Goal: Answer question/provide support: Share knowledge or assist other users

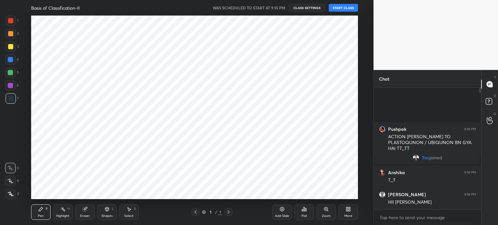
scroll to position [32225, 32061]
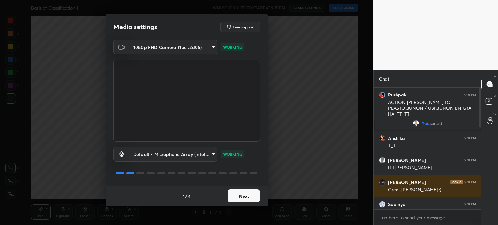
click at [254, 198] on button "Next" at bounding box center [244, 196] width 32 height 13
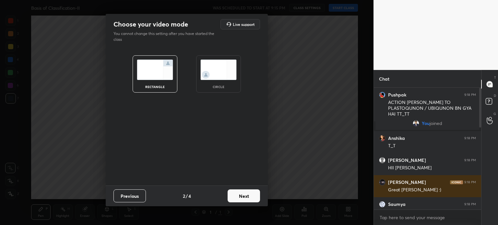
click at [254, 198] on button "Next" at bounding box center [244, 196] width 32 height 13
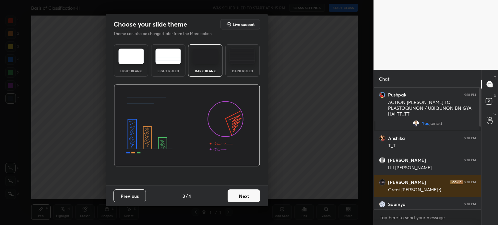
click at [254, 198] on button "Next" at bounding box center [244, 196] width 32 height 13
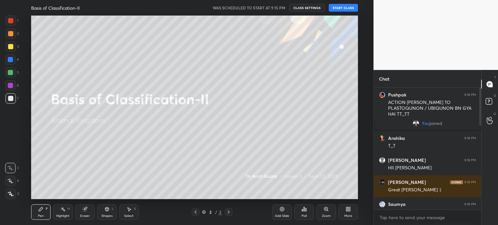
click at [334, 6] on button "START CLASS" at bounding box center [343, 8] width 29 height 8
click at [11, 195] on icon at bounding box center [10, 194] width 5 height 4
click at [12, 194] on icon at bounding box center [10, 194] width 5 height 4
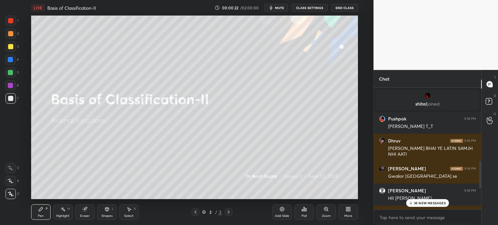
click at [431, 200] on div "36 NEW MESSAGES" at bounding box center [427, 203] width 43 height 8
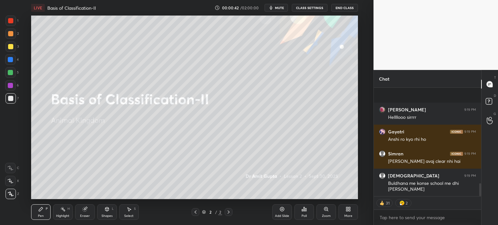
scroll to position [810, 0]
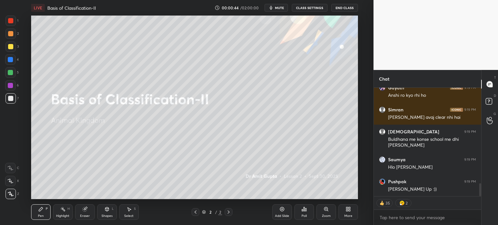
drag, startPoint x: 283, startPoint y: 7, endPoint x: 282, endPoint y: 14, distance: 7.1
click at [283, 8] on span "mute" at bounding box center [279, 8] width 9 height 5
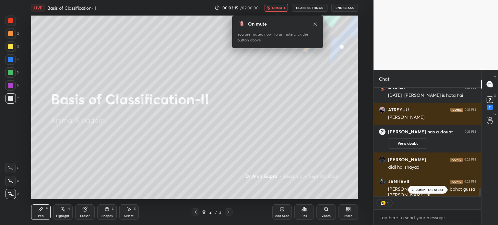
scroll to position [1373, 0]
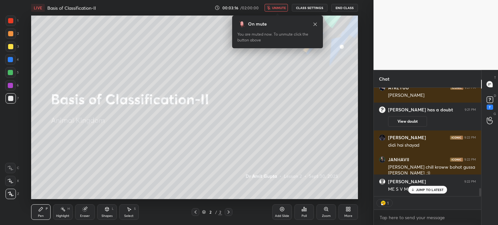
type textarea "x"
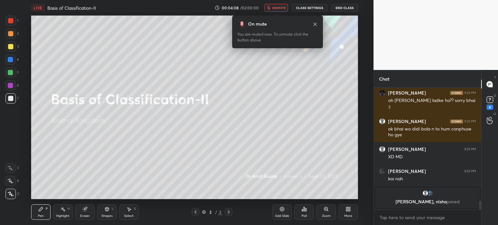
scroll to position [1550, 0]
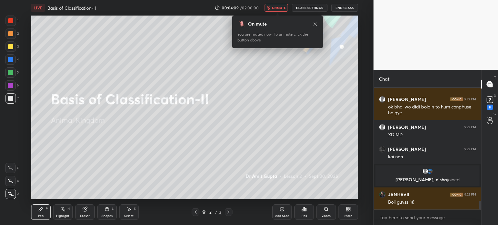
click at [278, 5] on button "unmute" at bounding box center [275, 8] width 23 height 8
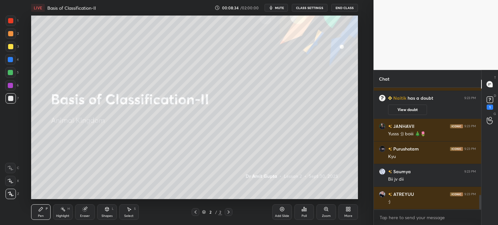
scroll to position [889, 0]
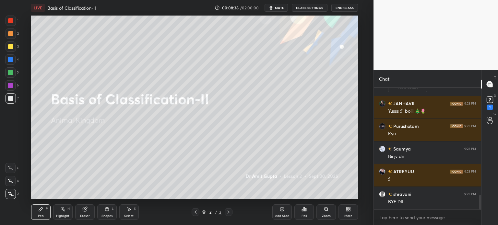
click at [285, 213] on div "Add Slide" at bounding box center [281, 212] width 19 height 16
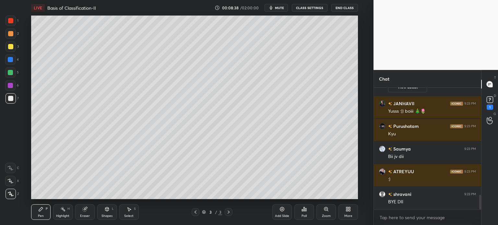
click at [285, 213] on div "Add Slide" at bounding box center [281, 212] width 19 height 16
click at [494, 101] on div "1" at bounding box center [489, 103] width 13 height 12
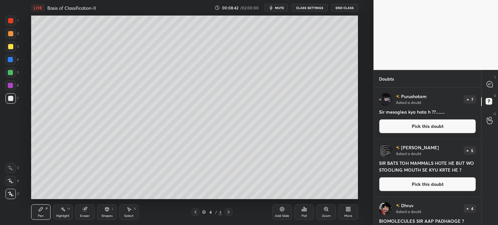
click at [452, 132] on button "Pick this doubt" at bounding box center [427, 126] width 97 height 14
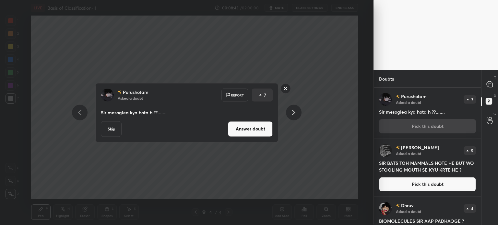
click at [244, 133] on button "Answer doubt" at bounding box center [250, 129] width 45 height 16
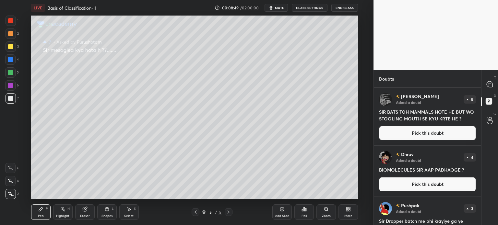
click at [426, 131] on button "Pick this doubt" at bounding box center [427, 133] width 97 height 14
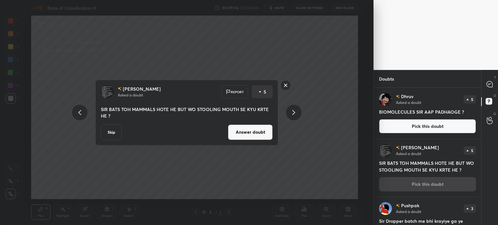
click at [284, 80] on rect at bounding box center [286, 85] width 10 height 10
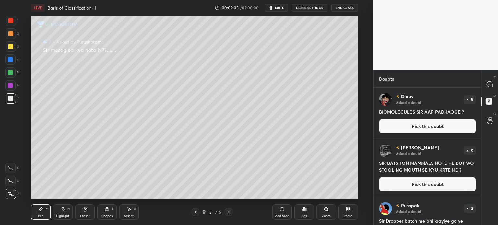
click at [431, 130] on button "Pick this doubt" at bounding box center [427, 126] width 97 height 14
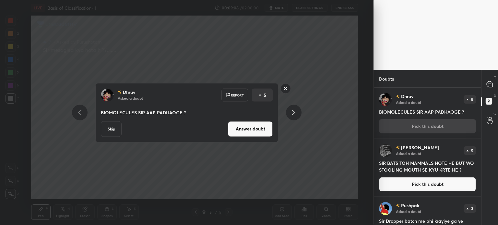
click at [113, 129] on button "Skip" at bounding box center [111, 129] width 21 height 16
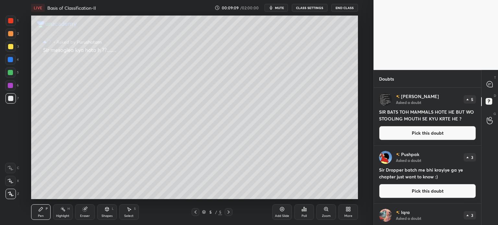
click at [423, 132] on button "Pick this doubt" at bounding box center [427, 133] width 97 height 14
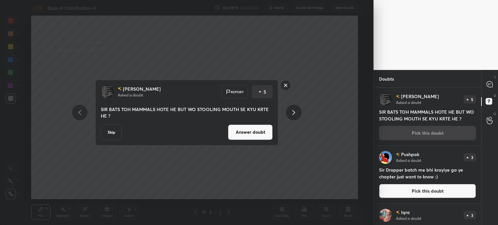
click at [116, 128] on button "Skip" at bounding box center [111, 132] width 21 height 16
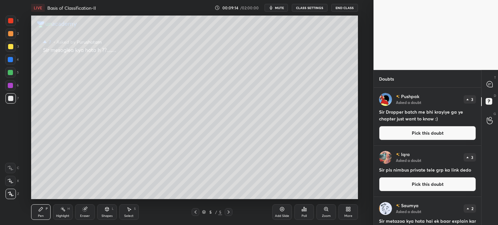
click at [410, 132] on button "Pick this doubt" at bounding box center [427, 133] width 97 height 14
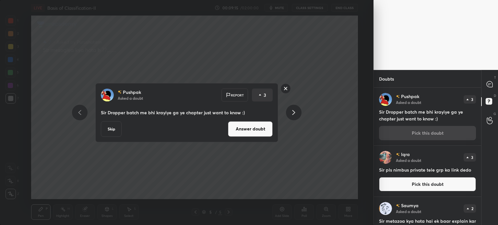
click at [250, 131] on button "Answer doubt" at bounding box center [250, 129] width 45 height 16
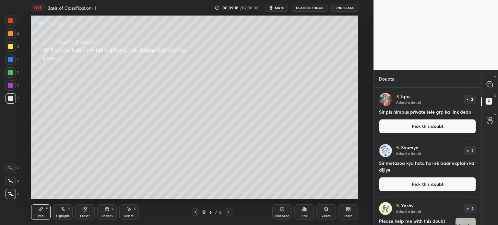
click at [426, 128] on button "Pick this doubt" at bounding box center [427, 126] width 97 height 14
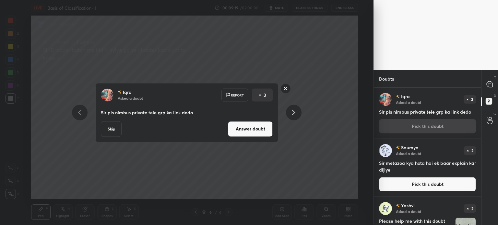
click at [261, 132] on button "Answer doubt" at bounding box center [250, 129] width 45 height 16
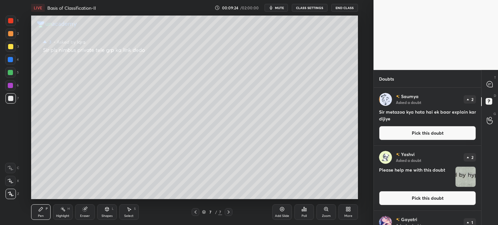
click at [428, 133] on button "Pick this doubt" at bounding box center [427, 133] width 97 height 14
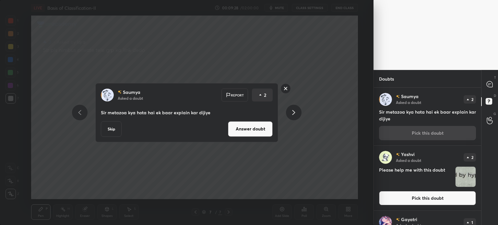
click at [239, 129] on button "Answer doubt" at bounding box center [250, 129] width 45 height 16
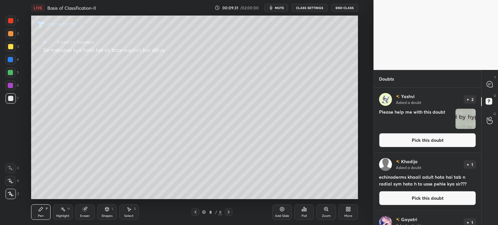
click at [389, 140] on button "Pick this doubt" at bounding box center [427, 140] width 97 height 14
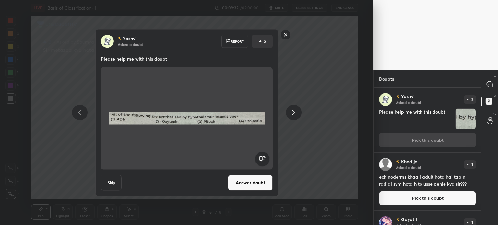
click at [255, 179] on button "Answer doubt" at bounding box center [250, 183] width 45 height 16
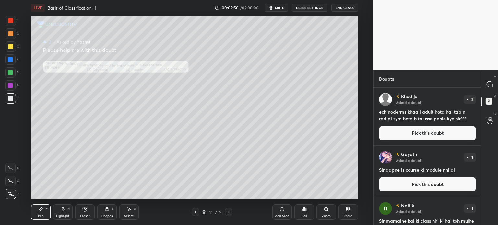
drag, startPoint x: 403, startPoint y: 134, endPoint x: 391, endPoint y: 128, distance: 13.5
click at [403, 134] on button "Pick this doubt" at bounding box center [427, 133] width 97 height 14
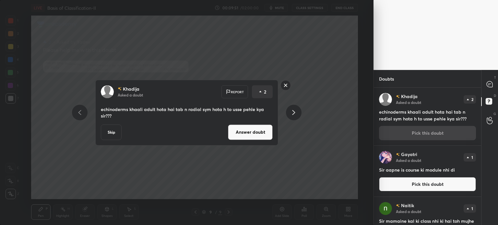
drag, startPoint x: 285, startPoint y: 88, endPoint x: 263, endPoint y: 81, distance: 23.3
click at [284, 88] on rect at bounding box center [286, 85] width 10 height 10
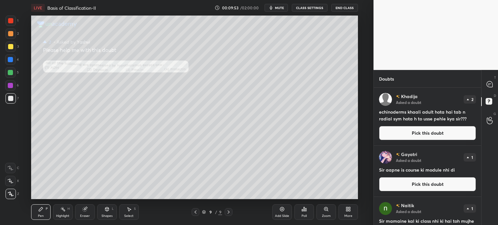
click at [409, 132] on button "Pick this doubt" at bounding box center [427, 133] width 97 height 14
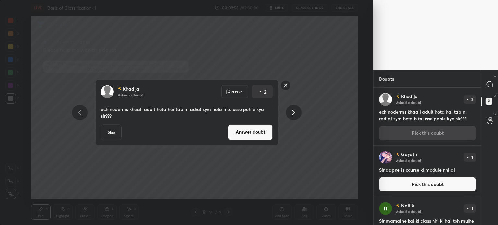
click at [271, 132] on button "Answer doubt" at bounding box center [250, 132] width 45 height 16
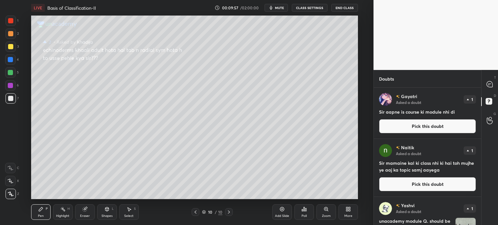
click at [403, 123] on button "Pick this doubt" at bounding box center [427, 126] width 97 height 14
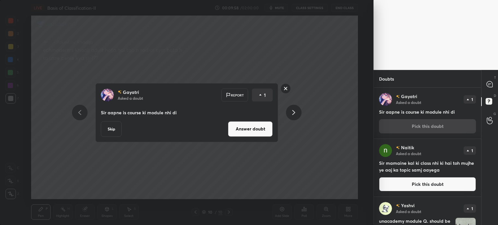
click at [254, 130] on button "Answer doubt" at bounding box center [250, 129] width 45 height 16
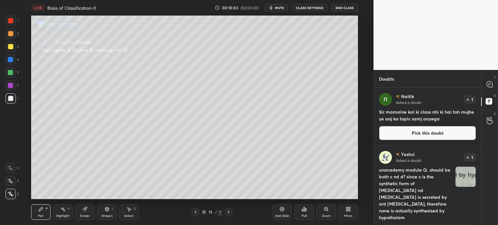
click at [404, 134] on button "Pick this doubt" at bounding box center [427, 133] width 97 height 14
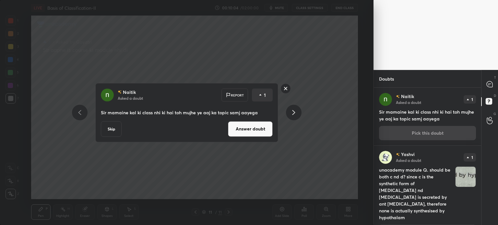
click at [262, 132] on button "Answer doubt" at bounding box center [250, 129] width 45 height 16
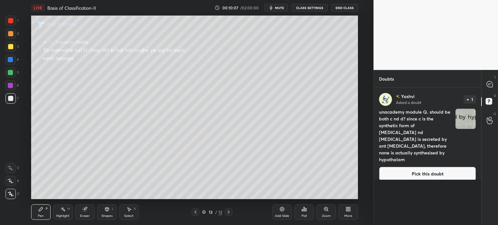
drag, startPoint x: 411, startPoint y: 163, endPoint x: 407, endPoint y: 163, distance: 3.3
click at [410, 167] on button "Pick this doubt" at bounding box center [427, 174] width 97 height 14
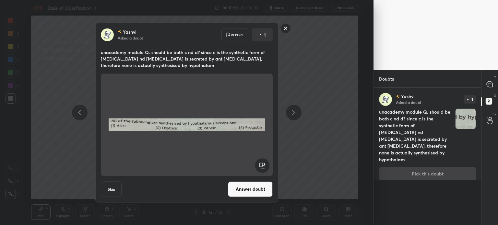
click at [259, 188] on button "Answer doubt" at bounding box center [250, 189] width 45 height 16
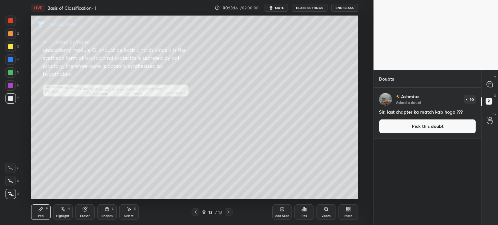
click at [399, 125] on button "Pick this doubt" at bounding box center [427, 126] width 97 height 14
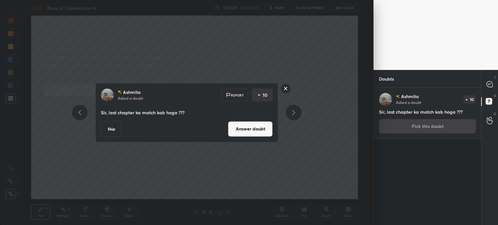
click at [264, 134] on button "Answer doubt" at bounding box center [250, 129] width 45 height 16
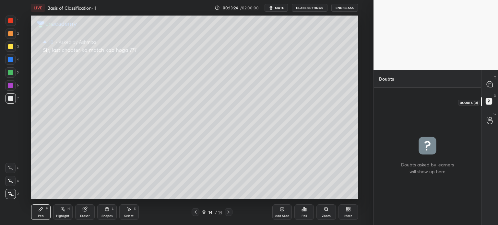
click at [490, 104] on rect at bounding box center [488, 102] width 6 height 6
drag, startPoint x: 486, startPoint y: 100, endPoint x: 488, endPoint y: 92, distance: 8.0
click at [486, 99] on rect at bounding box center [488, 102] width 6 height 6
drag, startPoint x: 486, startPoint y: 84, endPoint x: 494, endPoint y: 80, distance: 8.7
click at [487, 82] on icon at bounding box center [489, 84] width 6 height 6
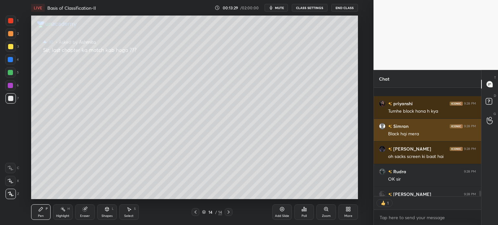
scroll to position [2, 2]
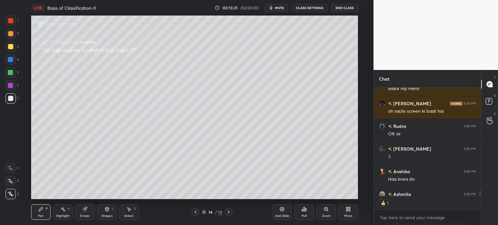
click at [193, 213] on icon at bounding box center [195, 212] width 5 height 5
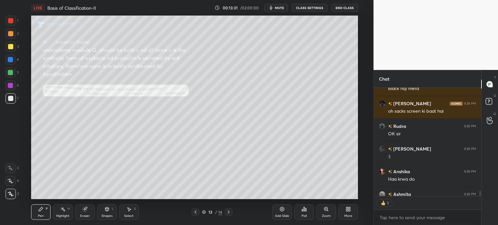
click at [194, 213] on icon at bounding box center [195, 212] width 5 height 5
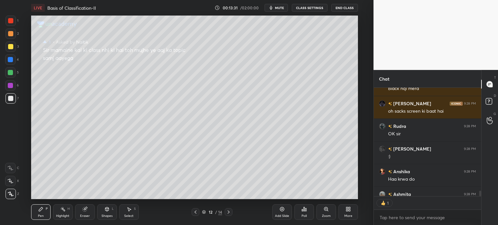
click at [195, 212] on icon at bounding box center [195, 212] width 5 height 5
click at [196, 213] on icon at bounding box center [195, 212] width 5 height 5
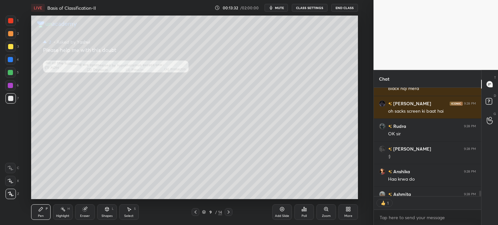
click at [197, 213] on icon at bounding box center [195, 212] width 5 height 5
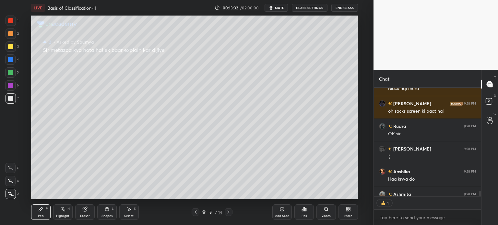
click at [196, 214] on icon at bounding box center [195, 212] width 5 height 5
click at [196, 215] on icon at bounding box center [195, 212] width 5 height 5
click at [195, 216] on div at bounding box center [196, 212] width 8 height 8
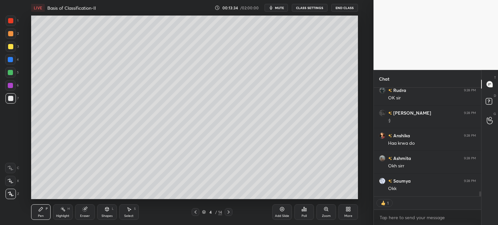
click at [196, 215] on div at bounding box center [196, 212] width 8 height 8
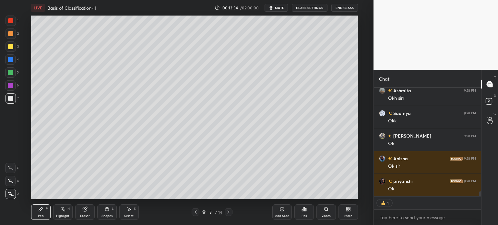
click at [196, 214] on icon at bounding box center [195, 212] width 5 height 5
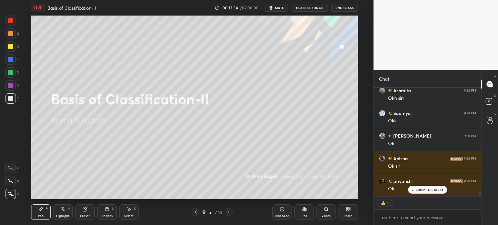
click at [195, 214] on icon at bounding box center [195, 212] width 5 height 5
click at [196, 214] on icon at bounding box center [195, 212] width 2 height 3
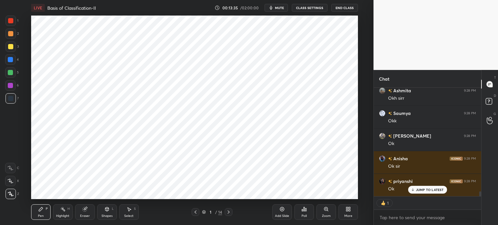
click at [227, 212] on icon at bounding box center [228, 212] width 5 height 5
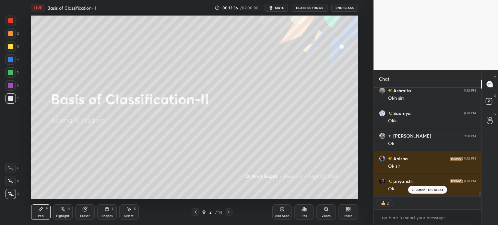
click at [303, 8] on button "CLASS SETTINGS" at bounding box center [310, 8] width 36 height 8
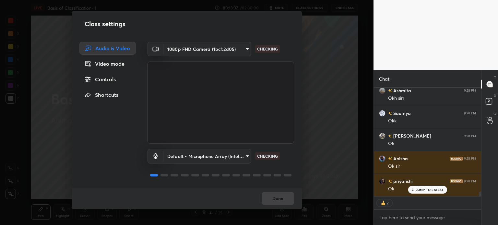
scroll to position [2378, 0]
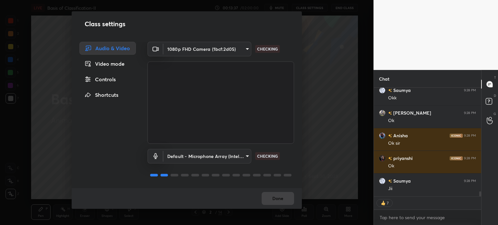
click at [112, 82] on div "Controls" at bounding box center [107, 79] width 56 height 13
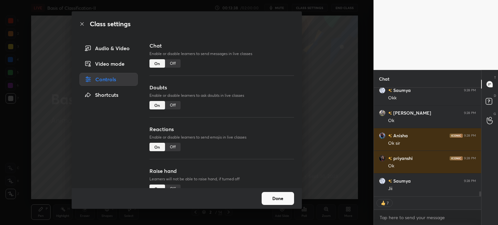
click at [175, 107] on div "Off" at bounding box center [173, 105] width 16 height 8
type textarea "x"
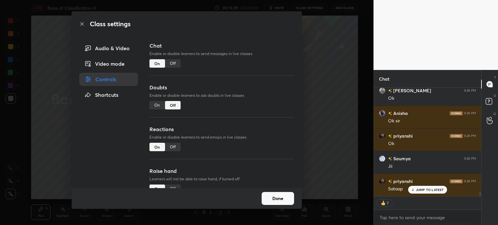
click at [174, 146] on div "Off" at bounding box center [173, 147] width 16 height 8
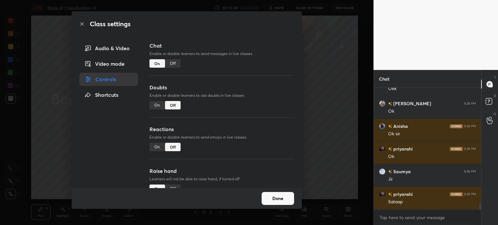
scroll to position [16, 0]
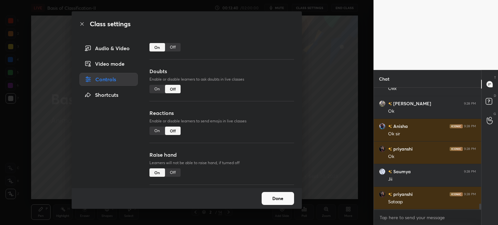
click at [291, 151] on div "Chat Enable or disable learners to send messages in live classes On Off Doubts …" at bounding box center [222, 115] width 160 height 146
drag, startPoint x: 176, startPoint y: 170, endPoint x: 174, endPoint y: 172, distance: 3.4
click at [176, 171] on div "Off" at bounding box center [173, 173] width 16 height 8
click at [276, 198] on button "Done" at bounding box center [278, 198] width 32 height 13
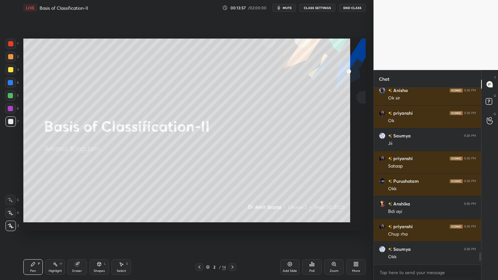
scroll to position [2446, 0]
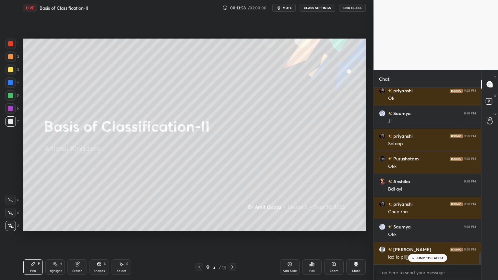
click at [353, 225] on div "More" at bounding box center [355, 267] width 19 height 16
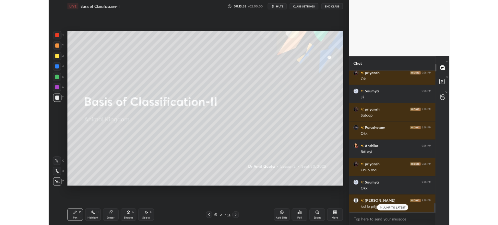
scroll to position [2462, 0]
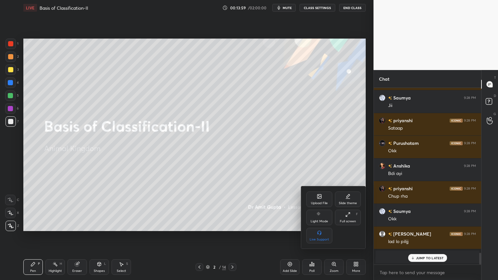
click at [313, 195] on div "Upload File" at bounding box center [319, 200] width 26 height 16
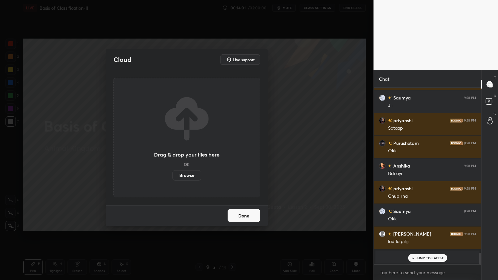
click at [180, 175] on label "Browse" at bounding box center [186, 175] width 29 height 10
click at [172, 175] on input "Browse" at bounding box center [172, 175] width 0 height 10
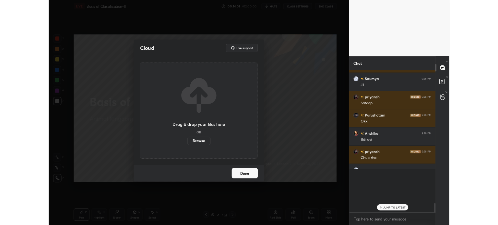
scroll to position [0, 0]
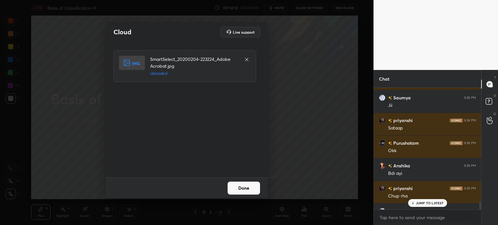
click at [254, 189] on button "Done" at bounding box center [244, 188] width 32 height 13
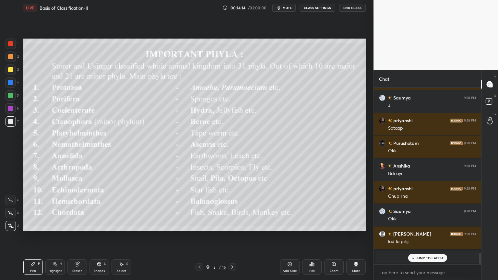
click at [9, 71] on div at bounding box center [10, 69] width 5 height 5
click at [10, 72] on div at bounding box center [10, 69] width 5 height 5
click at [60, 225] on div "Highlight H" at bounding box center [54, 267] width 19 height 16
click at [13, 225] on div at bounding box center [10, 226] width 10 height 10
click at [13, 224] on div at bounding box center [10, 226] width 10 height 10
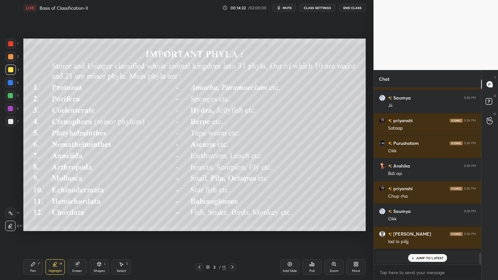
click at [33, 225] on icon at bounding box center [33, 264] width 4 height 4
click at [12, 213] on icon at bounding box center [10, 213] width 6 height 5
click at [12, 58] on div at bounding box center [10, 56] width 5 height 5
click at [13, 60] on div at bounding box center [11, 57] width 10 height 10
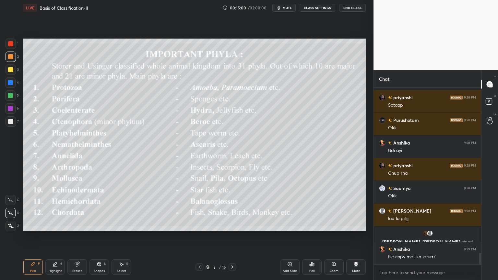
drag, startPoint x: 79, startPoint y: 272, endPoint x: 98, endPoint y: 242, distance: 35.1
click at [83, 225] on div "Eraser" at bounding box center [76, 267] width 19 height 16
click at [124, 225] on div "Select S" at bounding box center [120, 267] width 19 height 16
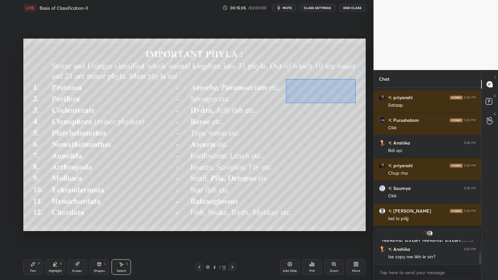
drag, startPoint x: 286, startPoint y: 79, endPoint x: 351, endPoint y: 103, distance: 69.9
click at [353, 103] on div "0 ° Undo Copy Duplicate Duplicate to new slide Delete" at bounding box center [194, 135] width 342 height 193
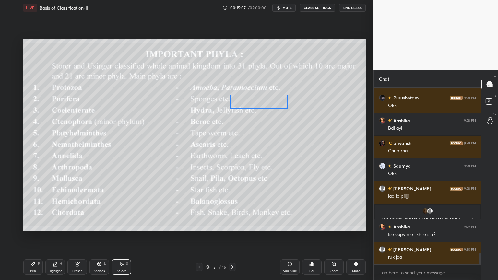
scroll to position [2530, 0]
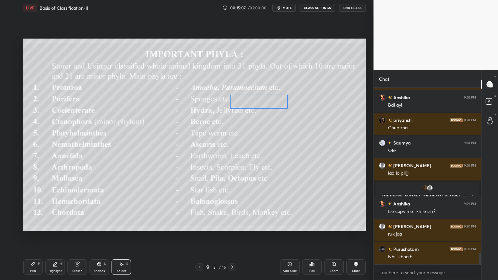
drag, startPoint x: 321, startPoint y: 89, endPoint x: 264, endPoint y: 99, distance: 57.9
click at [264, 99] on div "0 ° Undo Copy Duplicate Duplicate to new slide Delete" at bounding box center [194, 135] width 342 height 193
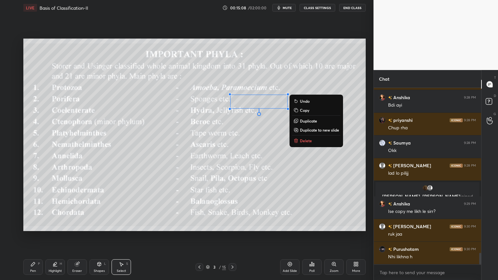
click at [118, 201] on div "0 ° Undo Copy Duplicate Duplicate to new slide Delete" at bounding box center [194, 135] width 342 height 193
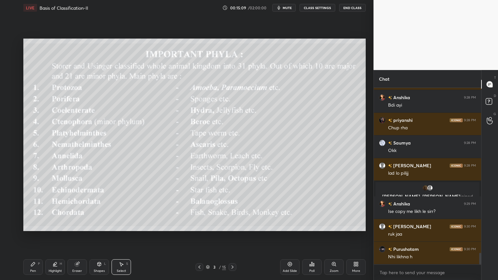
click at [30, 225] on div "Pen P" at bounding box center [32, 267] width 19 height 16
click at [8, 84] on div at bounding box center [10, 82] width 5 height 5
click at [11, 85] on div at bounding box center [10, 82] width 5 height 5
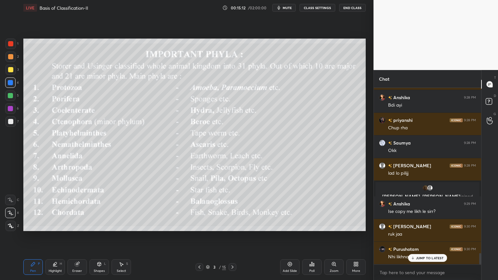
scroll to position [2553, 0]
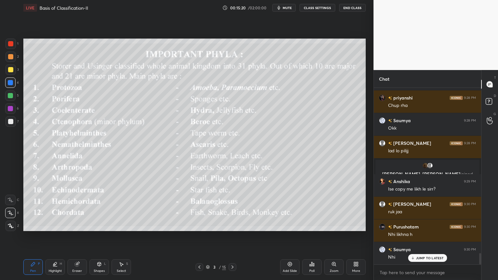
drag, startPoint x: 12, startPoint y: 57, endPoint x: 12, endPoint y: 52, distance: 4.9
click at [12, 57] on div at bounding box center [10, 56] width 5 height 5
click at [13, 45] on div at bounding box center [11, 44] width 10 height 10
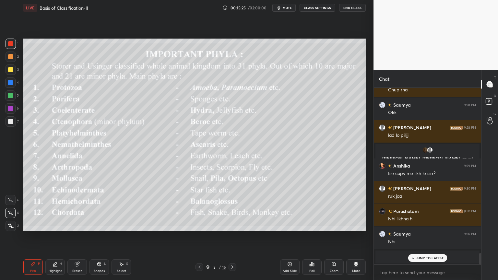
drag, startPoint x: 11, startPoint y: 82, endPoint x: 21, endPoint y: 86, distance: 10.4
click at [12, 85] on div at bounding box center [10, 82] width 5 height 5
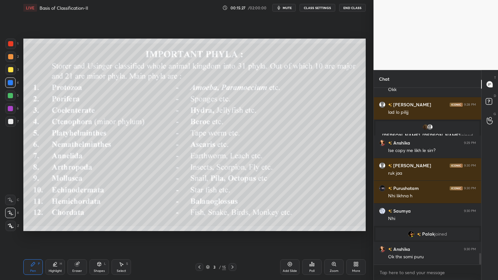
click at [83, 225] on div "Eraser" at bounding box center [76, 267] width 19 height 16
drag, startPoint x: 33, startPoint y: 270, endPoint x: 41, endPoint y: 266, distance: 8.8
click at [34, 225] on div "Pen" at bounding box center [33, 270] width 6 height 3
click at [12, 45] on div at bounding box center [10, 43] width 5 height 5
click at [10, 47] on div at bounding box center [11, 44] width 10 height 10
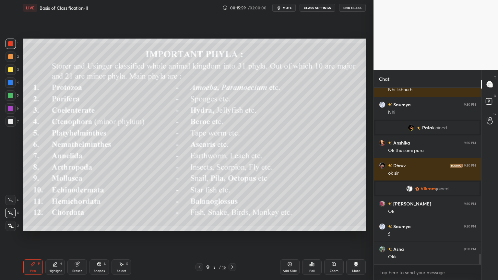
scroll to position [2713, 0]
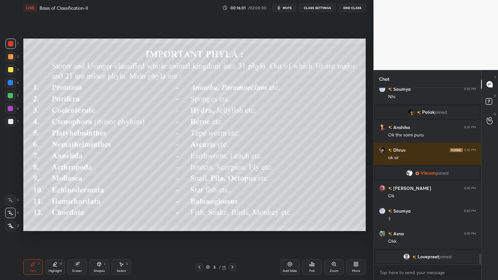
click at [232, 225] on icon at bounding box center [232, 266] width 5 height 5
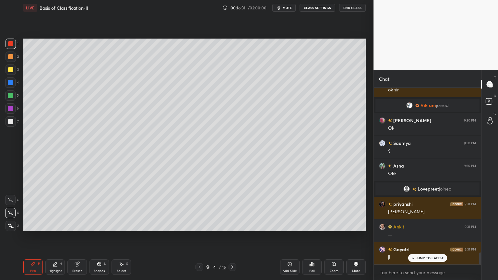
scroll to position [2460, 0]
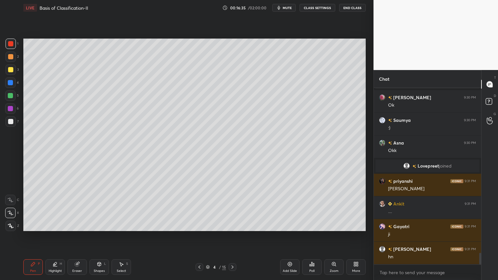
click at [9, 120] on div at bounding box center [10, 121] width 5 height 5
drag, startPoint x: 9, startPoint y: 123, endPoint x: 16, endPoint y: 112, distance: 13.0
click at [10, 123] on div at bounding box center [10, 121] width 5 height 5
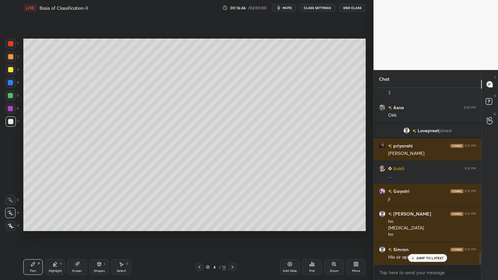
scroll to position [2518, 0]
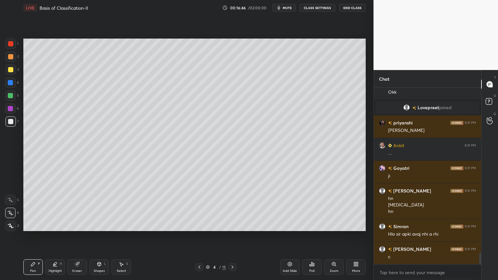
click at [101, 225] on div "Shapes L" at bounding box center [98, 267] width 19 height 16
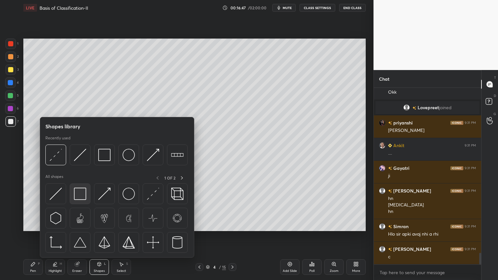
click at [82, 197] on img at bounding box center [80, 194] width 12 height 12
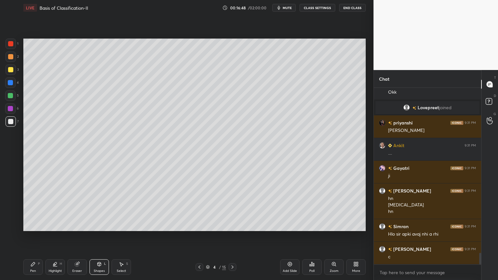
click at [150, 38] on div "Setting up your live class Poll for secs No correct answer Start poll" at bounding box center [194, 135] width 347 height 239
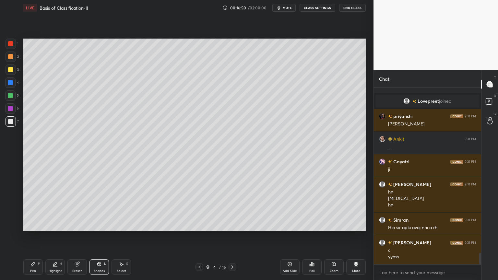
click at [15, 69] on div "3" at bounding box center [12, 69] width 13 height 10
drag, startPoint x: 14, startPoint y: 68, endPoint x: 13, endPoint y: 76, distance: 7.9
click at [14, 69] on div at bounding box center [11, 69] width 10 height 10
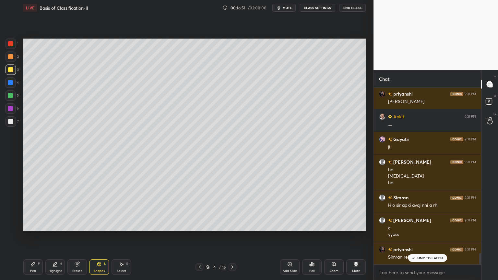
click at [34, 225] on div "Pen P" at bounding box center [32, 267] width 19 height 16
click at [12, 217] on div at bounding box center [10, 213] width 10 height 10
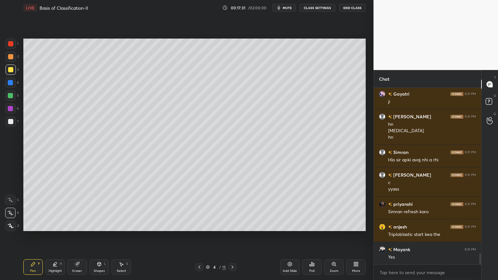
scroll to position [2616, 0]
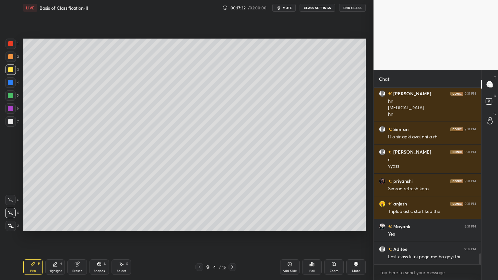
drag, startPoint x: 9, startPoint y: 120, endPoint x: 13, endPoint y: 121, distance: 3.6
click at [9, 121] on div at bounding box center [10, 121] width 5 height 5
click at [12, 121] on div at bounding box center [10, 121] width 5 height 5
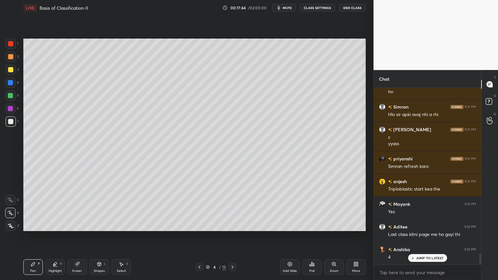
click at [99, 225] on icon at bounding box center [100, 264] width 4 height 4
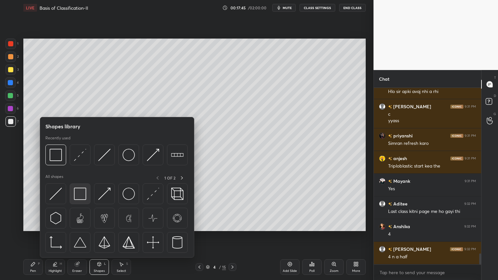
click at [82, 191] on img at bounding box center [80, 194] width 12 height 12
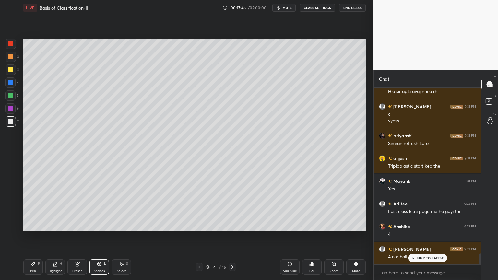
scroll to position [2683, 0]
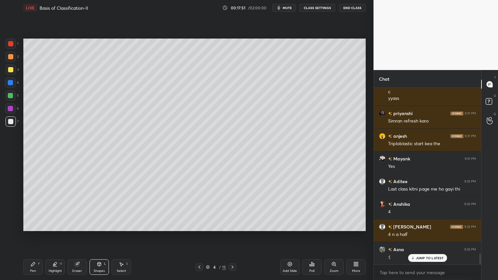
click at [10, 71] on div at bounding box center [10, 69] width 5 height 5
drag, startPoint x: 35, startPoint y: 270, endPoint x: 26, endPoint y: 233, distance: 37.4
click at [35, 225] on div "Pen" at bounding box center [33, 270] width 6 height 3
click at [11, 209] on div at bounding box center [10, 213] width 10 height 10
click at [12, 211] on icon at bounding box center [10, 213] width 6 height 5
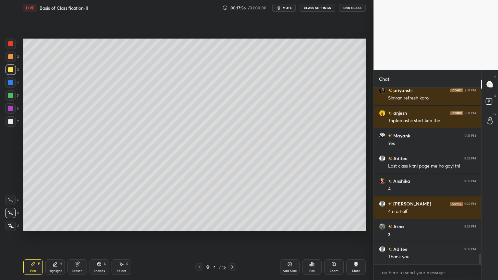
scroll to position [2729, 0]
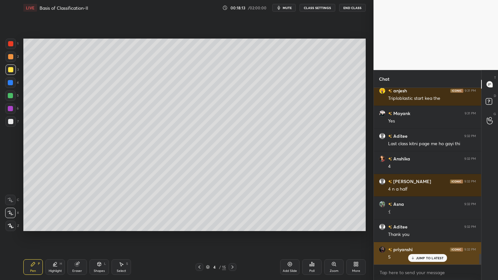
click at [419, 225] on p "JUMP TO LATEST" at bounding box center [430, 258] width 28 height 4
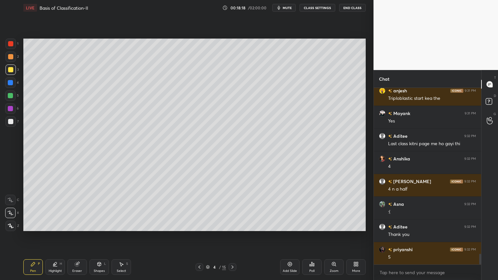
click at [14, 46] on div at bounding box center [11, 44] width 10 height 10
click at [200, 225] on div at bounding box center [199, 267] width 8 height 8
click at [11, 85] on div at bounding box center [10, 82] width 5 height 5
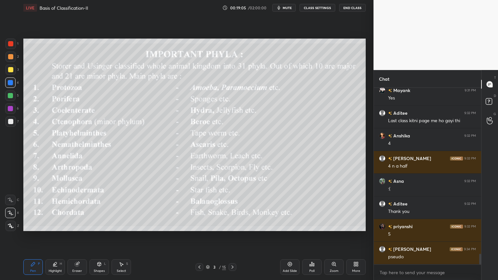
click at [9, 99] on div at bounding box center [10, 95] width 10 height 10
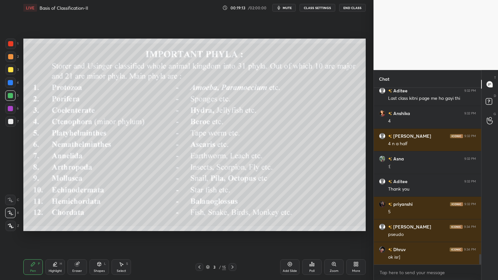
scroll to position [2797, 0]
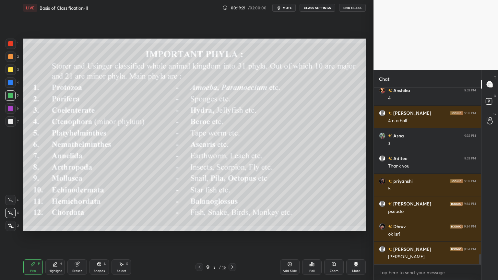
click at [9, 75] on div "3" at bounding box center [12, 70] width 13 height 13
click at [11, 76] on div "3" at bounding box center [12, 70] width 13 height 13
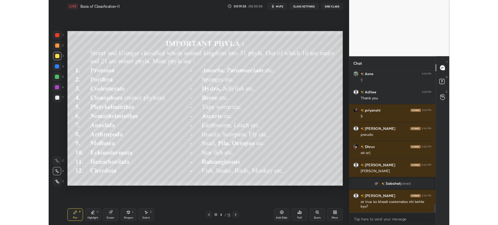
scroll to position [2738, 0]
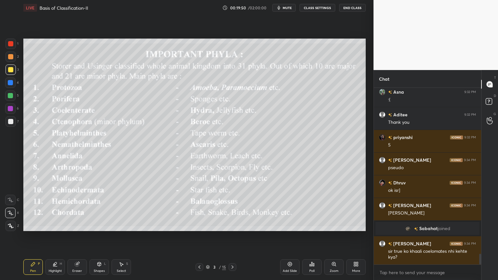
click at [51, 225] on div "Highlight H" at bounding box center [54, 267] width 19 height 16
click at [53, 225] on div "Highlight H" at bounding box center [54, 267] width 19 height 16
click at [10, 45] on div at bounding box center [10, 43] width 5 height 5
click at [11, 45] on div at bounding box center [10, 43] width 5 height 5
click at [13, 44] on div at bounding box center [10, 43] width 5 height 5
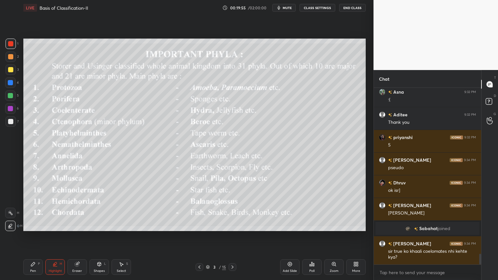
click at [14, 218] on div at bounding box center [10, 213] width 10 height 10
drag, startPoint x: 12, startPoint y: 213, endPoint x: 11, endPoint y: 209, distance: 3.3
click at [11, 215] on icon at bounding box center [10, 212] width 5 height 5
click at [234, 225] on icon at bounding box center [232, 266] width 5 height 5
click at [6, 119] on div at bounding box center [11, 121] width 10 height 10
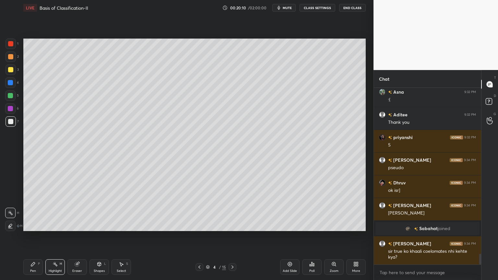
drag, startPoint x: 35, startPoint y: 270, endPoint x: 29, endPoint y: 259, distance: 11.9
click at [35, 225] on div "Pen P" at bounding box center [32, 267] width 19 height 16
click at [12, 214] on icon at bounding box center [10, 213] width 6 height 5
drag, startPoint x: 103, startPoint y: 275, endPoint x: 94, endPoint y: 250, distance: 26.1
click at [103, 225] on div "Pen P Highlight H Eraser Shapes L Select S 4 / 15 Add Slide Poll Zoom More" at bounding box center [194, 267] width 342 height 26
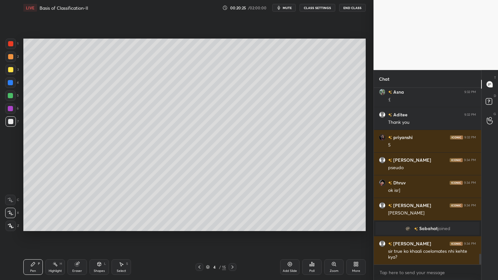
click at [104, 225] on div "Shapes L" at bounding box center [98, 267] width 19 height 16
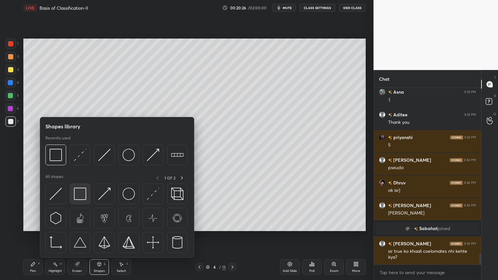
click at [78, 194] on img at bounding box center [80, 194] width 12 height 12
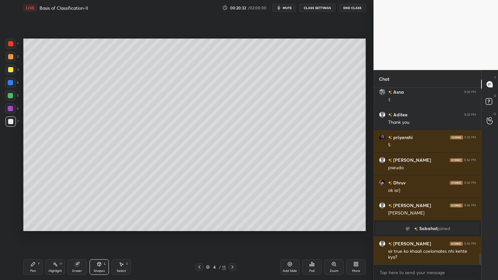
click at [12, 83] on div at bounding box center [10, 82] width 5 height 5
click at [14, 82] on div at bounding box center [10, 82] width 10 height 10
click at [8, 69] on div at bounding box center [10, 69] width 5 height 5
click at [355, 225] on div "More" at bounding box center [355, 267] width 19 height 16
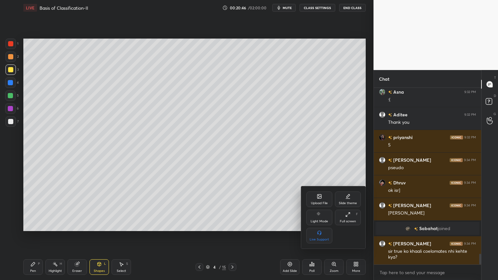
click at [324, 200] on div "Upload File" at bounding box center [319, 200] width 26 height 16
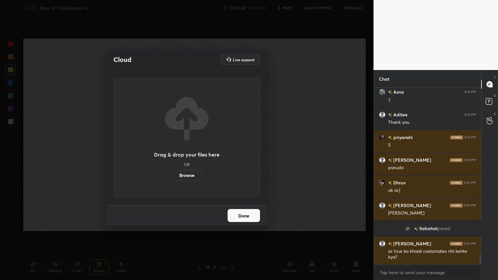
click at [188, 173] on label "Browse" at bounding box center [186, 175] width 29 height 10
click at [172, 173] on input "Browse" at bounding box center [172, 175] width 0 height 10
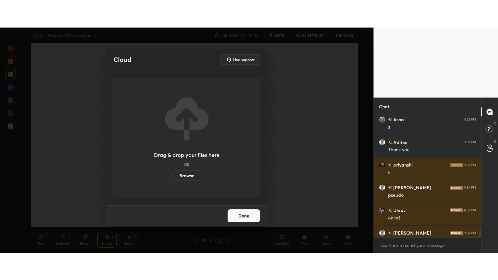
scroll to position [2, 2]
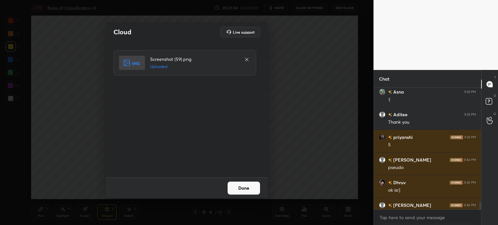
drag, startPoint x: 236, startPoint y: 186, endPoint x: 234, endPoint y: 179, distance: 7.7
click at [237, 188] on button "Done" at bounding box center [244, 188] width 32 height 13
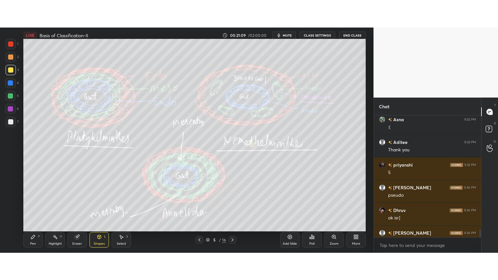
scroll to position [190, 105]
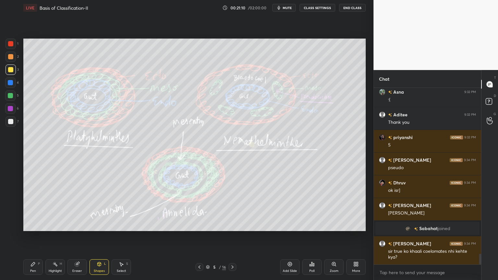
click at [11, 45] on div at bounding box center [10, 43] width 5 height 5
click at [32, 225] on div "Pen" at bounding box center [33, 270] width 6 height 3
click at [10, 109] on div at bounding box center [10, 108] width 5 height 5
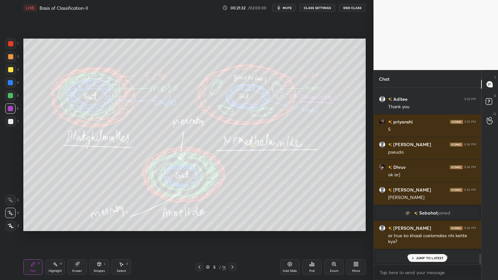
click at [54, 225] on div "Highlight H" at bounding box center [54, 267] width 19 height 16
click at [6, 88] on div "4" at bounding box center [12, 83] width 14 height 13
click at [10, 95] on div at bounding box center [10, 95] width 5 height 5
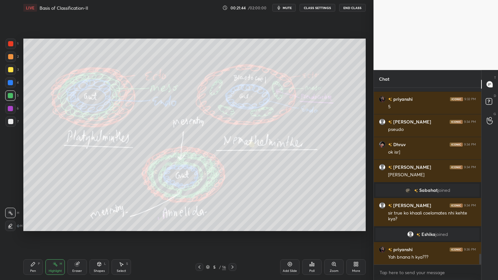
scroll to position [2774, 0]
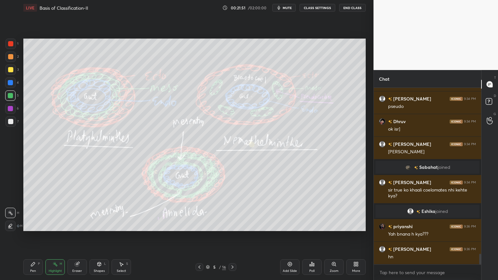
click at [12, 118] on div at bounding box center [11, 121] width 10 height 10
drag, startPoint x: 14, startPoint y: 118, endPoint x: 20, endPoint y: 116, distance: 6.0
click at [18, 118] on div "7" at bounding box center [12, 121] width 13 height 10
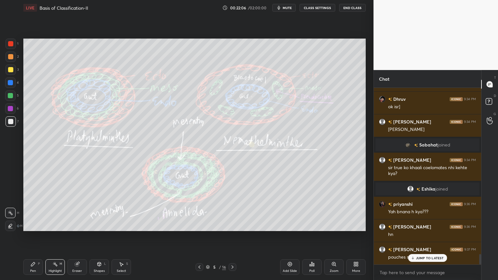
drag, startPoint x: 8, startPoint y: 117, endPoint x: 14, endPoint y: 142, distance: 25.0
click at [9, 120] on div at bounding box center [11, 121] width 10 height 10
drag, startPoint x: 32, startPoint y: 270, endPoint x: 30, endPoint y: 261, distance: 8.7
click at [33, 225] on div "Pen" at bounding box center [33, 270] width 6 height 3
click at [12, 215] on div at bounding box center [10, 213] width 10 height 10
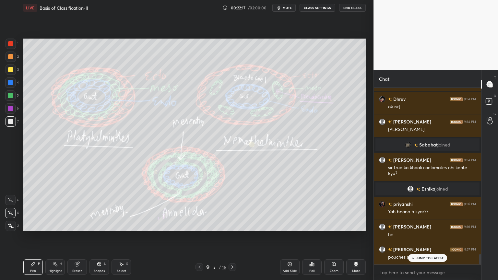
click at [8, 119] on div at bounding box center [11, 121] width 10 height 10
drag, startPoint x: 12, startPoint y: 120, endPoint x: 21, endPoint y: 113, distance: 11.3
click at [14, 120] on div at bounding box center [11, 121] width 10 height 10
click at [56, 225] on div "Highlight H" at bounding box center [54, 267] width 19 height 16
click at [13, 72] on div at bounding box center [11, 69] width 10 height 10
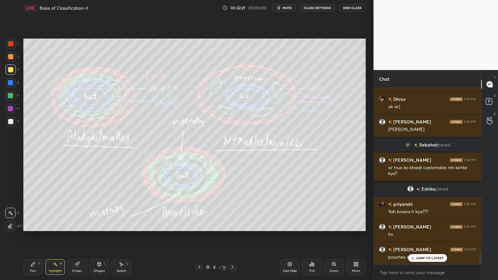
click at [10, 118] on div at bounding box center [11, 121] width 10 height 10
drag, startPoint x: 11, startPoint y: 69, endPoint x: 13, endPoint y: 74, distance: 4.9
click at [10, 73] on div at bounding box center [11, 69] width 10 height 10
drag, startPoint x: 30, startPoint y: 254, endPoint x: 32, endPoint y: 258, distance: 3.9
click at [32, 225] on div "LIVE Basis of Classification-II 00:22:32 / 02:00:00 mute CLASS SETTINGS End Cla…" at bounding box center [194, 140] width 347 height 280
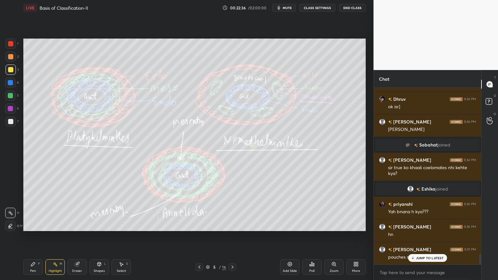
drag, startPoint x: 33, startPoint y: 268, endPoint x: 33, endPoint y: 261, distance: 6.8
click at [34, 225] on div "Pen P" at bounding box center [32, 267] width 19 height 16
drag, startPoint x: 15, startPoint y: 208, endPoint x: 17, endPoint y: 206, distance: 3.4
click at [13, 209] on div at bounding box center [10, 213] width 10 height 10
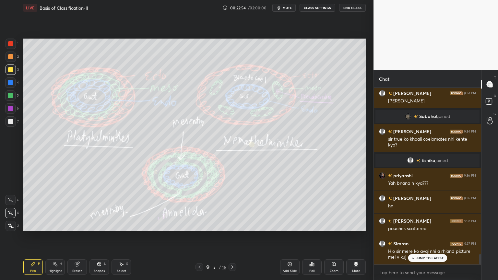
drag, startPoint x: 62, startPoint y: 264, endPoint x: 81, endPoint y: 236, distance: 34.4
click at [63, 225] on div "Highlight H" at bounding box center [54, 267] width 19 height 16
click at [334, 225] on div "Zoom" at bounding box center [333, 267] width 19 height 16
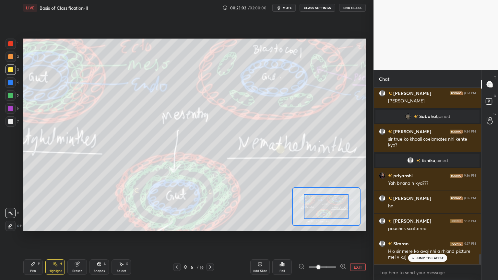
click at [360, 225] on button "EXIT" at bounding box center [358, 267] width 16 height 8
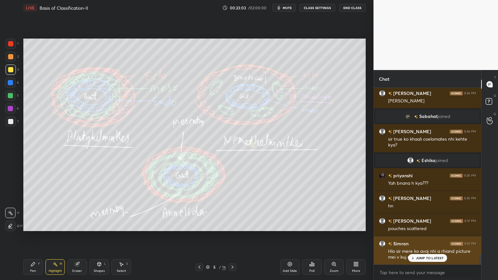
drag, startPoint x: 419, startPoint y: 256, endPoint x: 414, endPoint y: 257, distance: 5.0
click at [419, 225] on p "JUMP TO LATEST" at bounding box center [430, 258] width 28 height 4
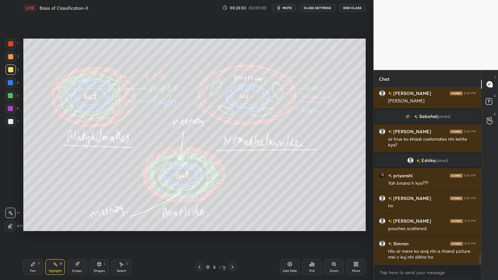
scroll to position [2848, 0]
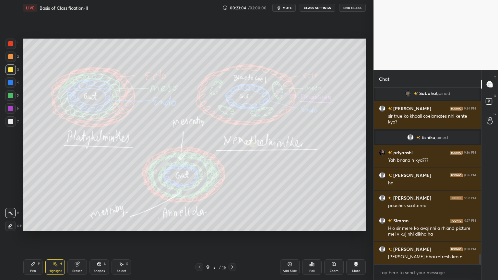
click at [291, 8] on span "mute" at bounding box center [287, 8] width 9 height 5
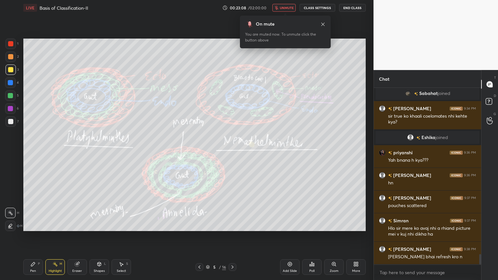
scroll to position [2870, 0]
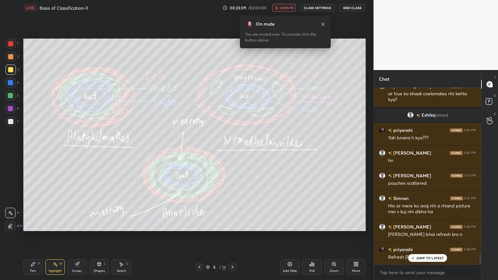
click at [291, 6] on span "unmute" at bounding box center [287, 8] width 14 height 5
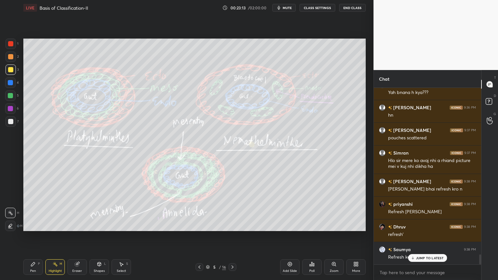
scroll to position [2938, 0]
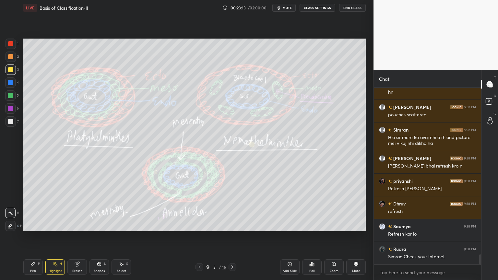
click at [80, 225] on div "Eraser" at bounding box center [76, 267] width 19 height 16
click at [40, 225] on div "Pen P Highlight H Eraser Shapes L Select S" at bounding box center [87, 267] width 128 height 16
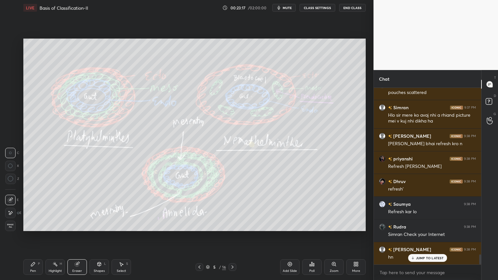
click at [40, 225] on div "Pen P" at bounding box center [32, 267] width 19 height 16
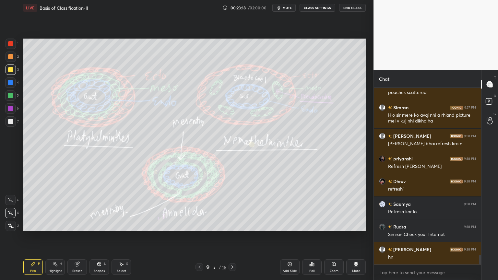
scroll to position [2984, 0]
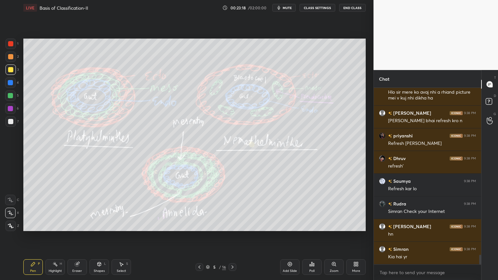
click at [8, 112] on div at bounding box center [10, 108] width 10 height 10
drag, startPoint x: 10, startPoint y: 111, endPoint x: 16, endPoint y: 121, distance: 11.0
click at [10, 112] on div at bounding box center [10, 108] width 10 height 10
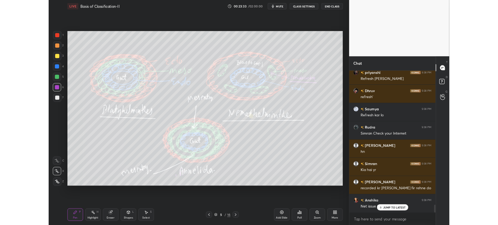
scroll to position [3052, 0]
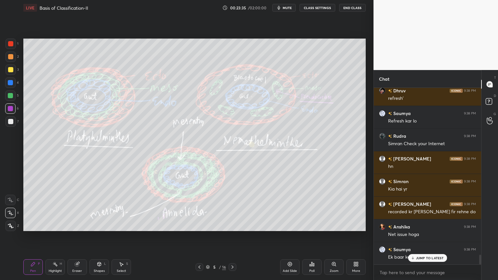
click at [355, 225] on div "More" at bounding box center [355, 267] width 19 height 16
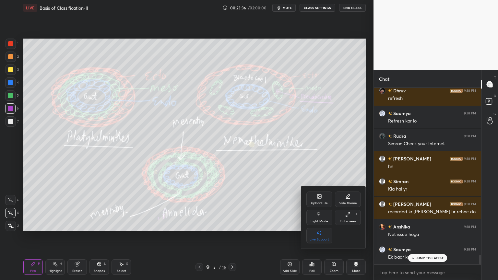
click at [325, 198] on div "Upload File" at bounding box center [319, 200] width 26 height 16
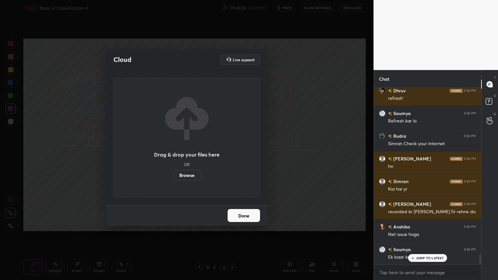
click at [183, 177] on label "Browse" at bounding box center [186, 175] width 29 height 10
click at [172, 177] on input "Browse" at bounding box center [172, 175] width 0 height 10
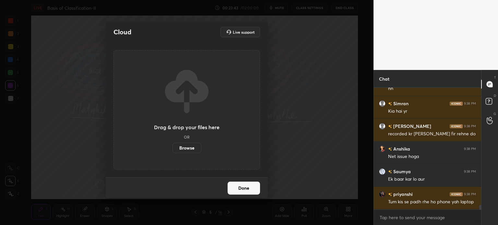
scroll to position [3152, 0]
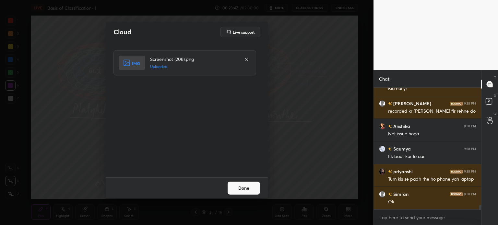
click at [241, 189] on button "Done" at bounding box center [244, 188] width 32 height 13
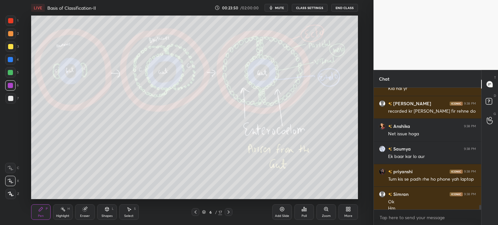
scroll to position [3159, 0]
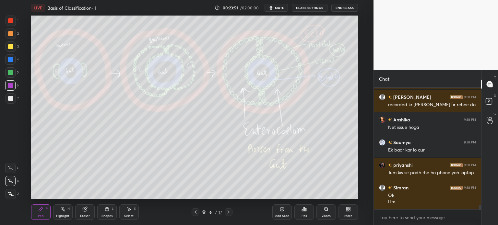
drag, startPoint x: 198, startPoint y: 214, endPoint x: 194, endPoint y: 210, distance: 5.5
click at [196, 214] on div at bounding box center [196, 212] width 8 height 8
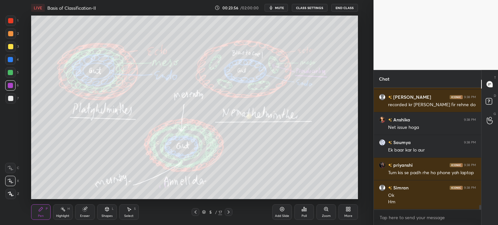
click at [281, 210] on icon at bounding box center [281, 209] width 5 height 5
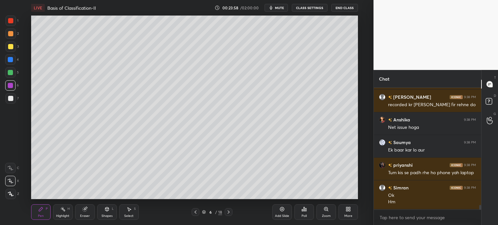
click at [8, 100] on div at bounding box center [10, 98] width 5 height 5
click at [39, 211] on icon at bounding box center [41, 209] width 4 height 4
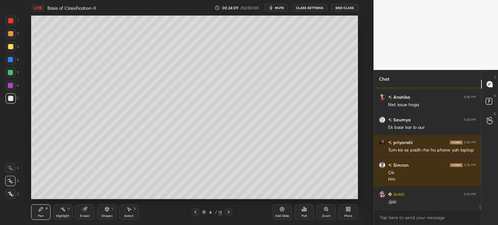
scroll to position [3204, 0]
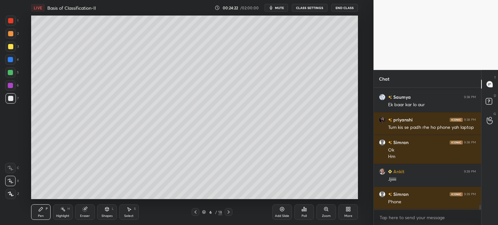
drag, startPoint x: 114, startPoint y: 207, endPoint x: 112, endPoint y: 212, distance: 5.5
click at [113, 214] on div "Shapes L" at bounding box center [106, 212] width 19 height 16
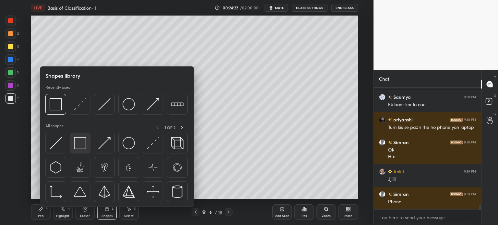
click at [86, 148] on div at bounding box center [80, 143] width 21 height 21
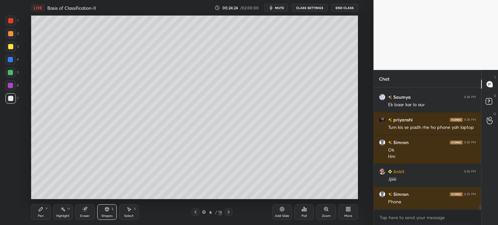
scroll to position [3227, 0]
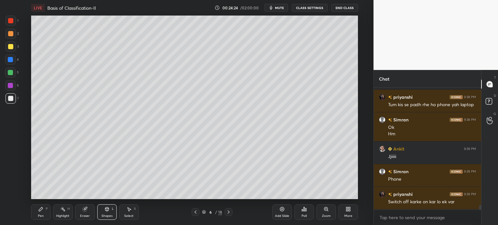
click at [9, 62] on div at bounding box center [10, 59] width 5 height 5
click at [10, 49] on div at bounding box center [10, 46] width 5 height 5
drag, startPoint x: 10, startPoint y: 48, endPoint x: 14, endPoint y: 53, distance: 6.3
click at [12, 50] on div at bounding box center [11, 46] width 10 height 10
click at [41, 213] on div "Pen P" at bounding box center [40, 212] width 19 height 16
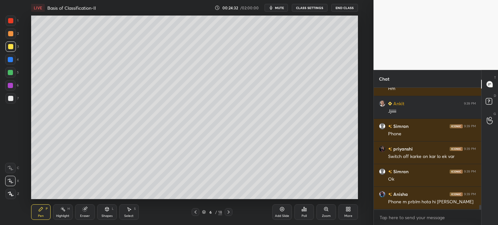
scroll to position [3295, 0]
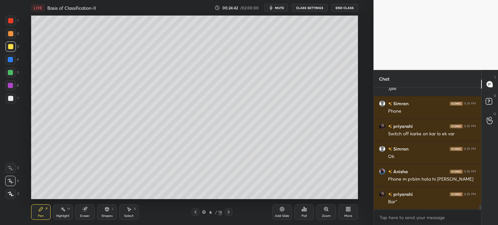
click at [108, 211] on icon at bounding box center [106, 209] width 5 height 5
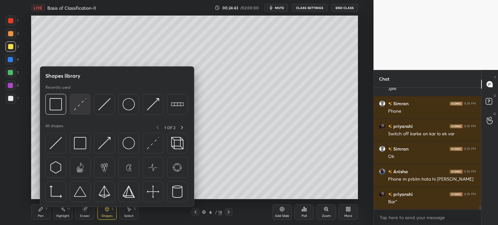
click at [77, 111] on div at bounding box center [80, 104] width 21 height 21
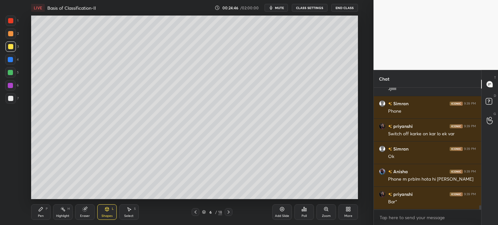
drag, startPoint x: 10, startPoint y: 99, endPoint x: 13, endPoint y: 97, distance: 3.8
click at [10, 99] on div at bounding box center [10, 98] width 5 height 5
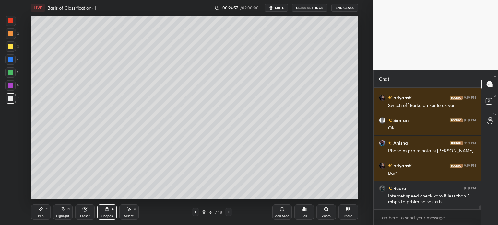
click at [13, 23] on div at bounding box center [11, 21] width 10 height 10
click at [12, 24] on div at bounding box center [11, 21] width 10 height 10
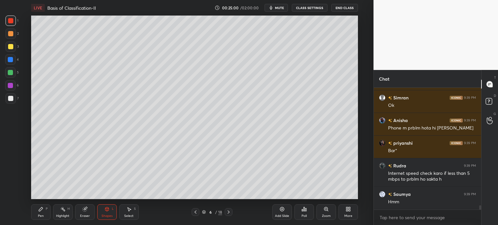
click at [14, 73] on div at bounding box center [10, 72] width 10 height 10
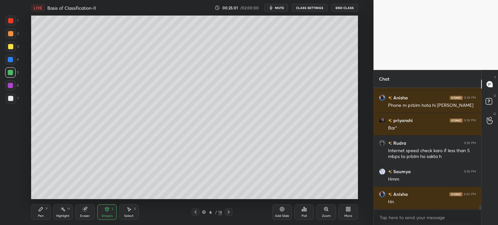
drag, startPoint x: 11, startPoint y: 20, endPoint x: 12, endPoint y: 34, distance: 14.0
click at [12, 23] on div at bounding box center [10, 20] width 5 height 5
click at [103, 210] on div "Shapes L" at bounding box center [106, 212] width 19 height 16
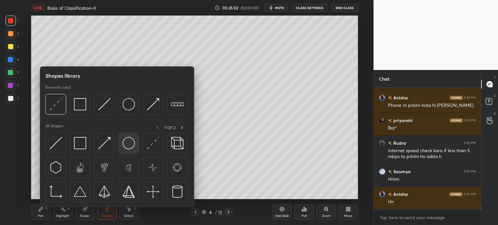
click at [126, 146] on img at bounding box center [129, 143] width 12 height 12
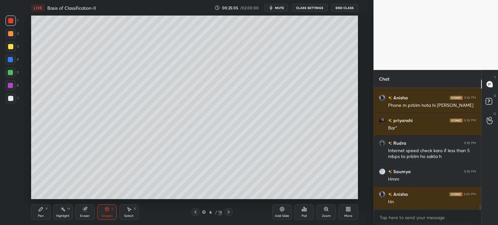
click at [13, 59] on div at bounding box center [10, 59] width 5 height 5
drag, startPoint x: 12, startPoint y: 20, endPoint x: 9, endPoint y: 62, distance: 41.9
click at [11, 21] on div at bounding box center [10, 20] width 5 height 5
click at [42, 216] on div "Pen" at bounding box center [41, 216] width 6 height 3
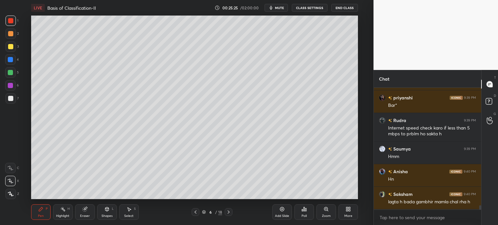
click at [13, 99] on div at bounding box center [10, 98] width 5 height 5
click at [14, 103] on div "7" at bounding box center [12, 98] width 13 height 10
click at [14, 163] on div at bounding box center [10, 168] width 10 height 10
click at [16, 166] on div "C" at bounding box center [12, 168] width 14 height 10
click at [10, 56] on div at bounding box center [10, 59] width 10 height 10
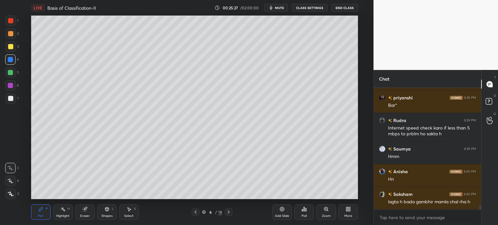
scroll to position [3414, 0]
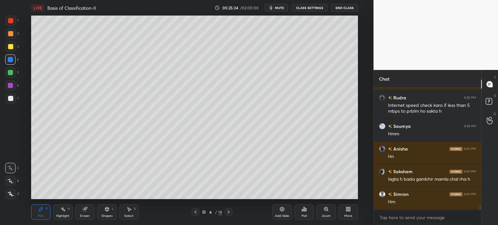
click at [10, 99] on div at bounding box center [10, 98] width 5 height 5
drag, startPoint x: 10, startPoint y: 99, endPoint x: 18, endPoint y: 103, distance: 8.1
click at [10, 99] on div at bounding box center [10, 98] width 5 height 5
click at [13, 70] on div at bounding box center [10, 72] width 10 height 10
drag, startPoint x: 12, startPoint y: 72, endPoint x: 21, endPoint y: 79, distance: 11.2
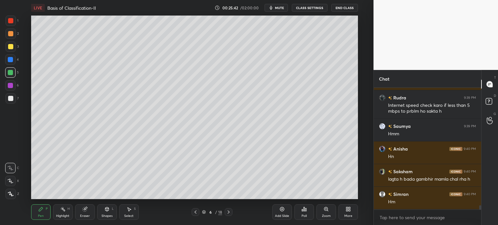
click at [12, 74] on div at bounding box center [10, 72] width 10 height 10
drag, startPoint x: 41, startPoint y: 213, endPoint x: 38, endPoint y: 205, distance: 7.8
click at [41, 212] on div "Pen P" at bounding box center [40, 212] width 19 height 16
drag, startPoint x: 12, startPoint y: 183, endPoint x: 24, endPoint y: 169, distance: 19.1
click at [12, 182] on icon at bounding box center [10, 181] width 6 height 5
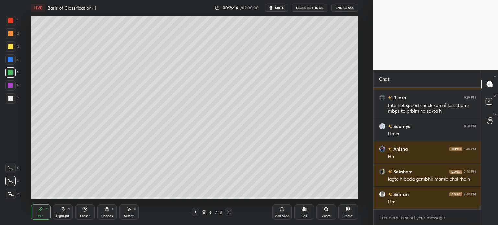
click at [9, 47] on div at bounding box center [10, 46] width 5 height 5
click at [13, 96] on div at bounding box center [11, 98] width 10 height 10
click at [86, 212] on div "Eraser" at bounding box center [84, 212] width 19 height 16
click at [40, 220] on div "Pen P" at bounding box center [40, 212] width 19 height 16
click at [12, 46] on div at bounding box center [10, 46] width 5 height 5
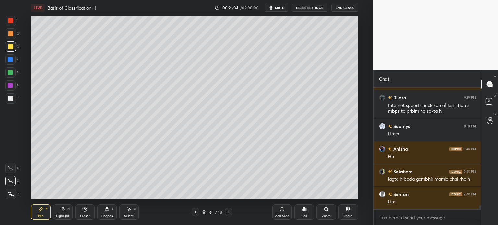
click at [12, 45] on div at bounding box center [10, 46] width 5 height 5
click at [14, 168] on div at bounding box center [10, 168] width 10 height 10
click at [87, 214] on div "Eraser" at bounding box center [84, 212] width 19 height 16
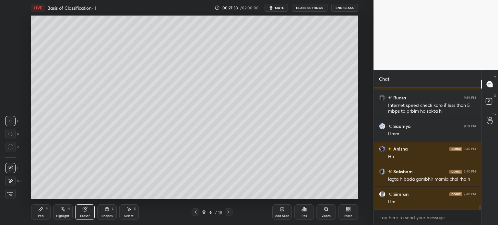
click at [38, 218] on div "Pen P" at bounding box center [40, 212] width 19 height 16
click at [8, 46] on div at bounding box center [10, 46] width 5 height 5
drag, startPoint x: 85, startPoint y: 217, endPoint x: 90, endPoint y: 199, distance: 18.8
click at [84, 217] on div "Eraser" at bounding box center [85, 216] width 10 height 3
click at [41, 214] on div "Pen P" at bounding box center [40, 212] width 19 height 16
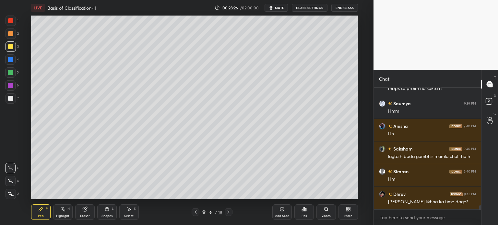
drag, startPoint x: 6, startPoint y: 38, endPoint x: 17, endPoint y: 45, distance: 13.0
click at [6, 41] on div "2" at bounding box center [12, 35] width 13 height 13
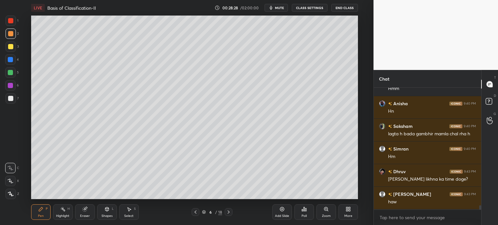
click at [10, 45] on div at bounding box center [10, 46] width 5 height 5
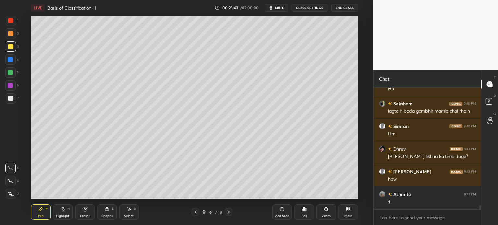
scroll to position [3505, 0]
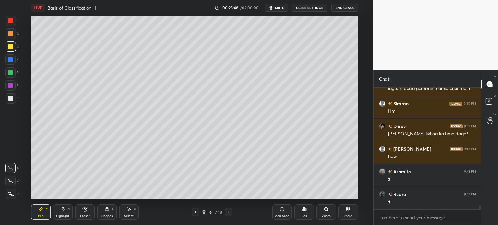
drag, startPoint x: 11, startPoint y: 71, endPoint x: 11, endPoint y: 75, distance: 3.6
click at [11, 74] on div at bounding box center [10, 72] width 5 height 5
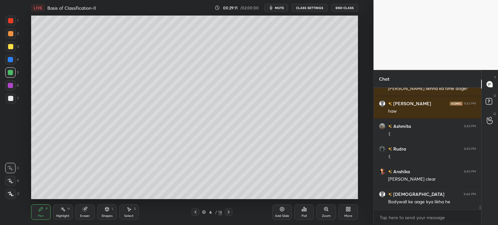
scroll to position [3573, 0]
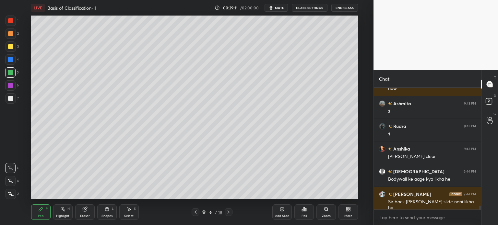
click at [14, 99] on div "7" at bounding box center [12, 98] width 13 height 10
drag, startPoint x: 14, startPoint y: 98, endPoint x: 12, endPoint y: 94, distance: 4.8
click at [13, 98] on div at bounding box center [11, 98] width 10 height 10
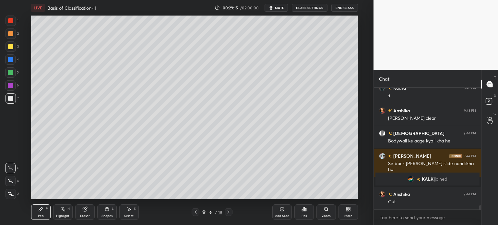
scroll to position [3354, 0]
click at [228, 213] on icon at bounding box center [228, 212] width 5 height 5
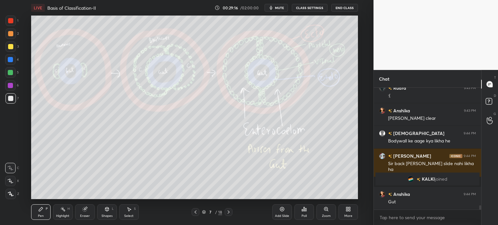
scroll to position [3377, 0]
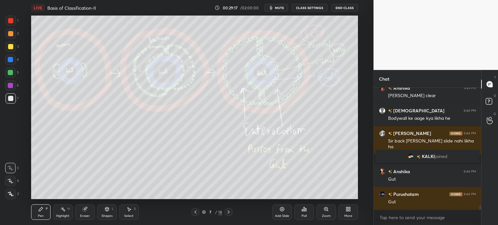
drag, startPoint x: 9, startPoint y: 18, endPoint x: 14, endPoint y: 25, distance: 8.3
click at [8, 23] on div at bounding box center [11, 21] width 10 height 10
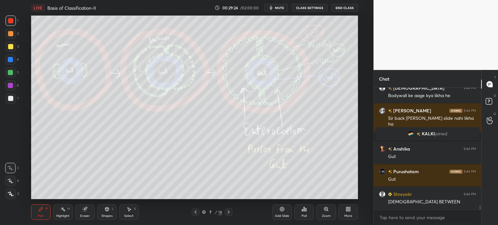
drag, startPoint x: 12, startPoint y: 59, endPoint x: 17, endPoint y: 58, distance: 5.3
click at [12, 59] on div at bounding box center [10, 59] width 5 height 5
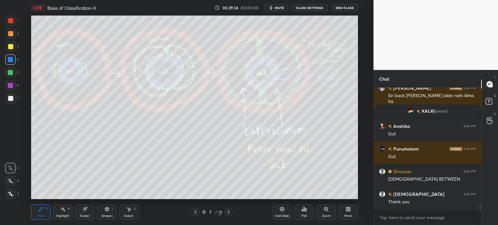
click at [11, 92] on div "6" at bounding box center [12, 86] width 14 height 13
click at [19, 93] on div "1 2 3 4 5 6 7 C X Z C X Z E E Erase all H H" at bounding box center [10, 108] width 21 height 184
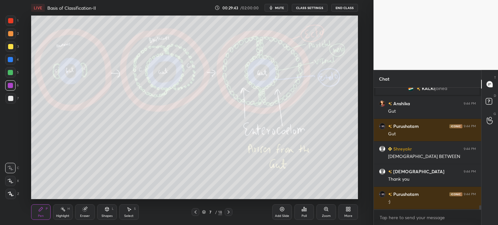
drag, startPoint x: 82, startPoint y: 212, endPoint x: 73, endPoint y: 201, distance: 14.5
click at [82, 212] on div "Eraser" at bounding box center [84, 212] width 19 height 16
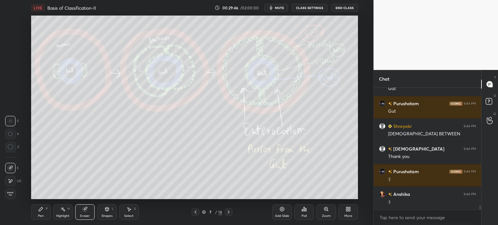
click at [44, 213] on div "Pen P" at bounding box center [40, 212] width 19 height 16
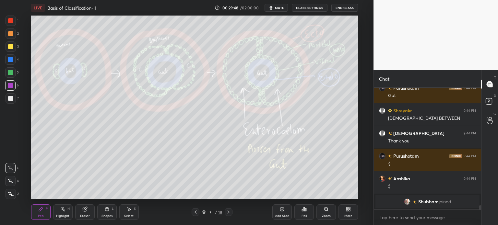
click at [14, 165] on div at bounding box center [10, 168] width 10 height 10
click at [13, 98] on div at bounding box center [11, 98] width 10 height 10
drag, startPoint x: 13, startPoint y: 98, endPoint x: 21, endPoint y: 90, distance: 11.7
click at [13, 99] on div at bounding box center [11, 98] width 10 height 10
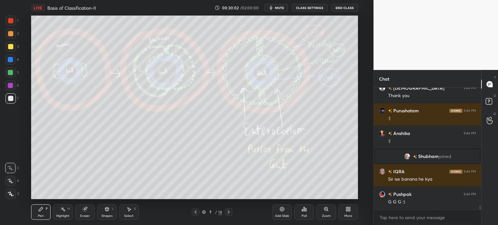
scroll to position [3500, 0]
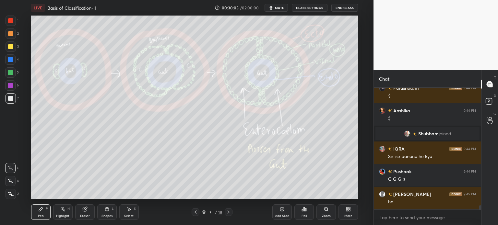
click at [23, 105] on div "Setting up your live class Poll for secs No correct answer Start poll" at bounding box center [194, 108] width 347 height 184
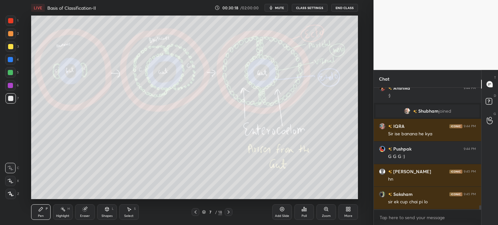
drag, startPoint x: 87, startPoint y: 213, endPoint x: 78, endPoint y: 200, distance: 15.4
click at [87, 212] on div "Eraser" at bounding box center [84, 212] width 19 height 16
click at [65, 211] on rect at bounding box center [63, 209] width 3 height 3
drag, startPoint x: 12, startPoint y: 195, endPoint x: 14, endPoint y: 167, distance: 27.7
click at [12, 194] on icon at bounding box center [10, 194] width 5 height 5
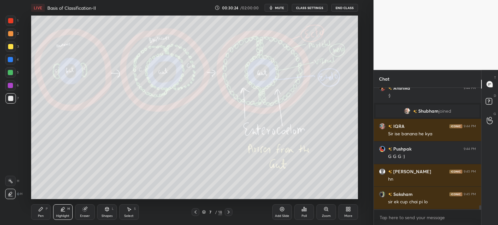
drag, startPoint x: 89, startPoint y: 214, endPoint x: 85, endPoint y: 206, distance: 9.1
click at [89, 215] on div "Eraser" at bounding box center [84, 212] width 19 height 16
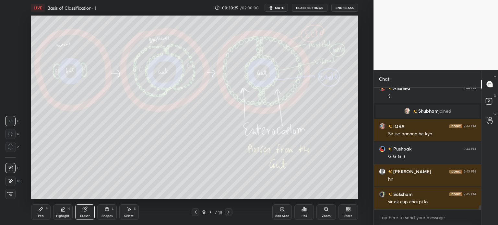
click at [11, 181] on icon at bounding box center [10, 182] width 5 height 6
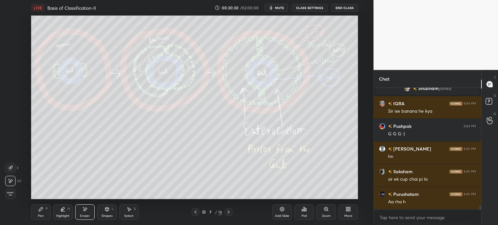
scroll to position [3568, 0]
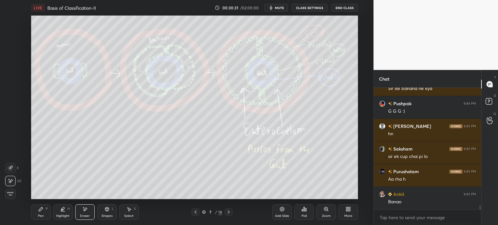
click at [195, 214] on icon at bounding box center [195, 212] width 5 height 5
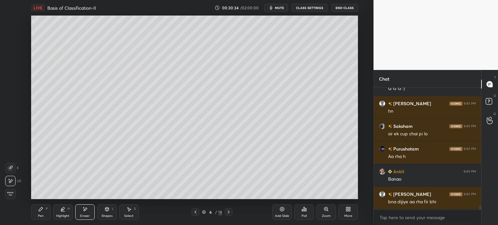
scroll to position [3614, 0]
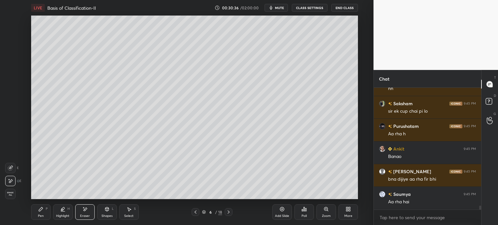
click at [229, 214] on icon at bounding box center [228, 212] width 5 height 5
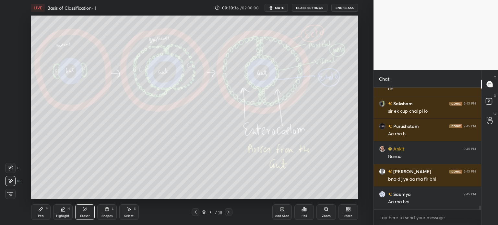
scroll to position [3636, 0]
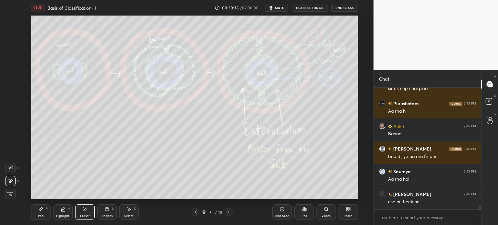
click at [13, 169] on div at bounding box center [10, 168] width 10 height 10
click at [9, 169] on icon at bounding box center [10, 168] width 5 height 5
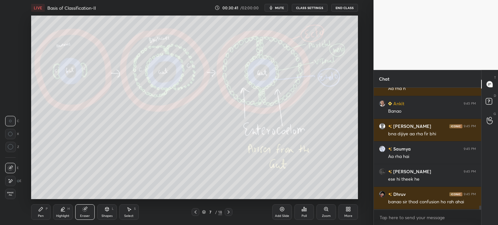
scroll to position [3682, 0]
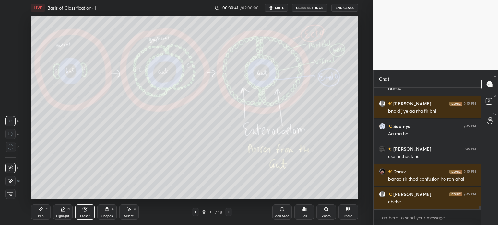
click at [12, 136] on div at bounding box center [10, 134] width 10 height 10
drag, startPoint x: 12, startPoint y: 135, endPoint x: 26, endPoint y: 110, distance: 29.7
click at [12, 134] on icon at bounding box center [10, 134] width 5 height 5
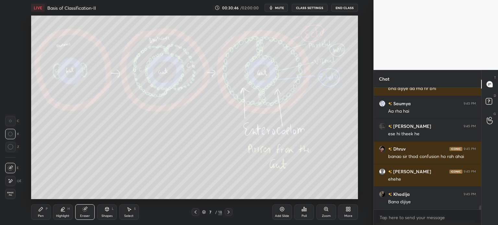
click at [34, 214] on div "Pen P" at bounding box center [40, 212] width 19 height 16
click at [12, 166] on div at bounding box center [10, 168] width 10 height 10
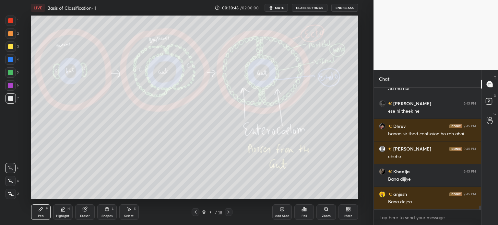
click at [11, 99] on div at bounding box center [10, 98] width 5 height 5
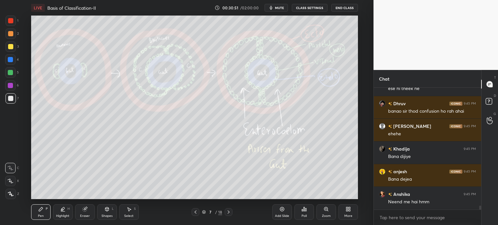
click at [328, 213] on div "Zoom" at bounding box center [325, 212] width 19 height 16
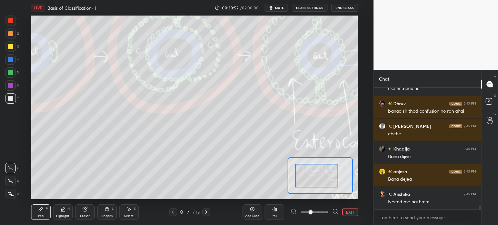
click at [303, 166] on div at bounding box center [316, 176] width 43 height 24
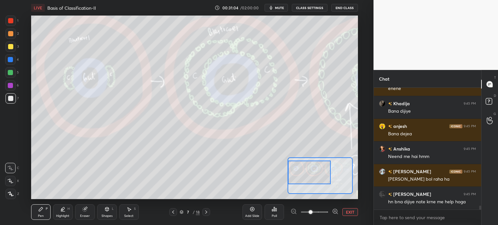
scroll to position [3811, 0]
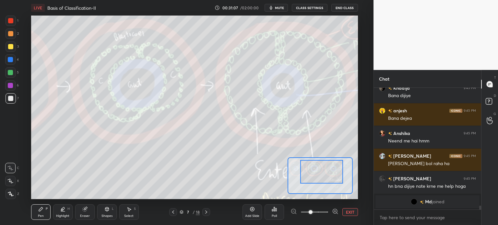
drag, startPoint x: 319, startPoint y: 172, endPoint x: 326, endPoint y: 160, distance: 13.5
click at [331, 170] on div at bounding box center [321, 172] width 43 height 24
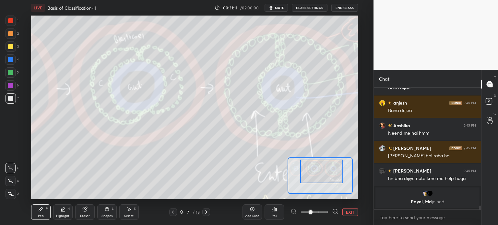
click at [348, 214] on button "EXIT" at bounding box center [350, 212] width 16 height 8
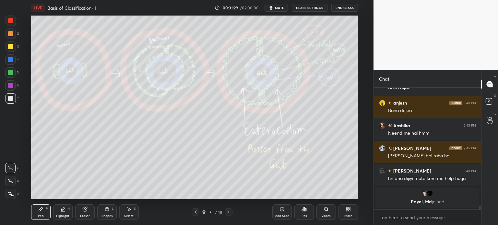
drag, startPoint x: 61, startPoint y: 213, endPoint x: 57, endPoint y: 206, distance: 7.8
click at [59, 215] on div "Highlight H" at bounding box center [62, 212] width 19 height 16
click at [13, 180] on div at bounding box center [10, 181] width 10 height 10
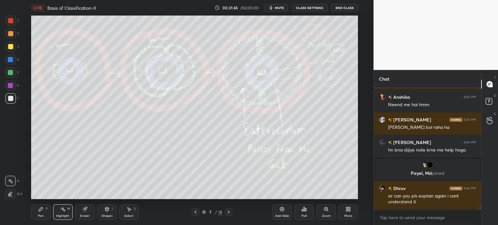
scroll to position [3744, 0]
click at [198, 214] on icon at bounding box center [195, 212] width 5 height 5
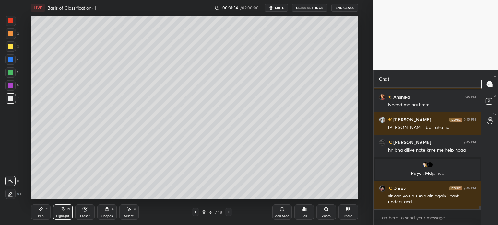
click at [13, 77] on div "5" at bounding box center [12, 72] width 14 height 10
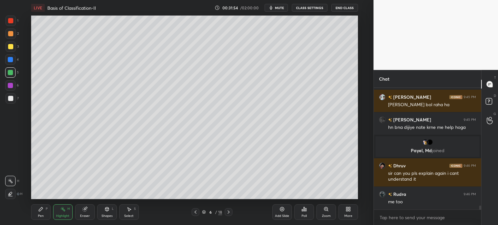
drag, startPoint x: 11, startPoint y: 76, endPoint x: 16, endPoint y: 93, distance: 18.2
click at [10, 78] on div "5" at bounding box center [12, 73] width 14 height 13
click at [63, 212] on div "Highlight H" at bounding box center [62, 212] width 19 height 16
drag, startPoint x: 9, startPoint y: 19, endPoint x: 15, endPoint y: 48, distance: 29.7
click at [8, 22] on div at bounding box center [10, 20] width 5 height 5
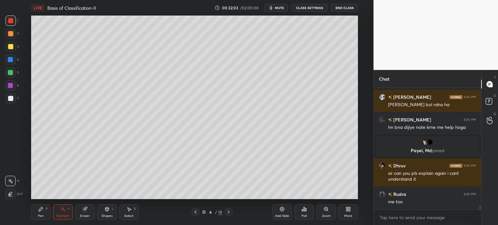
click at [31, 213] on div "Pen P" at bounding box center [40, 212] width 19 height 16
click at [35, 213] on div "Pen P" at bounding box center [40, 212] width 19 height 16
drag, startPoint x: 37, startPoint y: 212, endPoint x: 30, endPoint y: 199, distance: 14.5
click at [36, 212] on div "Pen P" at bounding box center [40, 212] width 19 height 16
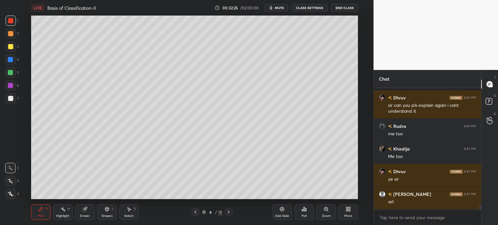
scroll to position [3841, 0]
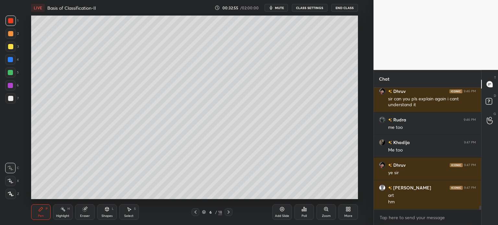
drag, startPoint x: 229, startPoint y: 212, endPoint x: 224, endPoint y: 206, distance: 8.3
click at [229, 212] on icon at bounding box center [228, 212] width 5 height 5
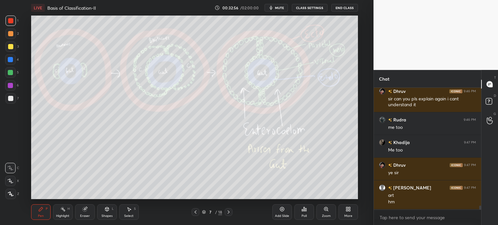
click at [65, 210] on div "Highlight H" at bounding box center [62, 212] width 19 height 16
click at [12, 99] on div at bounding box center [11, 98] width 10 height 10
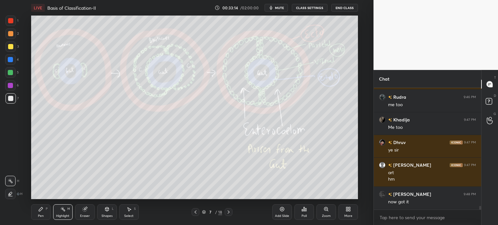
scroll to position [3886, 0]
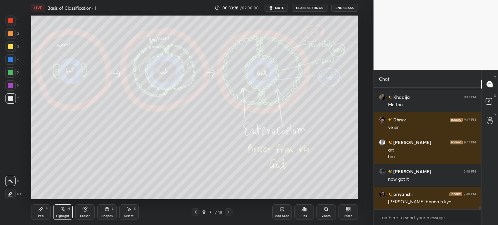
click at [194, 212] on icon at bounding box center [195, 212] width 5 height 5
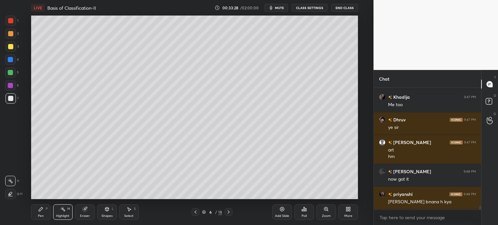
click at [194, 213] on icon at bounding box center [195, 212] width 5 height 5
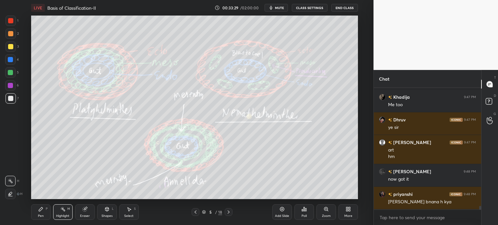
click at [194, 213] on icon at bounding box center [195, 212] width 5 height 5
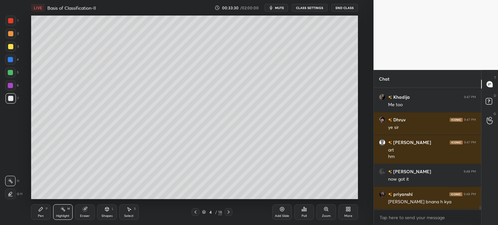
scroll to position [3909, 0]
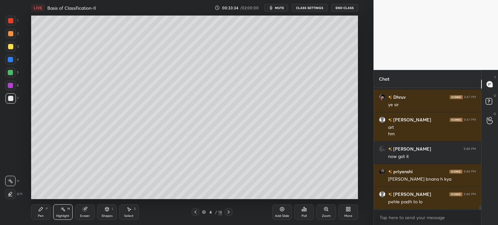
click at [231, 212] on div at bounding box center [229, 212] width 8 height 8
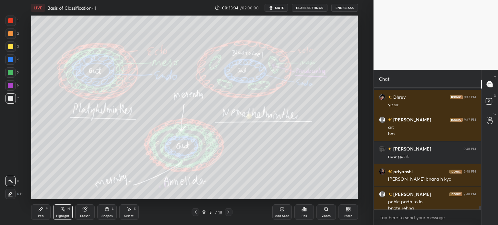
scroll to position [3916, 0]
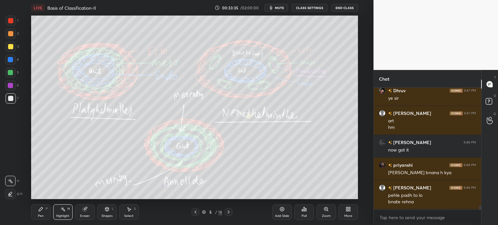
click at [231, 211] on div at bounding box center [229, 212] width 8 height 8
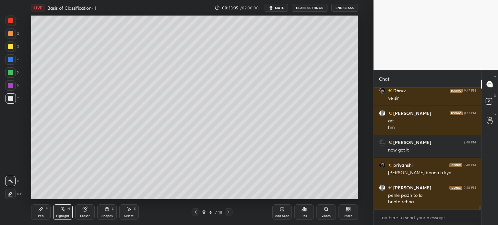
click at [230, 211] on icon at bounding box center [228, 212] width 5 height 5
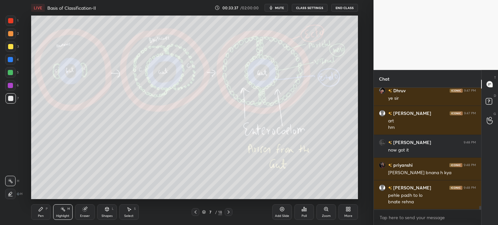
click at [198, 214] on div at bounding box center [196, 212] width 8 height 8
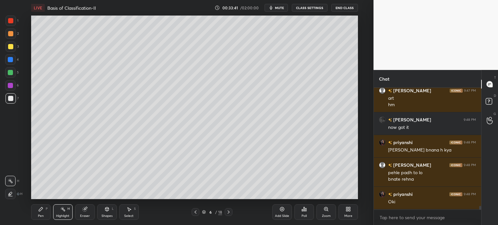
scroll to position [3961, 0]
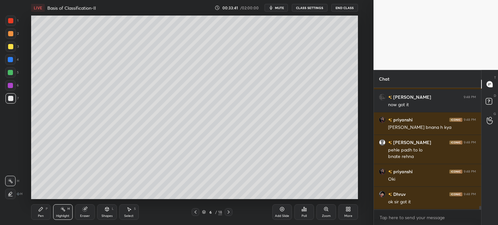
click at [197, 210] on icon at bounding box center [195, 212] width 5 height 5
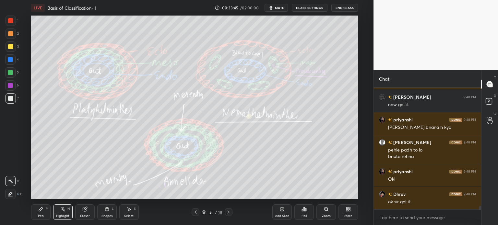
scroll to position [3984, 0]
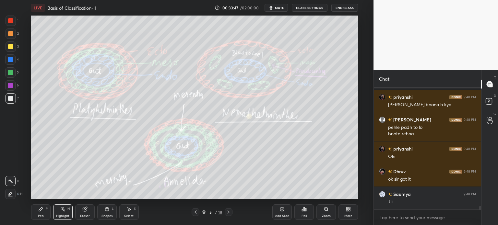
click at [195, 214] on icon at bounding box center [195, 212] width 5 height 5
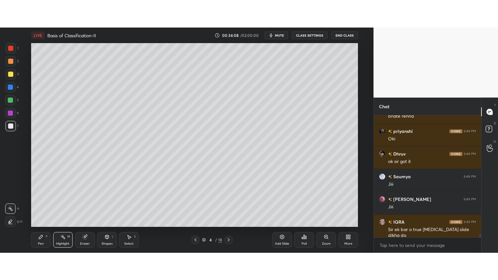
scroll to position [3974, 0]
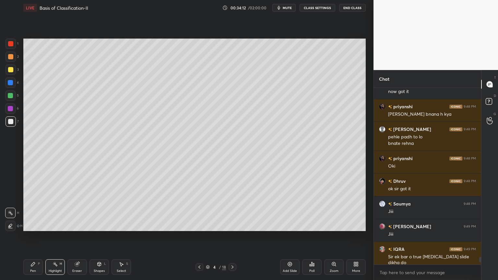
click at [198, 225] on icon at bounding box center [199, 266] width 5 height 5
click at [286, 225] on div "Add Slide" at bounding box center [289, 267] width 19 height 16
click at [6, 119] on div at bounding box center [11, 121] width 10 height 10
click at [11, 122] on div at bounding box center [10, 121] width 5 height 5
click at [37, 225] on div "Pen P" at bounding box center [32, 267] width 19 height 16
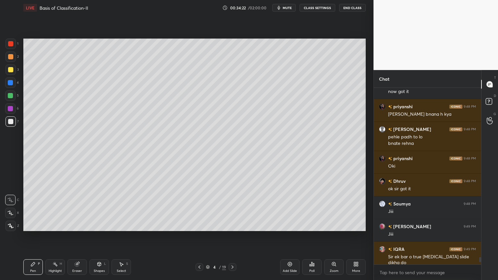
drag, startPoint x: 107, startPoint y: 265, endPoint x: 103, endPoint y: 258, distance: 8.2
click at [107, 225] on div "Shapes L" at bounding box center [98, 267] width 19 height 16
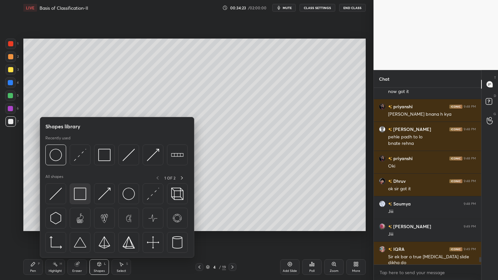
click at [81, 202] on div at bounding box center [80, 193] width 21 height 21
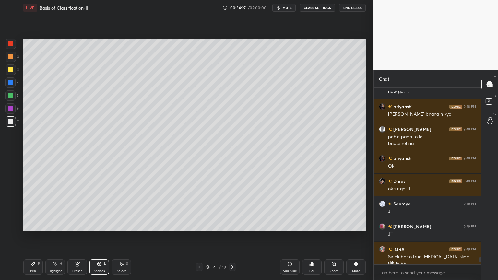
click at [12, 67] on div at bounding box center [10, 69] width 5 height 5
click at [13, 69] on div at bounding box center [11, 69] width 10 height 10
click at [36, 225] on div "Pen P" at bounding box center [32, 267] width 19 height 16
click at [38, 225] on div "Pen P" at bounding box center [32, 267] width 19 height 16
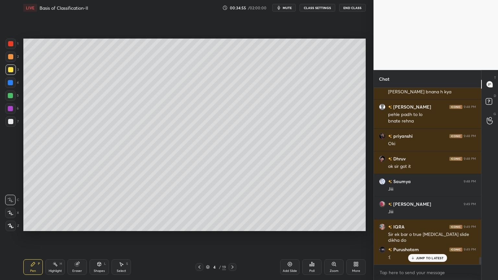
click at [231, 225] on icon at bounding box center [232, 266] width 5 height 5
click at [229, 225] on div at bounding box center [232, 267] width 8 height 8
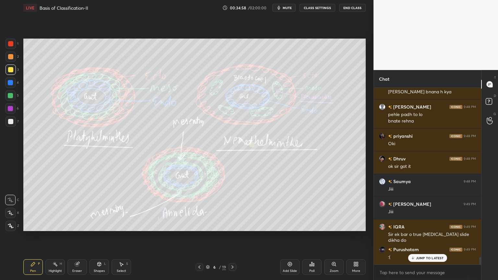
scroll to position [4012, 0]
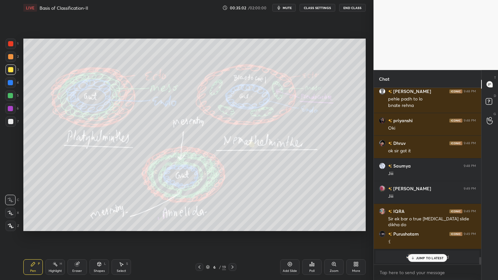
drag, startPoint x: 232, startPoint y: 268, endPoint x: 232, endPoint y: 247, distance: 21.4
click at [233, 225] on icon at bounding box center [232, 266] width 5 height 5
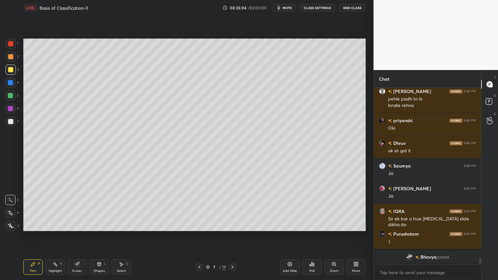
scroll to position [4035, 0]
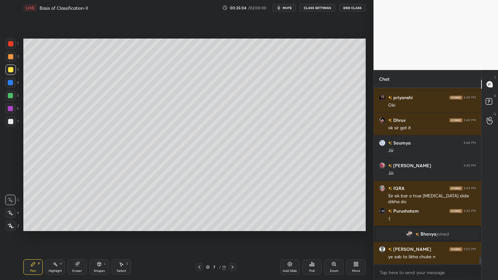
click at [233, 225] on icon at bounding box center [232, 266] width 5 height 5
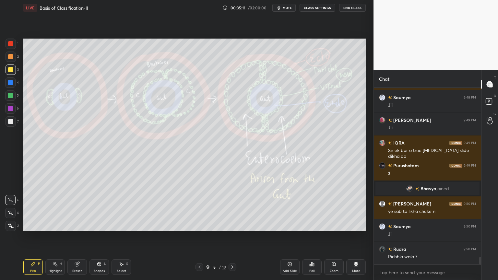
scroll to position [4103, 0]
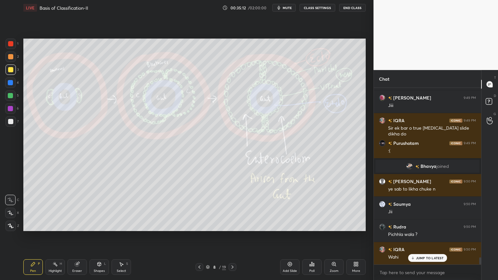
click at [202, 225] on div at bounding box center [199, 267] width 8 height 8
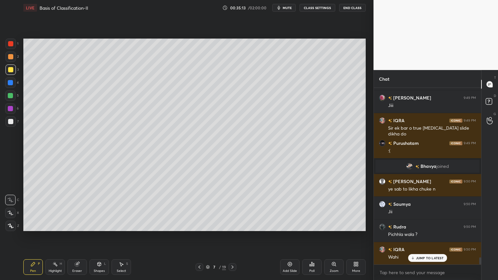
click at [202, 225] on div at bounding box center [199, 267] width 8 height 8
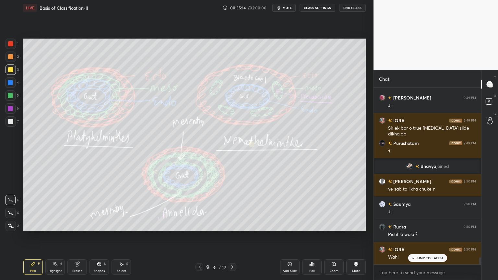
click at [201, 225] on icon at bounding box center [199, 266] width 5 height 5
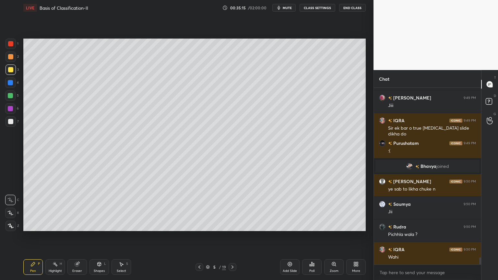
scroll to position [4126, 0]
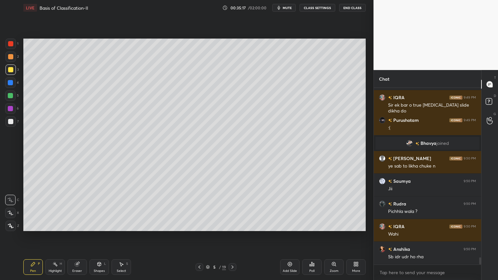
click at [197, 225] on icon at bounding box center [199, 266] width 5 height 5
click at [10, 71] on div at bounding box center [10, 69] width 5 height 5
click at [13, 72] on div at bounding box center [11, 69] width 10 height 10
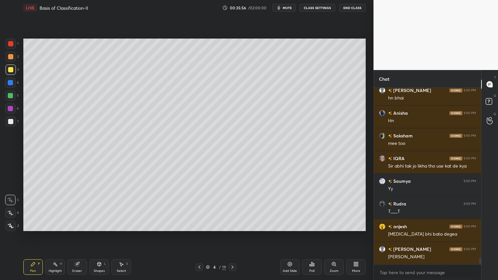
scroll to position [4405, 0]
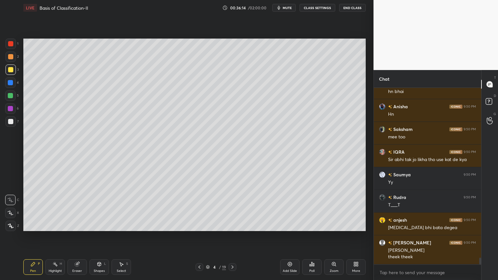
drag, startPoint x: 9, startPoint y: 119, endPoint x: 10, endPoint y: 122, distance: 3.3
click at [8, 121] on div at bounding box center [10, 121] width 5 height 5
click at [9, 122] on div at bounding box center [10, 121] width 5 height 5
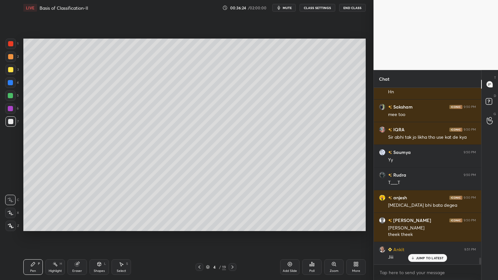
click at [10, 110] on div at bounding box center [10, 108] width 5 height 5
drag, startPoint x: 14, startPoint y: 57, endPoint x: 12, endPoint y: 64, distance: 6.5
click at [12, 61] on div at bounding box center [11, 57] width 10 height 10
click at [9, 214] on icon at bounding box center [10, 213] width 6 height 5
click at [14, 212] on div at bounding box center [10, 213] width 10 height 10
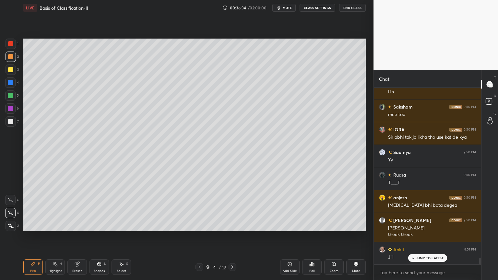
drag, startPoint x: 11, startPoint y: 214, endPoint x: 19, endPoint y: 210, distance: 9.3
click at [11, 214] on icon at bounding box center [10, 213] width 6 height 5
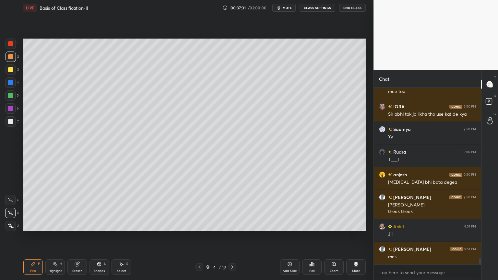
click at [11, 225] on div at bounding box center [11, 226] width 10 height 10
click at [231, 225] on icon at bounding box center [232, 266] width 5 height 5
click at [199, 225] on icon at bounding box center [199, 266] width 5 height 5
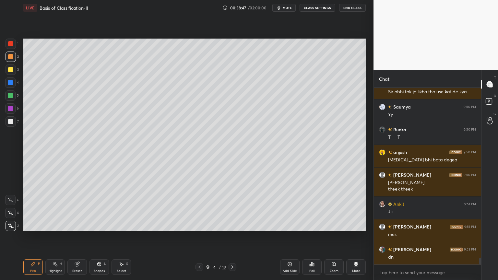
scroll to position [4495, 0]
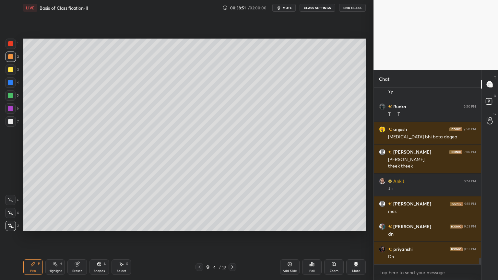
click at [292, 8] on span "mute" at bounding box center [287, 8] width 9 height 5
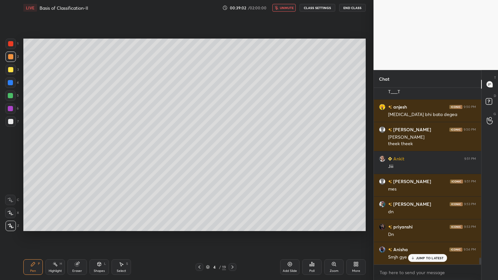
click at [291, 8] on span "unmute" at bounding box center [287, 8] width 14 height 5
click at [311, 225] on div "Poll" at bounding box center [311, 267] width 19 height 16
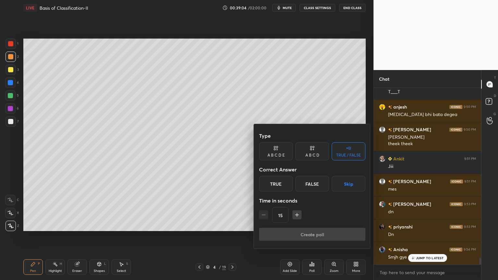
click at [343, 193] on div "Type A B C D E A B C D TRUE / FALSE Correct Answer True False Skip Time in seco…" at bounding box center [312, 178] width 106 height 99
click at [345, 188] on button "Skip" at bounding box center [349, 184] width 34 height 16
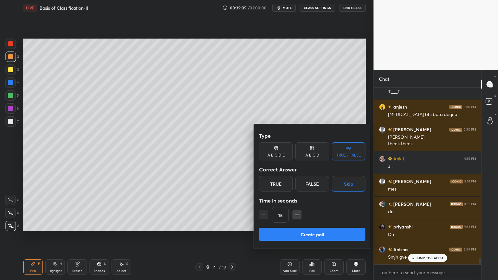
click at [326, 225] on button "Create poll" at bounding box center [312, 234] width 106 height 13
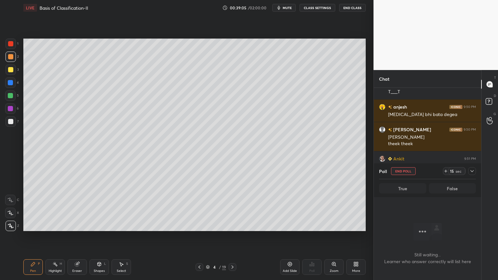
scroll to position [157, 105]
click at [396, 171] on button "End Poll" at bounding box center [403, 171] width 25 height 8
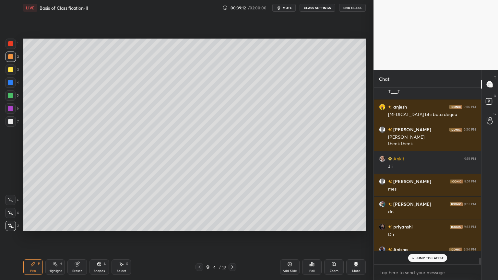
scroll to position [2, 2]
drag, startPoint x: 288, startPoint y: 7, endPoint x: 288, endPoint y: 19, distance: 12.0
click at [286, 10] on button "mute" at bounding box center [283, 8] width 23 height 8
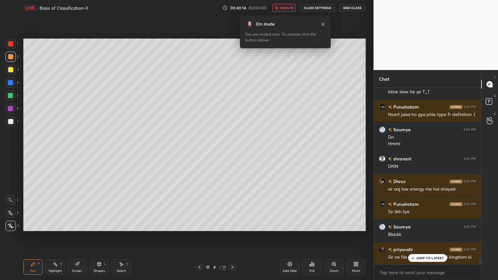
scroll to position [4774, 0]
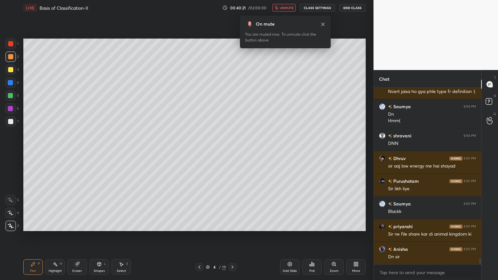
click at [289, 9] on span "unmute" at bounding box center [287, 8] width 14 height 5
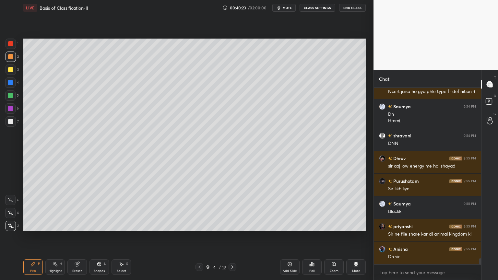
scroll to position [4796, 0]
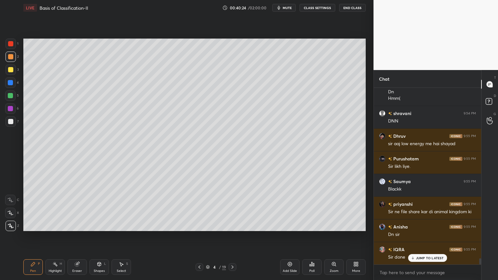
click at [312, 225] on div "Poll" at bounding box center [311, 270] width 5 height 3
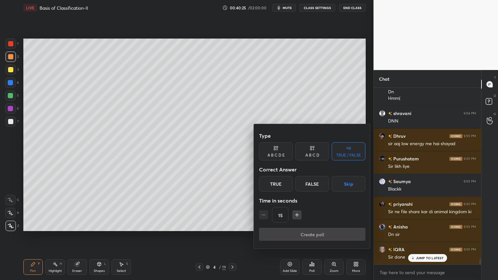
click at [344, 187] on button "Skip" at bounding box center [349, 184] width 34 height 16
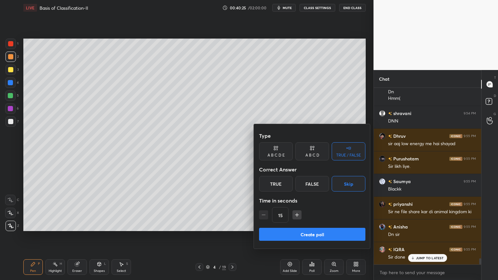
click at [323, 225] on button "Create poll" at bounding box center [312, 234] width 106 height 13
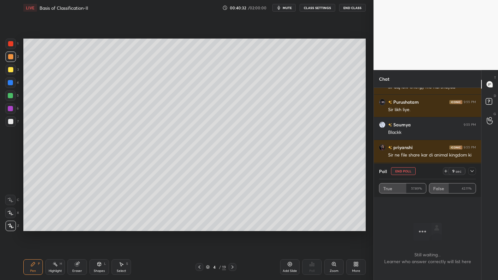
scroll to position [4876, 0]
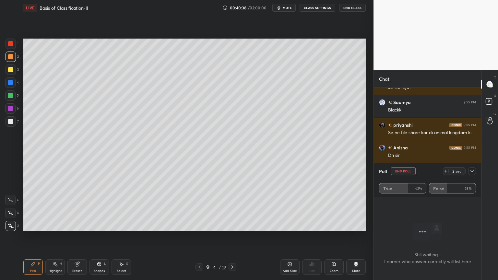
click at [398, 171] on button "End Poll" at bounding box center [403, 171] width 25 height 8
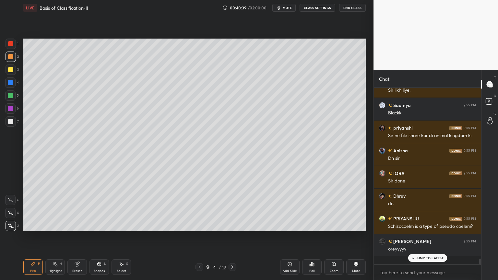
scroll to position [4866, 0]
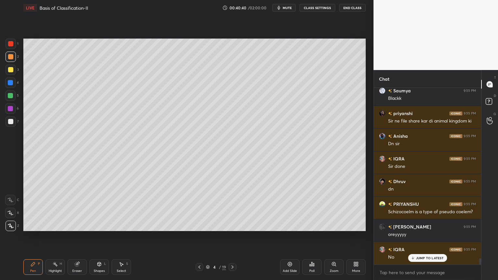
click at [291, 11] on button "mute" at bounding box center [283, 8] width 23 height 8
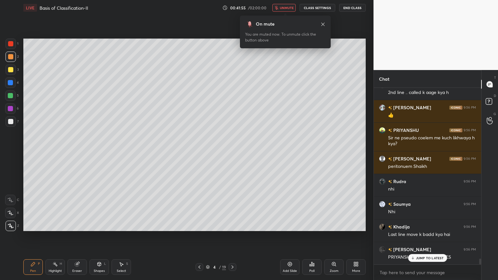
scroll to position [5285, 0]
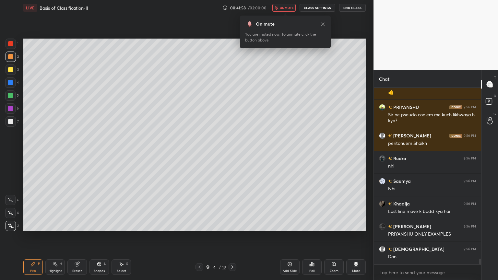
click at [287, 8] on span "unmute" at bounding box center [287, 8] width 14 height 5
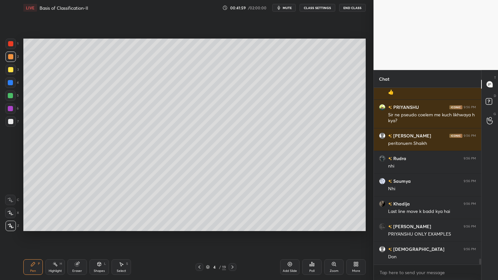
scroll to position [5307, 0]
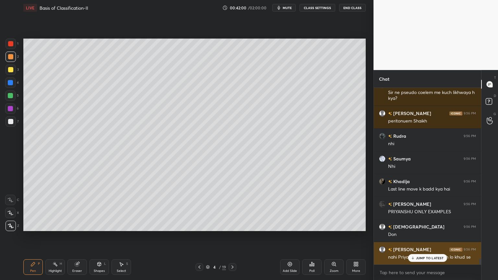
click at [417, 225] on p "JUMP TO LATEST" at bounding box center [430, 258] width 28 height 4
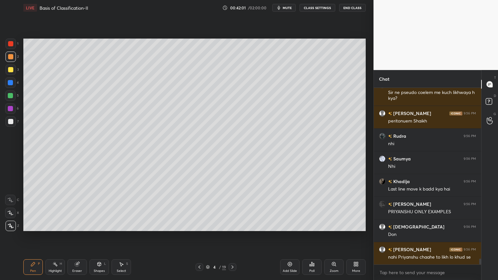
click at [310, 225] on icon at bounding box center [311, 264] width 5 height 5
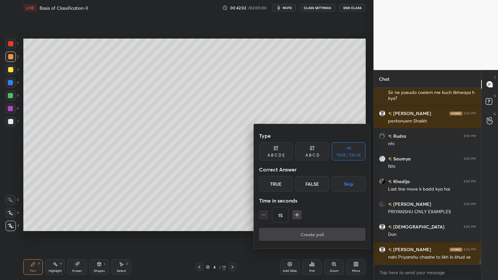
drag, startPoint x: 344, startPoint y: 185, endPoint x: 340, endPoint y: 189, distance: 5.5
click at [344, 184] on button "Skip" at bounding box center [349, 184] width 34 height 16
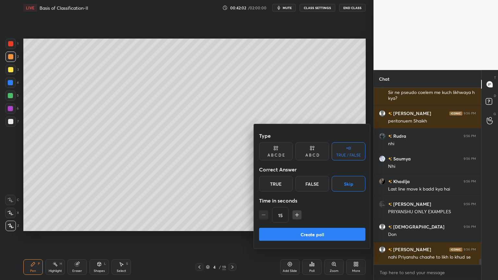
click at [320, 225] on button "Create poll" at bounding box center [312, 234] width 106 height 13
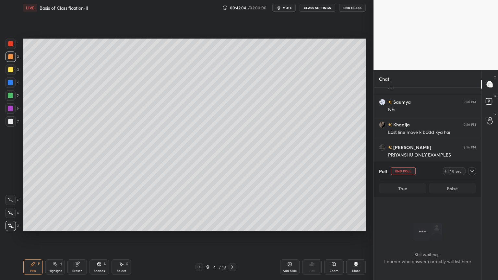
scroll to position [5392, 0]
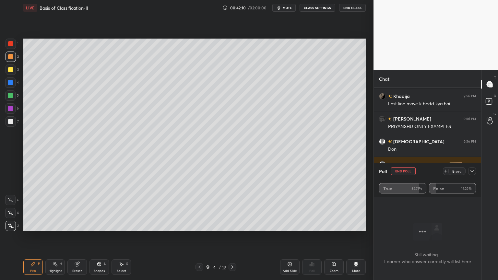
click at [402, 171] on button "End Poll" at bounding box center [403, 171] width 25 height 8
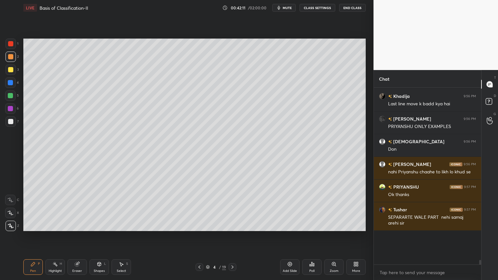
scroll to position [5362, 0]
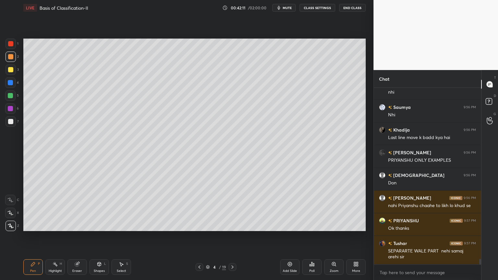
click at [230, 225] on icon at bounding box center [232, 266] width 5 height 5
click at [233, 225] on icon at bounding box center [232, 266] width 5 height 5
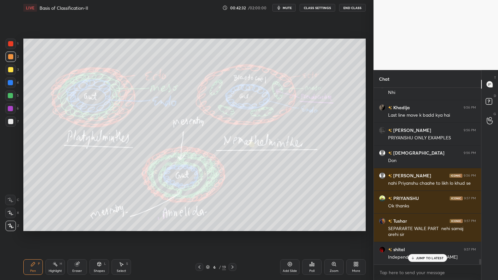
click at [198, 225] on icon at bounding box center [199, 266] width 5 height 5
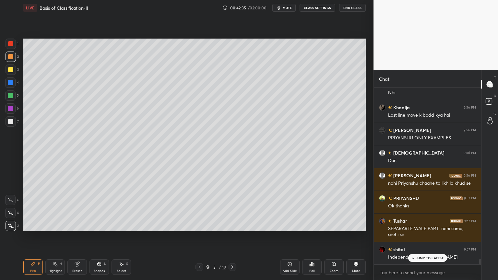
click at [8, 69] on div at bounding box center [10, 69] width 5 height 5
click at [11, 207] on div "X" at bounding box center [12, 211] width 14 height 13
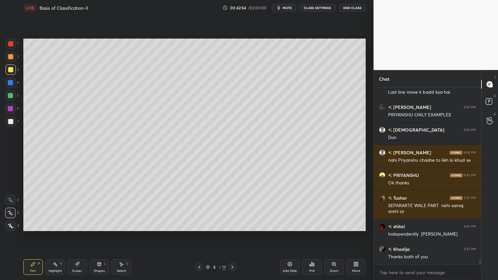
scroll to position [5427, 0]
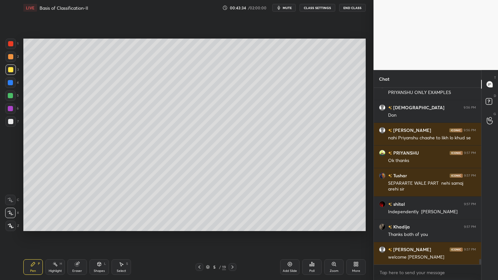
click at [76, 225] on div "Eraser" at bounding box center [76, 267] width 19 height 16
drag, startPoint x: 27, startPoint y: 268, endPoint x: 30, endPoint y: 265, distance: 3.9
click at [29, 225] on div "Pen P" at bounding box center [32, 267] width 19 height 16
drag, startPoint x: 30, startPoint y: 265, endPoint x: 29, endPoint y: 240, distance: 25.6
click at [29, 225] on div "Pen P" at bounding box center [32, 267] width 19 height 16
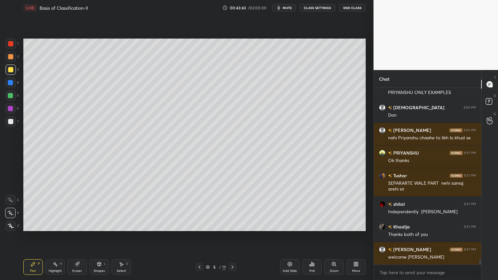
click at [232, 225] on icon at bounding box center [232, 266] width 5 height 5
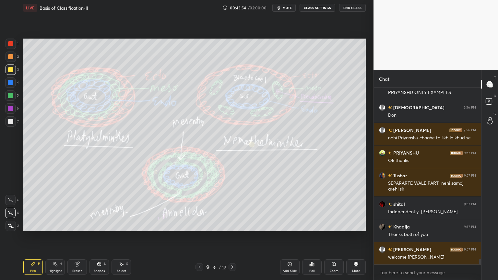
click at [198, 225] on icon at bounding box center [199, 266] width 5 height 5
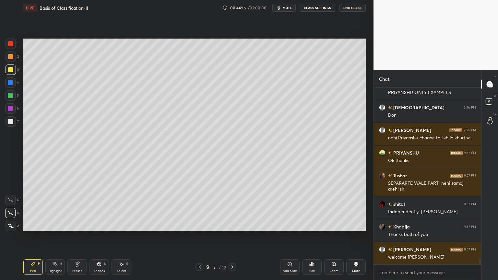
click at [79, 225] on div "Eraser" at bounding box center [76, 267] width 19 height 16
click at [41, 225] on div "Pen P" at bounding box center [32, 267] width 19 height 16
click at [313, 225] on icon at bounding box center [313, 264] width 1 height 3
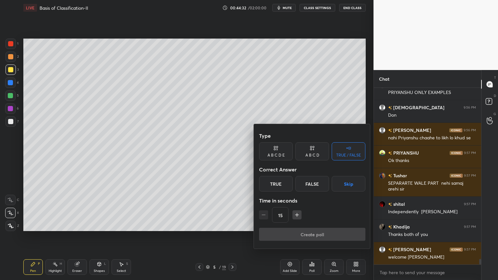
click at [324, 219] on div "15" at bounding box center [312, 215] width 106 height 16
click at [218, 210] on div at bounding box center [249, 140] width 498 height 280
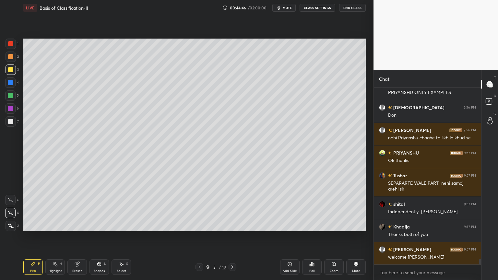
click at [10, 45] on div at bounding box center [11, 44] width 10 height 10
click at [12, 49] on div "1" at bounding box center [12, 45] width 13 height 13
click at [231, 225] on div at bounding box center [232, 267] width 8 height 8
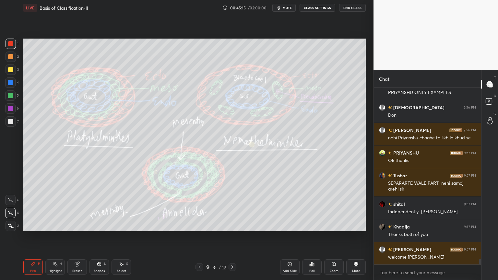
click at [235, 225] on icon at bounding box center [232, 266] width 5 height 5
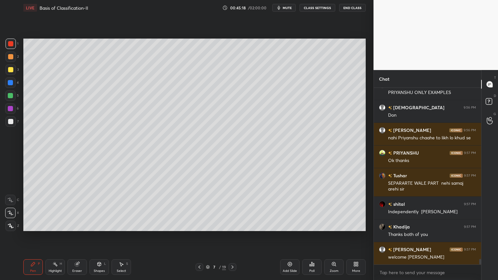
click at [233, 225] on icon at bounding box center [232, 266] width 5 height 5
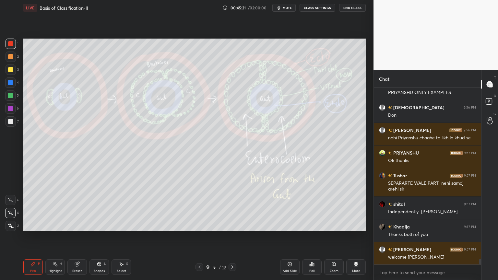
drag, startPoint x: 200, startPoint y: 265, endPoint x: 198, endPoint y: 268, distance: 3.5
click at [198, 225] on icon at bounding box center [199, 266] width 5 height 5
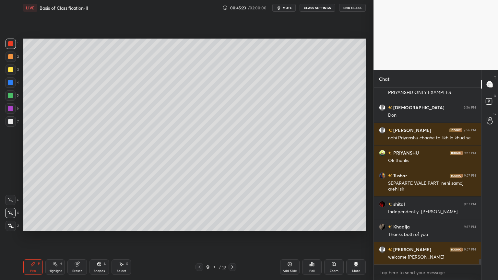
click at [231, 225] on div "Pen P Highlight H Eraser Shapes L Select S 7 / 19 Add Slide Poll Zoom More" at bounding box center [194, 267] width 342 height 26
click at [227, 225] on div "7 / 19" at bounding box center [215, 267] width 41 height 8
click at [232, 225] on icon at bounding box center [232, 266] width 5 height 5
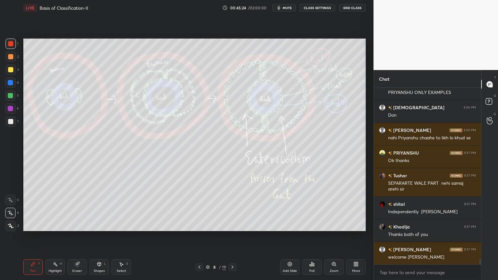
click at [233, 225] on icon at bounding box center [232, 266] width 5 height 5
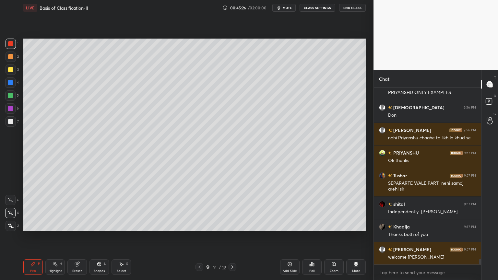
click at [233, 225] on icon at bounding box center [232, 266] width 5 height 5
click at [232, 225] on icon at bounding box center [232, 266] width 2 height 3
click at [199, 225] on div at bounding box center [199, 267] width 8 height 8
click at [198, 225] on icon at bounding box center [199, 266] width 5 height 5
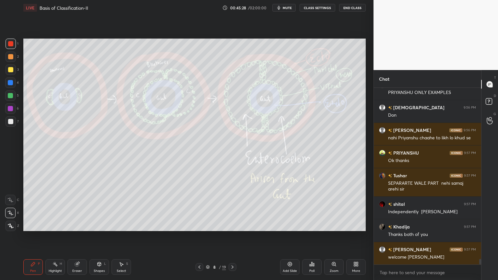
click at [198, 225] on icon at bounding box center [199, 266] width 5 height 5
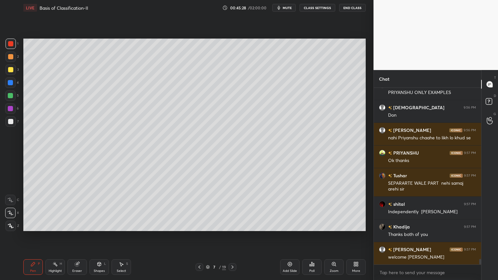
click at [199, 225] on icon at bounding box center [199, 266] width 5 height 5
click at [200, 225] on icon at bounding box center [199, 266] width 5 height 5
click at [199, 225] on icon at bounding box center [199, 266] width 5 height 5
click at [198, 225] on icon at bounding box center [199, 266] width 5 height 5
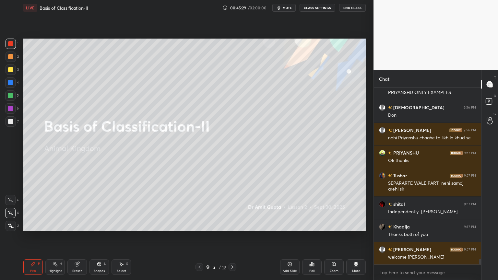
click at [198, 225] on icon at bounding box center [199, 266] width 5 height 5
click at [199, 225] on icon at bounding box center [199, 266] width 5 height 5
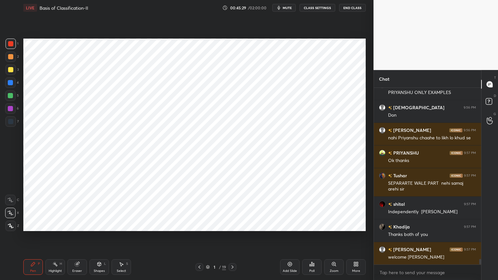
click at [199, 225] on icon at bounding box center [199, 266] width 5 height 5
click at [232, 225] on icon at bounding box center [232, 266] width 5 height 5
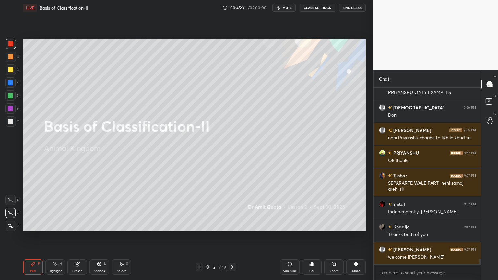
click at [230, 225] on icon at bounding box center [232, 266] width 5 height 5
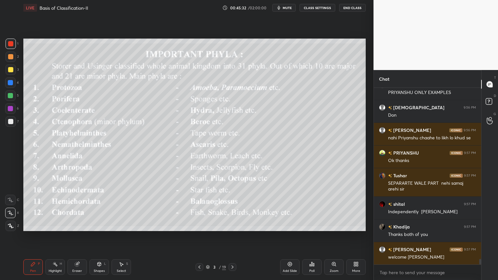
click at [227, 225] on div "3 / 19" at bounding box center [215, 267] width 41 height 8
click at [228, 225] on div "3 / 19" at bounding box center [215, 267] width 41 height 8
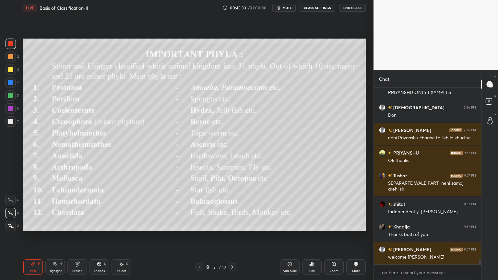
click at [228, 225] on div "3 / 19" at bounding box center [215, 267] width 41 height 8
click at [228, 225] on div at bounding box center [232, 267] width 8 height 8
click at [229, 225] on div at bounding box center [232, 267] width 8 height 8
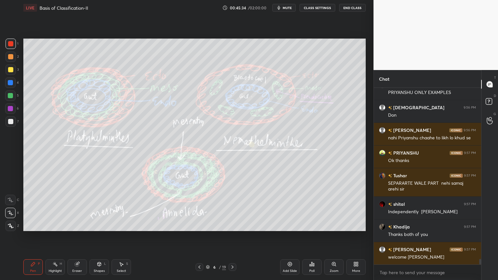
click at [229, 225] on div at bounding box center [232, 267] width 8 height 8
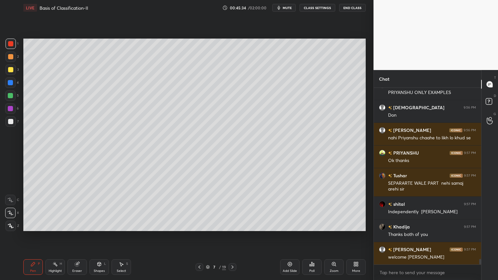
click at [229, 225] on div at bounding box center [232, 267] width 8 height 8
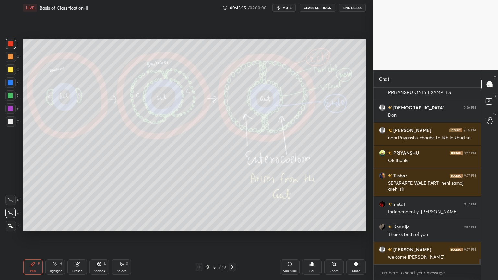
click at [230, 225] on icon at bounding box center [232, 266] width 5 height 5
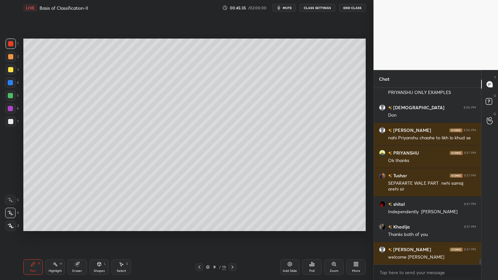
click at [230, 225] on icon at bounding box center [232, 266] width 5 height 5
click at [197, 225] on icon at bounding box center [199, 266] width 5 height 5
click at [196, 225] on div at bounding box center [199, 267] width 8 height 8
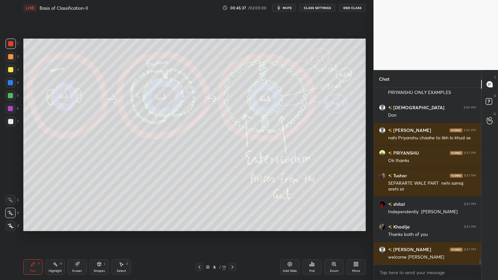
click at [197, 225] on icon at bounding box center [199, 266] width 5 height 5
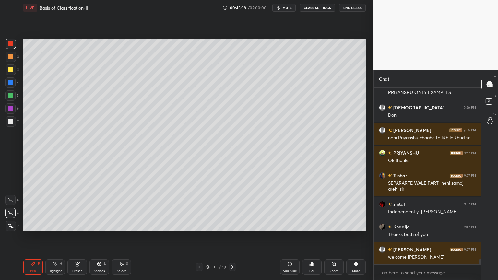
click at [198, 225] on div at bounding box center [199, 267] width 8 height 8
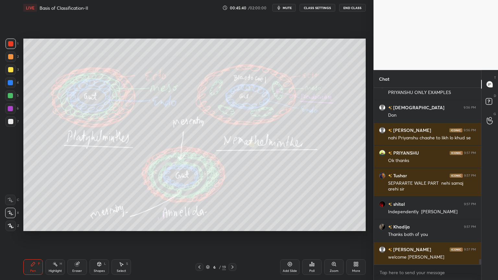
click at [199, 225] on icon at bounding box center [199, 266] width 5 height 5
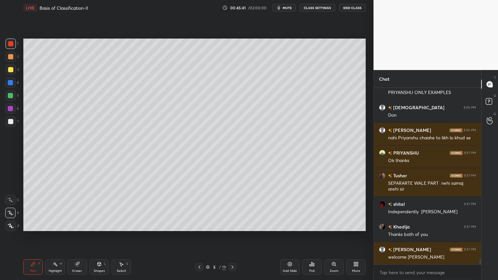
click at [232, 225] on icon at bounding box center [232, 266] width 5 height 5
click at [231, 225] on icon at bounding box center [232, 266] width 5 height 5
drag, startPoint x: 302, startPoint y: 264, endPoint x: 305, endPoint y: 271, distance: 7.3
click at [305, 225] on div "Poll" at bounding box center [311, 267] width 19 height 16
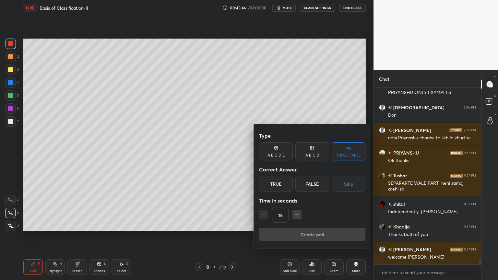
drag, startPoint x: 245, startPoint y: 237, endPoint x: 249, endPoint y: 237, distance: 3.9
click at [243, 225] on div at bounding box center [249, 140] width 498 height 280
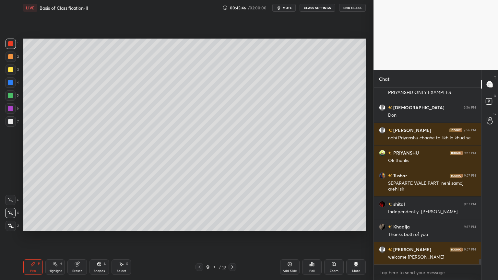
click at [309, 225] on div "Poll" at bounding box center [311, 267] width 19 height 16
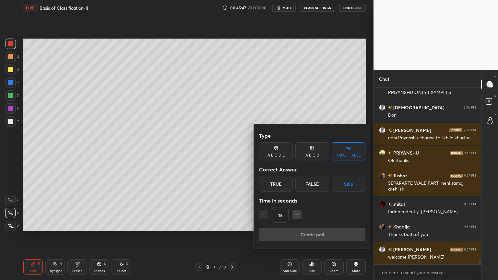
click at [334, 189] on button "Skip" at bounding box center [349, 184] width 34 height 16
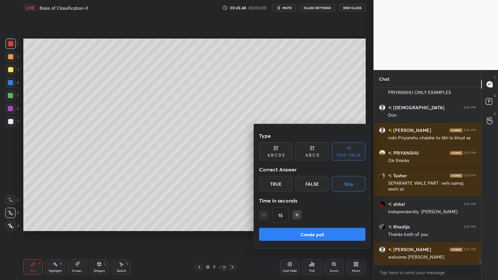
click at [303, 225] on button "Create poll" at bounding box center [312, 234] width 106 height 13
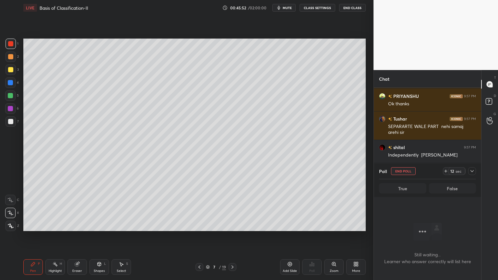
scroll to position [5506, 0]
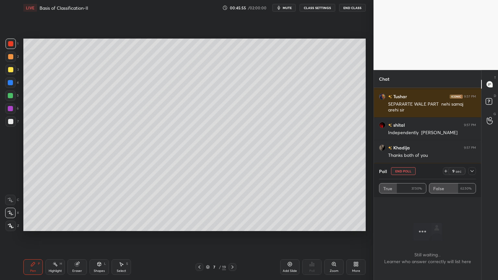
click at [411, 171] on button "End Poll" at bounding box center [403, 171] width 25 height 8
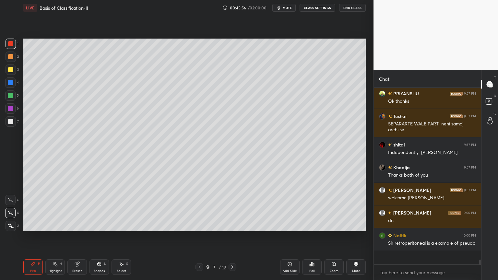
scroll to position [2, 2]
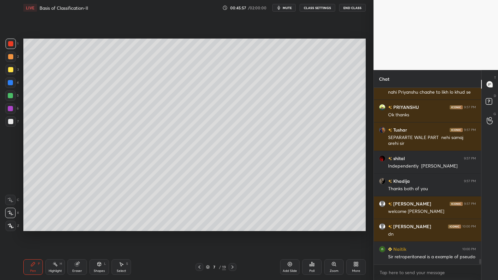
click at [200, 225] on icon at bounding box center [199, 266] width 5 height 5
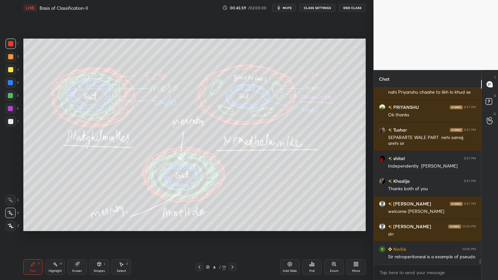
click at [197, 225] on icon at bounding box center [199, 266] width 5 height 5
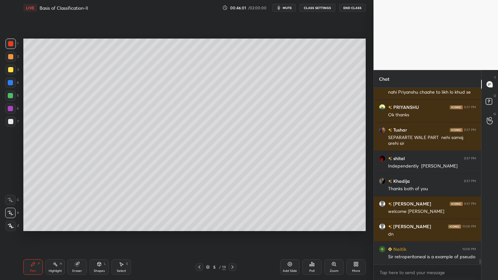
click at [57, 225] on div "Highlight H" at bounding box center [54, 267] width 19 height 16
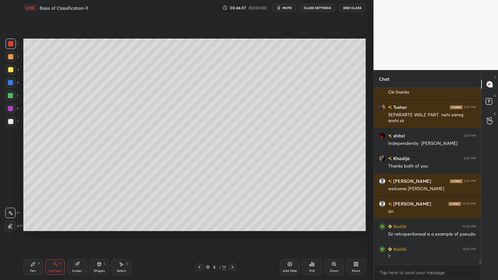
click at [124, 225] on div "Select S" at bounding box center [120, 267] width 19 height 16
click at [290, 6] on span "mute" at bounding box center [287, 8] width 9 height 5
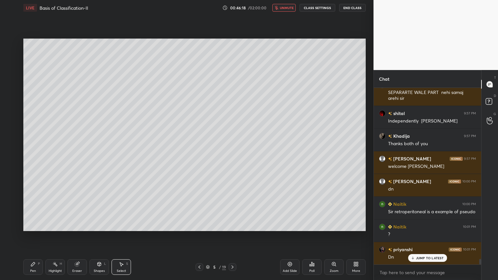
scroll to position [5540, 0]
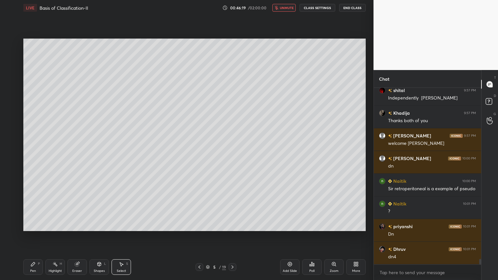
click at [266, 72] on div "0 ° Undo Copy Duplicate Duplicate to new slide Delete" at bounding box center [194, 135] width 342 height 193
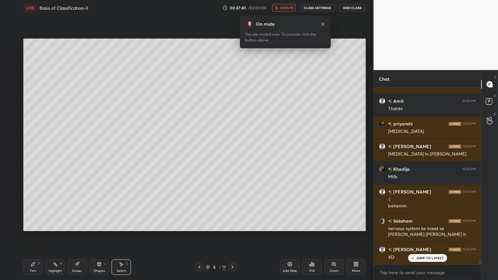
scroll to position [6030, 0]
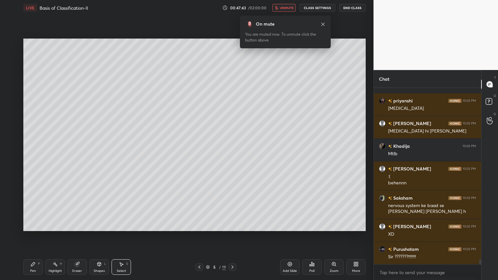
click at [291, 7] on span "unmute" at bounding box center [287, 8] width 14 height 5
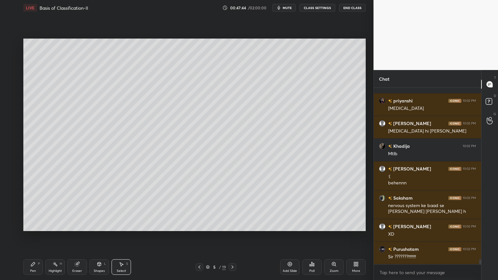
click at [307, 225] on div "Poll" at bounding box center [311, 267] width 19 height 16
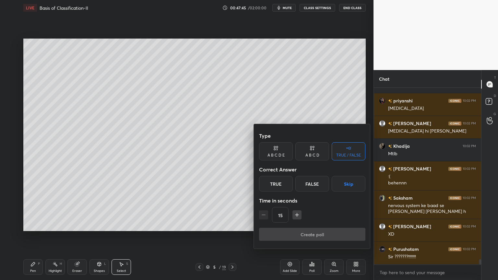
click at [345, 190] on button "Skip" at bounding box center [349, 184] width 34 height 16
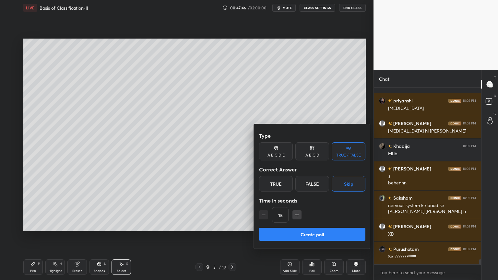
click at [321, 225] on button "Create poll" at bounding box center [312, 234] width 106 height 13
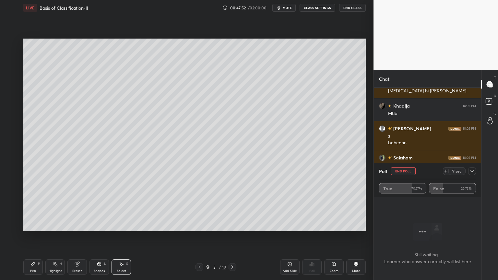
scroll to position [6093, 0]
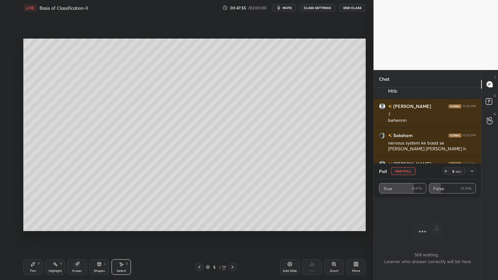
click at [407, 171] on button "End Poll" at bounding box center [403, 171] width 25 height 8
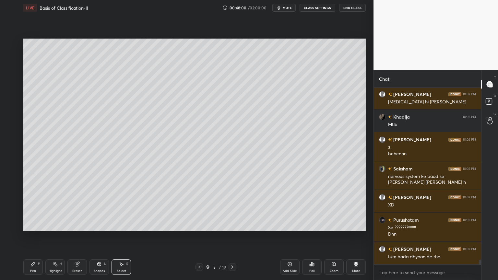
scroll to position [6082, 0]
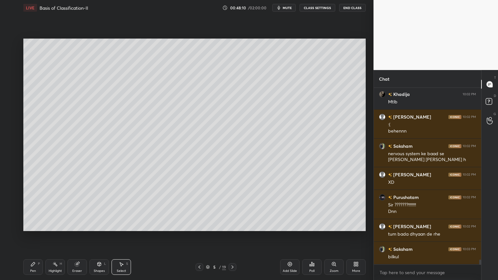
click at [312, 225] on div "Poll" at bounding box center [311, 267] width 19 height 16
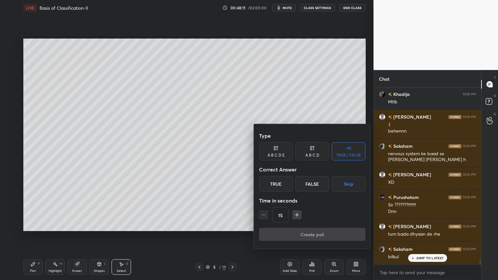
scroll to position [6105, 0]
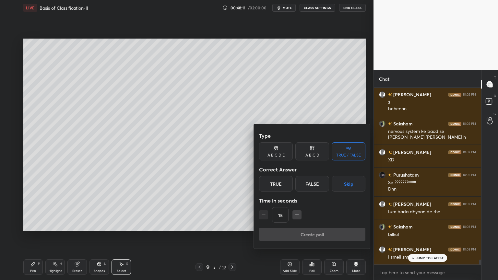
click at [346, 189] on button "Skip" at bounding box center [349, 184] width 34 height 16
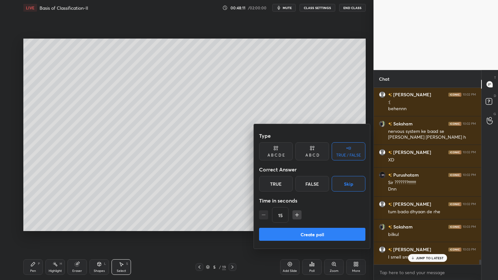
click at [322, 225] on button "Create poll" at bounding box center [312, 234] width 106 height 13
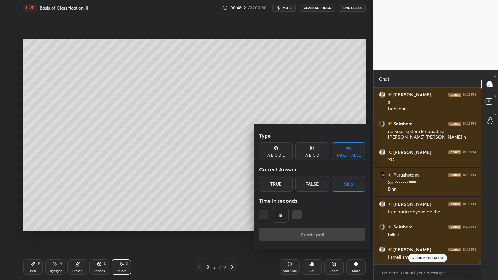
scroll to position [176, 105]
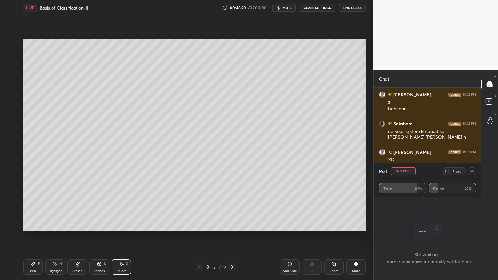
drag, startPoint x: 410, startPoint y: 171, endPoint x: 406, endPoint y: 172, distance: 3.7
click at [409, 172] on button "End Poll" at bounding box center [403, 171] width 25 height 8
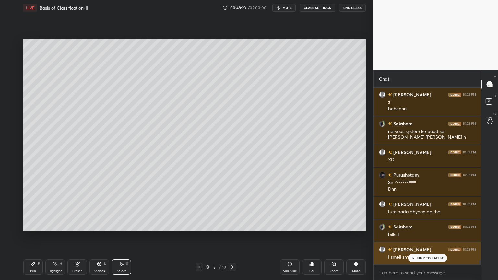
click at [424, 225] on p "JUMP TO LATEST" at bounding box center [430, 258] width 28 height 4
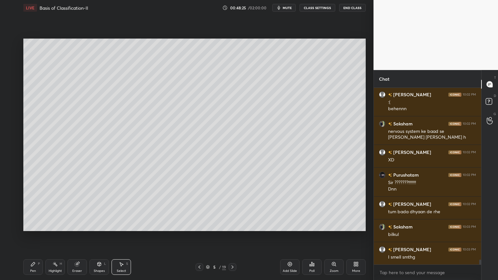
click at [233, 225] on icon at bounding box center [232, 266] width 5 height 5
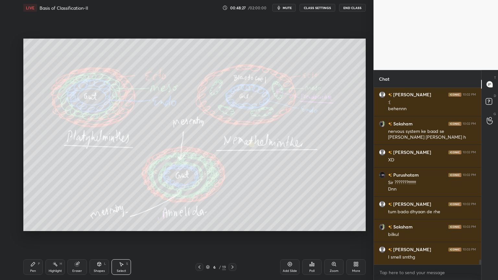
click at [233, 225] on icon at bounding box center [232, 266] width 5 height 5
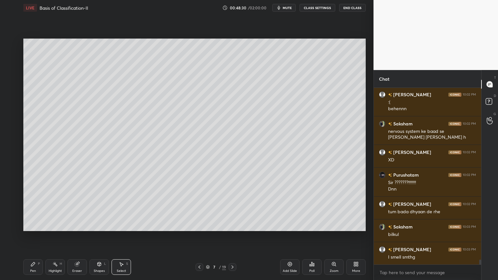
click at [200, 225] on icon at bounding box center [199, 266] width 5 height 5
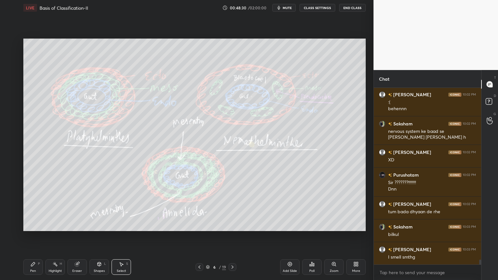
click at [199, 225] on icon at bounding box center [199, 266] width 5 height 5
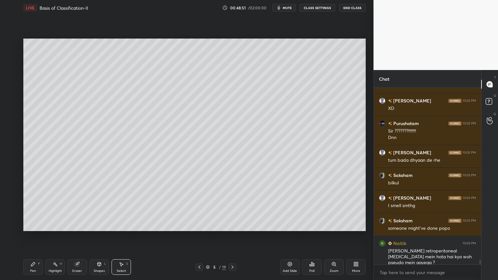
click at [229, 225] on div at bounding box center [232, 267] width 8 height 8
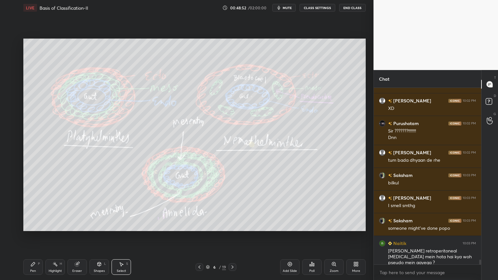
click at [229, 225] on div at bounding box center [232, 267] width 8 height 8
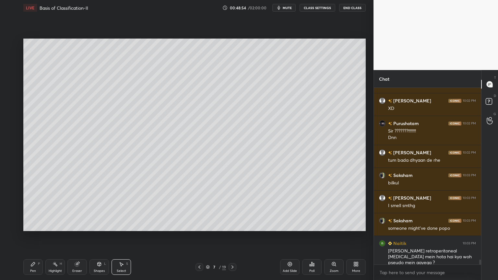
click at [31, 225] on div "Pen P" at bounding box center [32, 267] width 19 height 16
drag, startPoint x: 31, startPoint y: 259, endPoint x: 18, endPoint y: 232, distance: 29.9
click at [31, 225] on div "Pen P Highlight H Eraser Shapes L Select S 7 / 19 Add Slide Poll Zoom More" at bounding box center [194, 267] width 342 height 26
click at [9, 122] on div at bounding box center [10, 121] width 5 height 5
click at [10, 121] on div at bounding box center [10, 121] width 5 height 5
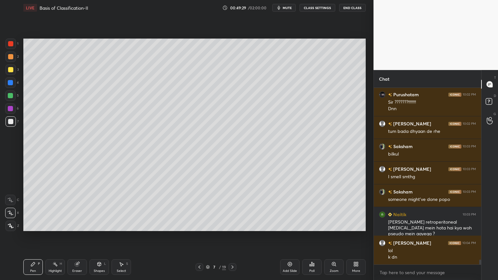
scroll to position [6208, 0]
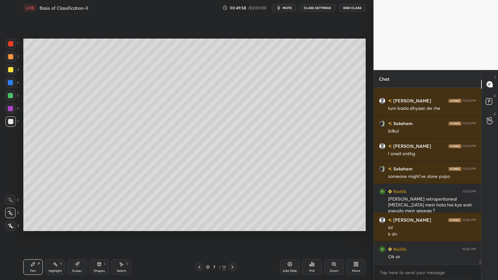
click at [13, 73] on div at bounding box center [11, 69] width 10 height 10
drag, startPoint x: 12, startPoint y: 72, endPoint x: 12, endPoint y: 76, distance: 4.3
click at [11, 73] on div at bounding box center [11, 69] width 10 height 10
click at [232, 225] on icon at bounding box center [232, 266] width 5 height 5
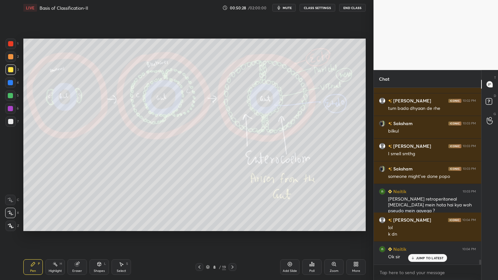
scroll to position [6230, 0]
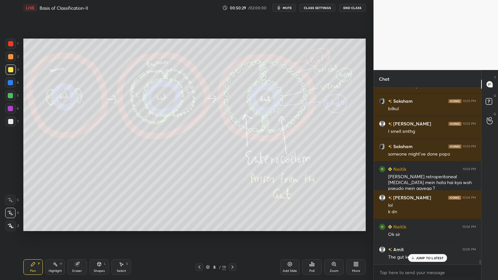
click at [232, 225] on icon at bounding box center [232, 266] width 5 height 5
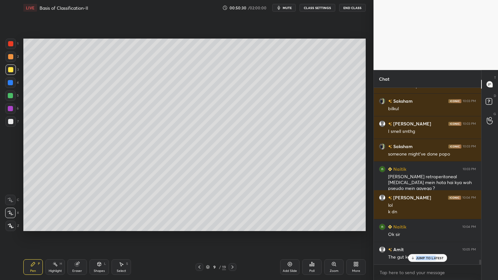
click at [436, 225] on div "[PERSON_NAME] 10:01 PM Last line me peri.... ye kya h or iska matlab kya h [PER…" at bounding box center [427, 176] width 107 height 177
click at [198, 225] on div at bounding box center [199, 267] width 8 height 8
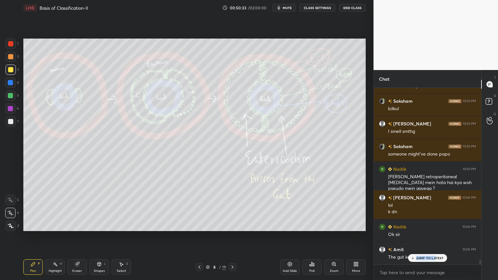
click at [198, 225] on div at bounding box center [199, 267] width 8 height 8
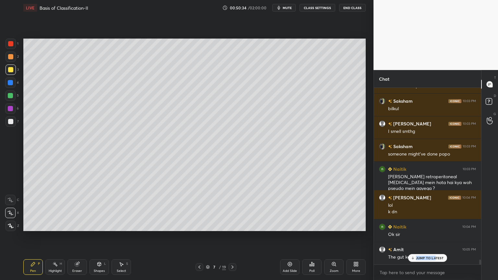
click at [198, 225] on icon at bounding box center [199, 266] width 5 height 5
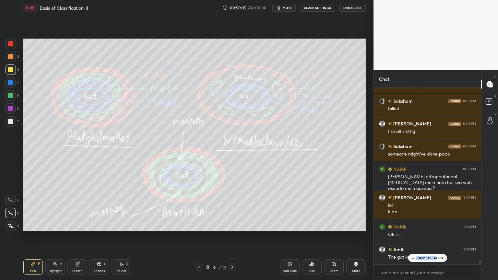
click at [198, 225] on div at bounding box center [199, 267] width 8 height 8
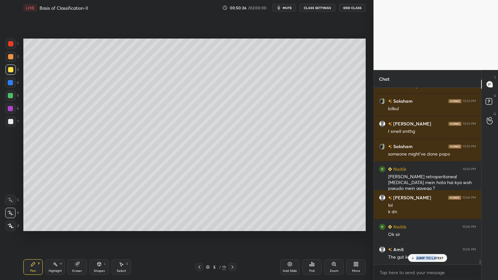
click at [233, 225] on icon at bounding box center [232, 266] width 5 height 5
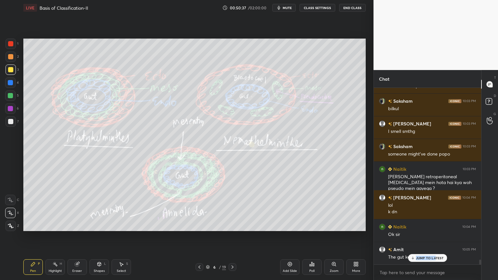
click at [417, 225] on p "JUMP TO LATEST" at bounding box center [430, 258] width 28 height 4
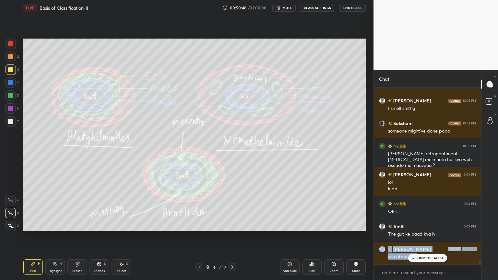
scroll to position [6276, 0]
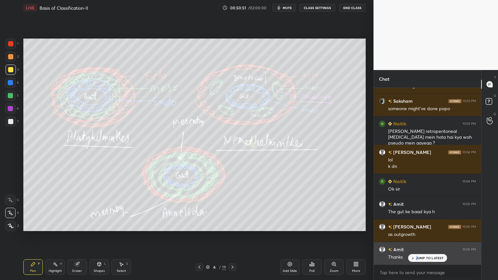
click at [416, 225] on p "JUMP TO LATEST" at bounding box center [430, 258] width 28 height 4
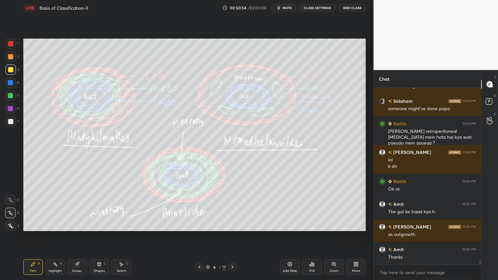
drag, startPoint x: 12, startPoint y: 108, endPoint x: 20, endPoint y: 97, distance: 14.1
click at [15, 105] on div at bounding box center [10, 108] width 10 height 10
drag, startPoint x: 290, startPoint y: 8, endPoint x: 289, endPoint y: 11, distance: 3.9
click at [291, 8] on span "mute" at bounding box center [287, 8] width 9 height 5
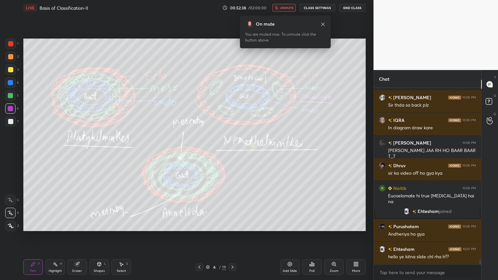
scroll to position [5681, 0]
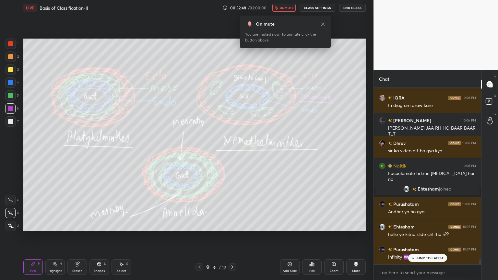
click at [290, 9] on span "unmute" at bounding box center [287, 8] width 14 height 5
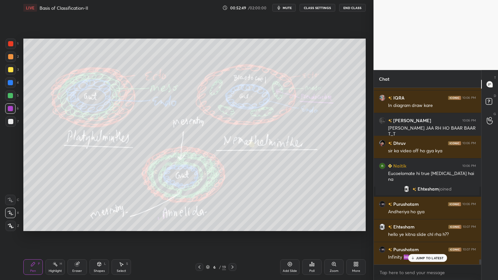
click at [312, 225] on div "Poll" at bounding box center [311, 270] width 5 height 3
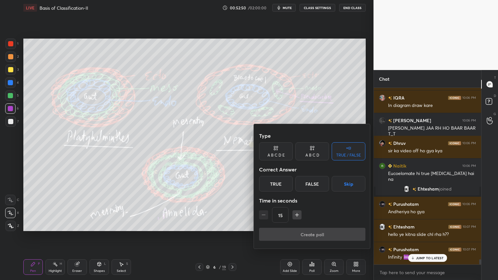
click at [347, 183] on button "Skip" at bounding box center [349, 184] width 34 height 16
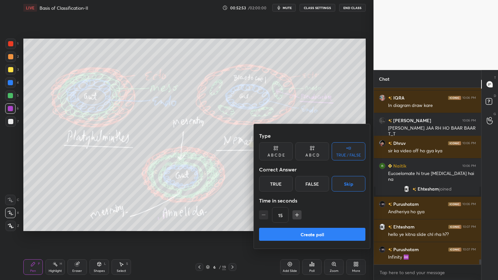
scroll to position [5704, 0]
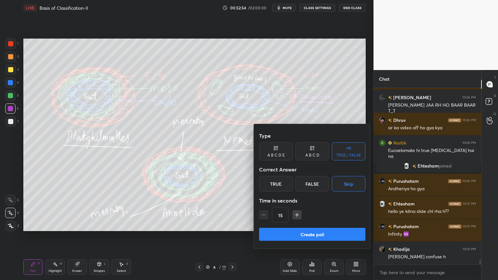
click at [315, 225] on button "Create poll" at bounding box center [312, 234] width 106 height 13
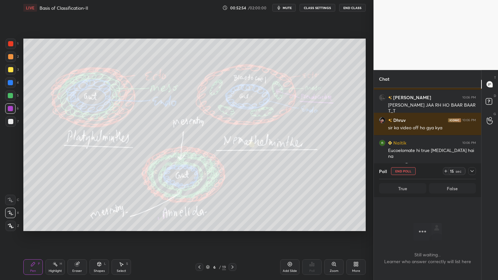
scroll to position [2, 2]
click at [399, 172] on button "End Poll" at bounding box center [403, 171] width 25 height 8
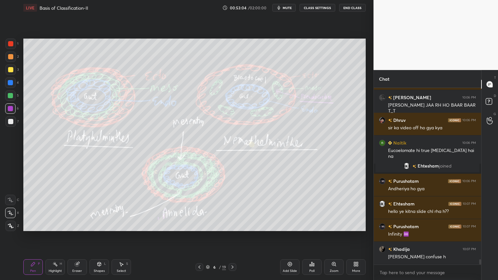
scroll to position [5726, 0]
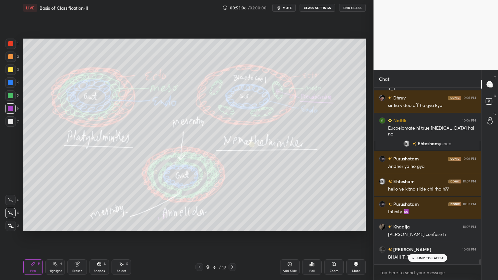
click at [232, 225] on icon at bounding box center [232, 266] width 5 height 5
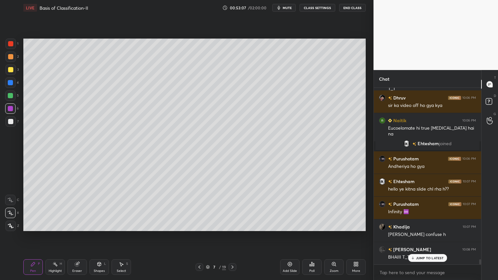
click at [199, 225] on icon at bounding box center [199, 266] width 5 height 5
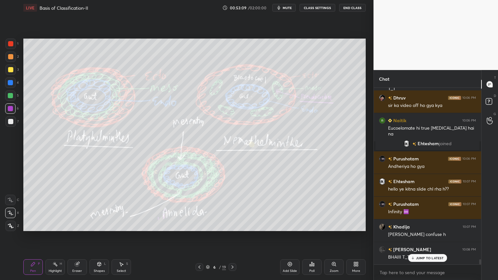
drag, startPoint x: 75, startPoint y: 265, endPoint x: 80, endPoint y: 256, distance: 10.3
click at [75, 225] on icon at bounding box center [77, 264] width 4 height 4
click at [32, 225] on icon at bounding box center [33, 264] width 4 height 4
click at [11, 70] on div at bounding box center [10, 69] width 5 height 5
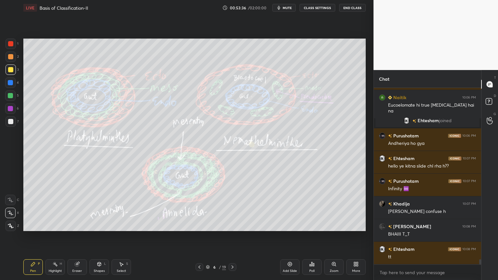
click at [290, 9] on span "mute" at bounding box center [287, 8] width 9 height 5
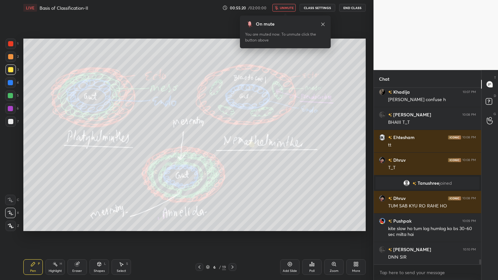
scroll to position [5884, 0]
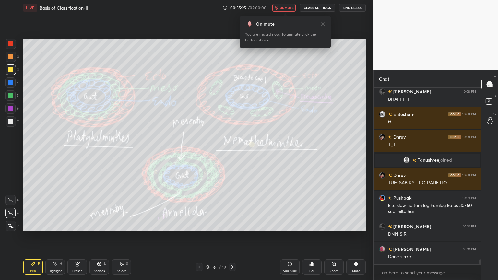
click at [289, 8] on span "unmute" at bounding box center [287, 8] width 14 height 5
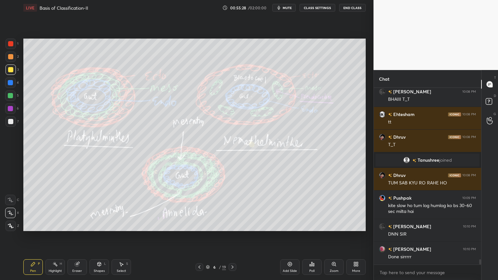
click at [307, 225] on div "Poll" at bounding box center [311, 267] width 19 height 16
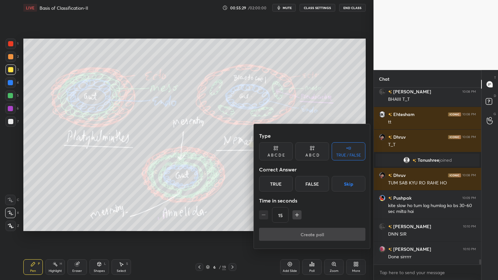
click at [346, 189] on button "Skip" at bounding box center [349, 184] width 34 height 16
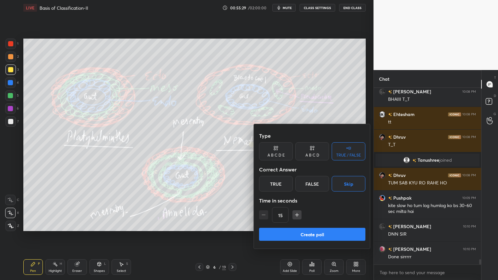
click at [314, 225] on button "Create poll" at bounding box center [312, 234] width 106 height 13
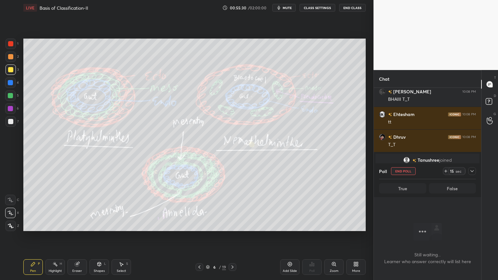
scroll to position [157, 105]
click at [404, 170] on button "End Poll" at bounding box center [403, 171] width 25 height 8
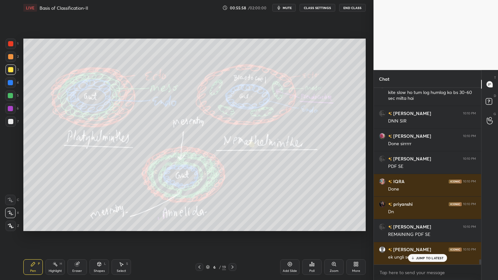
scroll to position [6020, 0]
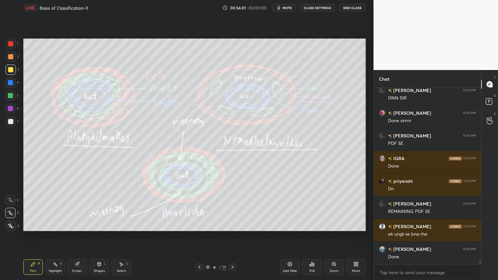
drag, startPoint x: 289, startPoint y: 6, endPoint x: 292, endPoint y: 2, distance: 5.1
click at [289, 6] on span "mute" at bounding box center [287, 8] width 9 height 5
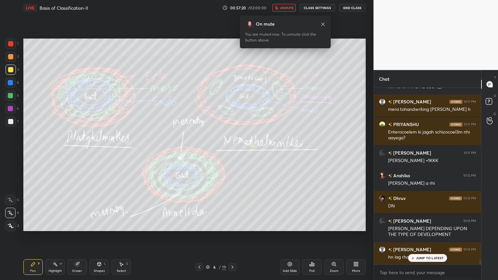
scroll to position [6264, 0]
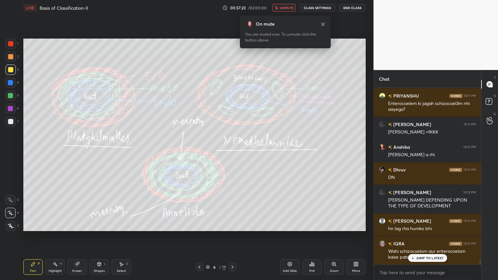
click at [293, 7] on span "unmute" at bounding box center [287, 8] width 14 height 5
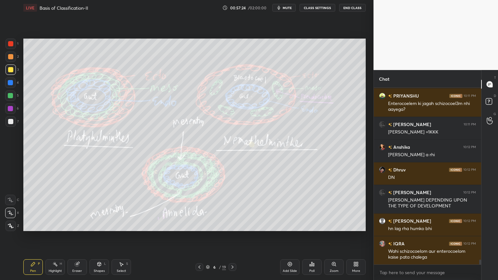
scroll to position [6287, 0]
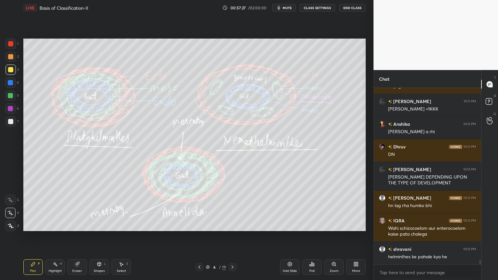
click at [232, 225] on icon at bounding box center [232, 266] width 5 height 5
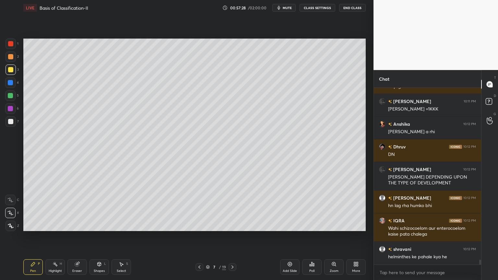
drag, startPoint x: 202, startPoint y: 264, endPoint x: 198, endPoint y: 264, distance: 3.3
click at [199, 225] on div at bounding box center [199, 267] width 8 height 8
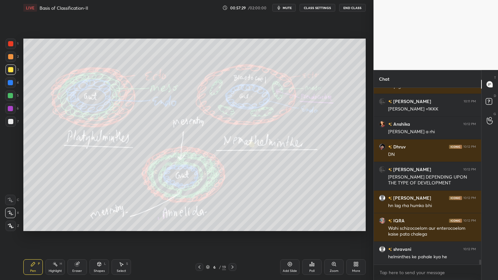
click at [232, 225] on icon at bounding box center [232, 266] width 5 height 5
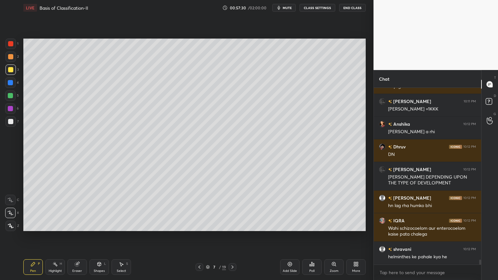
scroll to position [6309, 0]
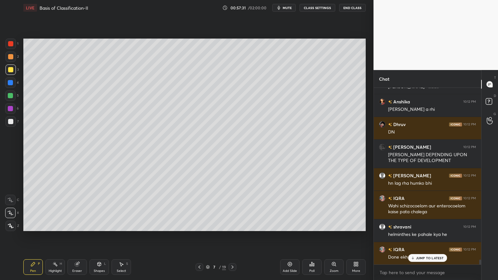
click at [198, 225] on icon at bounding box center [199, 266] width 5 height 5
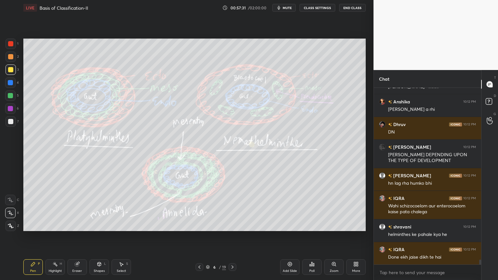
scroll to position [6332, 0]
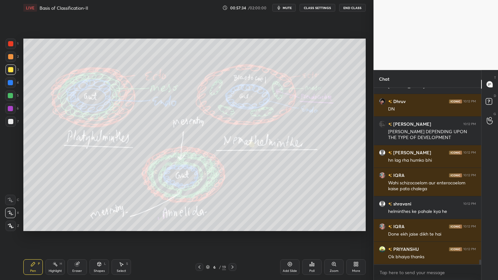
click at [81, 225] on div "Eraser" at bounding box center [76, 267] width 19 height 16
click at [27, 225] on div "Pen P" at bounding box center [32, 267] width 19 height 16
drag, startPoint x: 29, startPoint y: 268, endPoint x: 23, endPoint y: 244, distance: 25.3
click at [28, 225] on div "Pen P" at bounding box center [32, 267] width 19 height 16
click at [11, 68] on div at bounding box center [11, 69] width 10 height 10
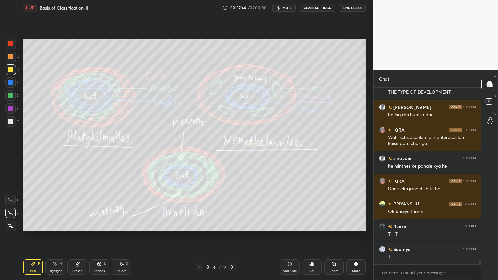
scroll to position [6400, 0]
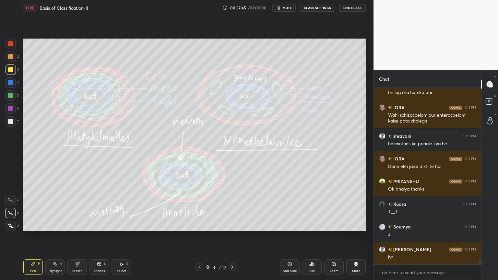
click at [231, 225] on icon at bounding box center [232, 266] width 5 height 5
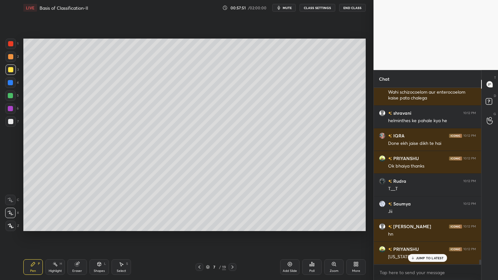
scroll to position [6445, 0]
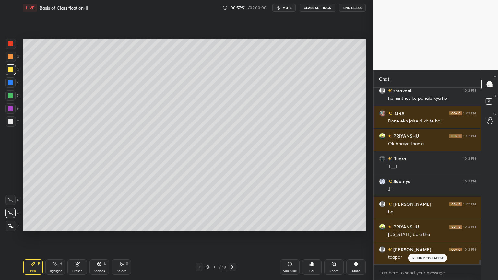
click at [232, 225] on icon at bounding box center [232, 266] width 5 height 5
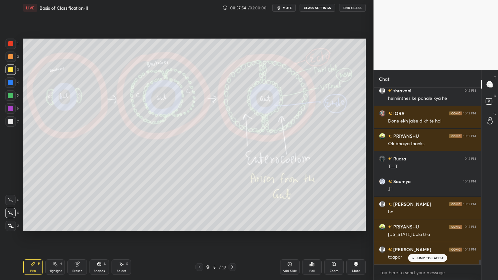
click at [201, 225] on div at bounding box center [199, 267] width 8 height 8
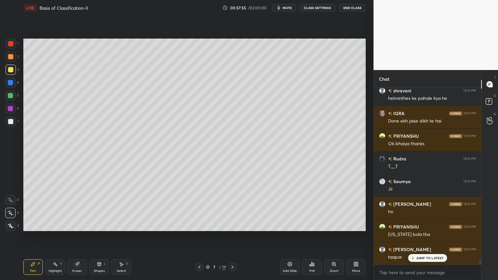
click at [200, 225] on div at bounding box center [199, 267] width 8 height 8
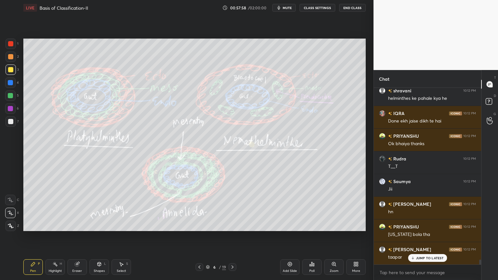
drag, startPoint x: 79, startPoint y: 268, endPoint x: 89, endPoint y: 262, distance: 12.1
click at [81, 225] on div "Eraser" at bounding box center [76, 267] width 19 height 16
click at [35, 225] on div "Pen P" at bounding box center [32, 267] width 19 height 16
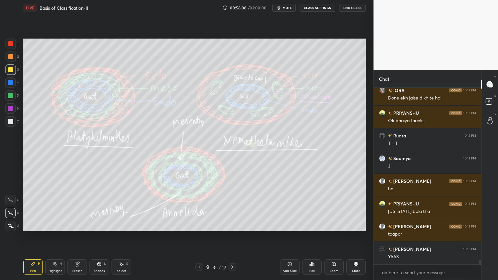
click at [232, 225] on icon at bounding box center [232, 266] width 5 height 5
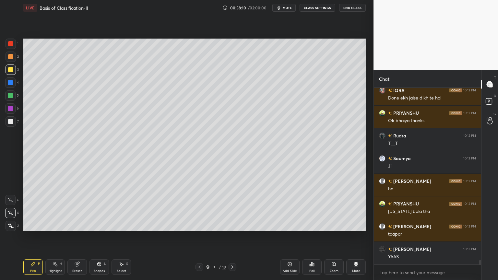
click at [230, 225] on div at bounding box center [232, 267] width 8 height 8
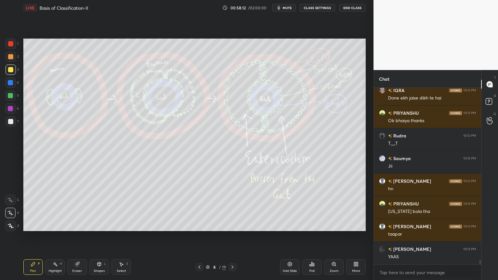
click at [198, 225] on div at bounding box center [199, 267] width 8 height 8
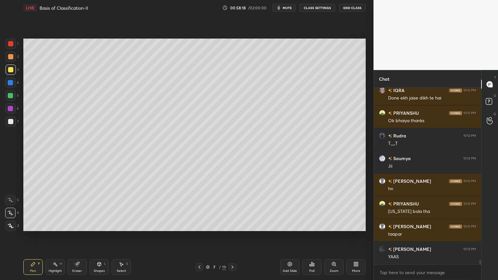
click at [232, 225] on div at bounding box center [232, 267] width 8 height 8
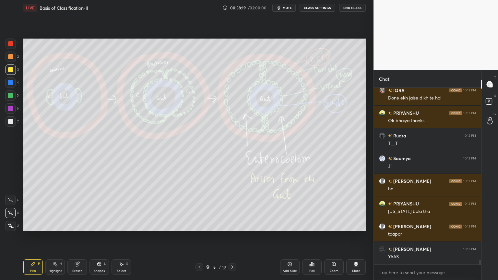
click at [201, 225] on div at bounding box center [199, 267] width 8 height 8
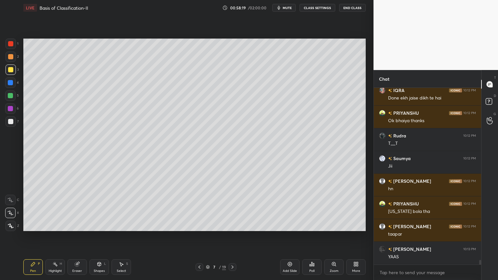
scroll to position [6475, 0]
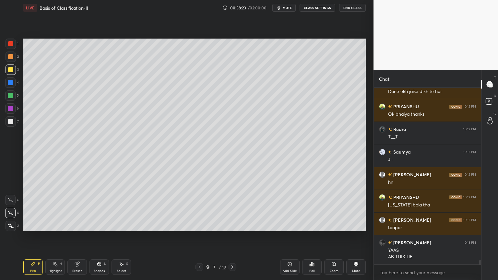
click at [286, 10] on button "mute" at bounding box center [283, 8] width 23 height 8
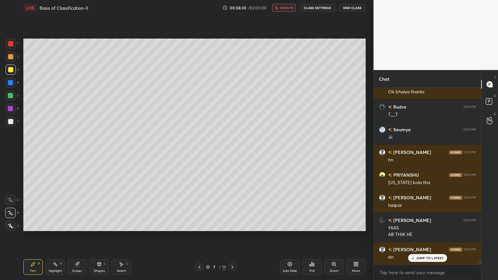
click at [118, 225] on div "Select" at bounding box center [121, 270] width 9 height 3
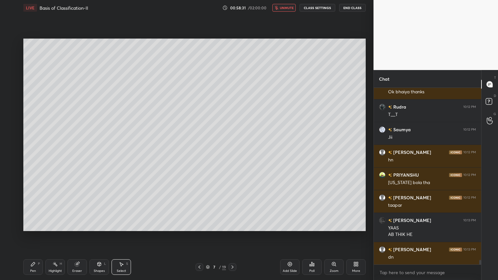
scroll to position [6520, 0]
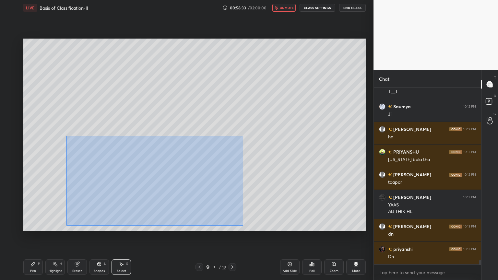
drag, startPoint x: 67, startPoint y: 137, endPoint x: 240, endPoint y: 226, distance: 194.7
click at [243, 225] on div "0 ° Undo Copy Duplicate Duplicate to new slide Delete" at bounding box center [194, 135] width 342 height 193
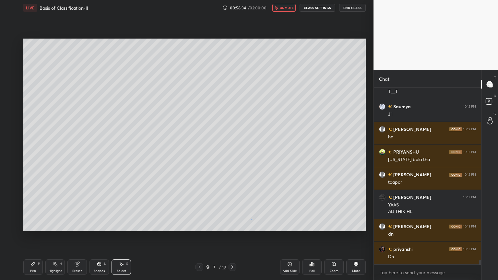
drag, startPoint x: 251, startPoint y: 219, endPoint x: 248, endPoint y: 217, distance: 4.0
click at [251, 219] on div "0 ° Undo Copy Duplicate Duplicate to new slide Delete" at bounding box center [194, 135] width 342 height 193
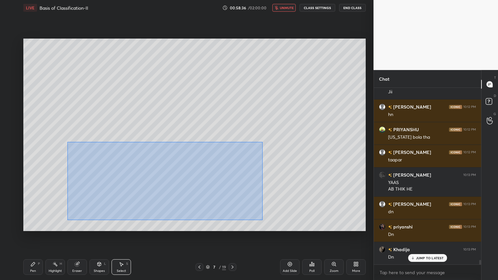
drag, startPoint x: 67, startPoint y: 142, endPoint x: 259, endPoint y: 219, distance: 206.7
click at [262, 220] on div "0 ° Undo Copy Duplicate Duplicate to new slide Delete" at bounding box center [194, 135] width 342 height 193
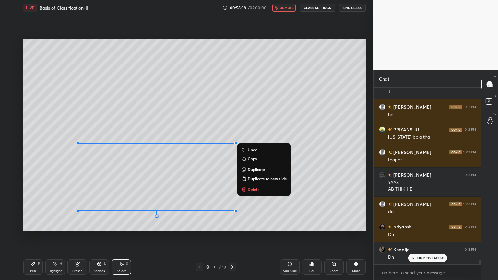
click at [253, 158] on p "Copy" at bounding box center [252, 158] width 9 height 5
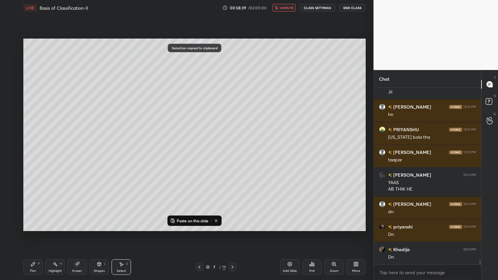
scroll to position [6566, 0]
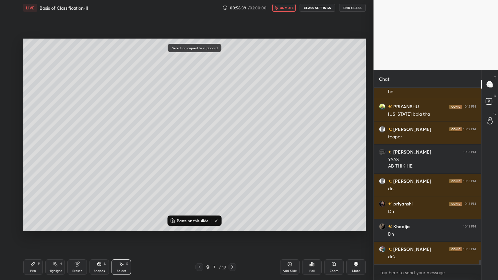
click at [231, 225] on icon at bounding box center [232, 266] width 5 height 5
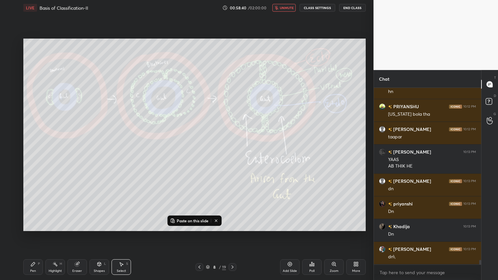
click at [205, 220] on p "Paste on this slide" at bounding box center [193, 220] width 32 height 5
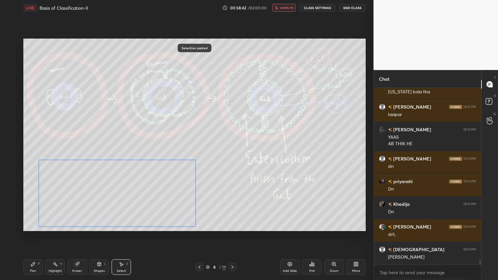
drag, startPoint x: 190, startPoint y: 179, endPoint x: 159, endPoint y: 190, distance: 32.6
click at [156, 192] on div "0 ° Undo Copy Paste here Duplicate Duplicate to new slide Delete" at bounding box center [194, 135] width 342 height 193
drag, startPoint x: 262, startPoint y: 210, endPoint x: 250, endPoint y: 212, distance: 12.1
click at [261, 212] on div "0 ° Undo Copy Paste here Duplicate Duplicate to new slide Delete" at bounding box center [194, 135] width 342 height 193
click at [99, 225] on icon at bounding box center [99, 264] width 5 height 5
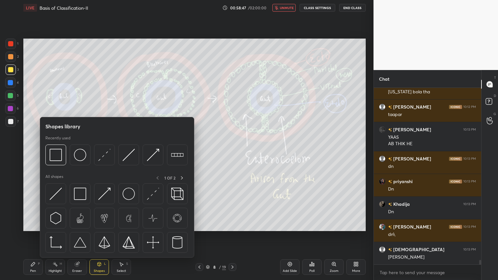
click at [11, 122] on div at bounding box center [10, 121] width 5 height 5
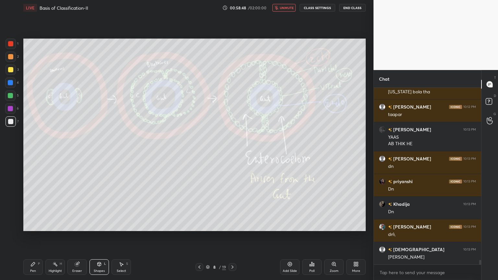
click at [101, 225] on div "Shapes L" at bounding box center [98, 267] width 19 height 16
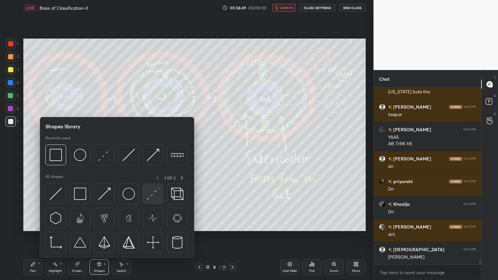
click at [149, 194] on img at bounding box center [153, 194] width 12 height 12
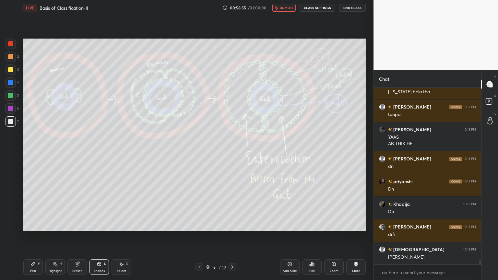
click at [201, 225] on icon at bounding box center [199, 266] width 5 height 5
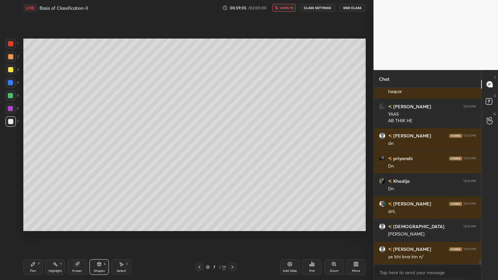
scroll to position [6633, 0]
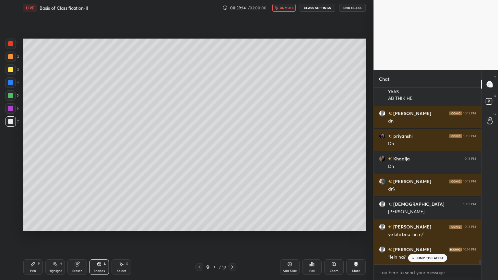
click at [77, 225] on div "Eraser" at bounding box center [76, 267] width 19 height 16
click at [11, 213] on icon at bounding box center [10, 213] width 5 height 6
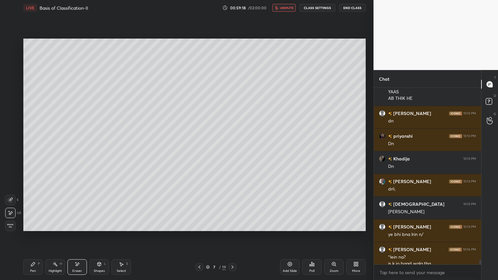
scroll to position [6640, 0]
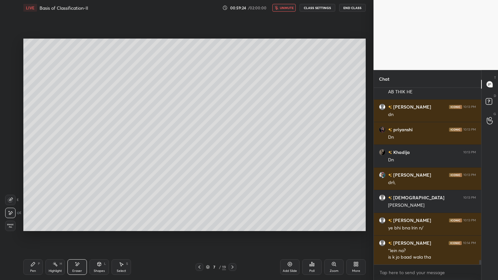
drag, startPoint x: 292, startPoint y: 5, endPoint x: 296, endPoint y: 5, distance: 3.9
click at [294, 5] on button "unmute" at bounding box center [283, 8] width 23 height 8
click at [314, 225] on div "Poll" at bounding box center [311, 267] width 19 height 16
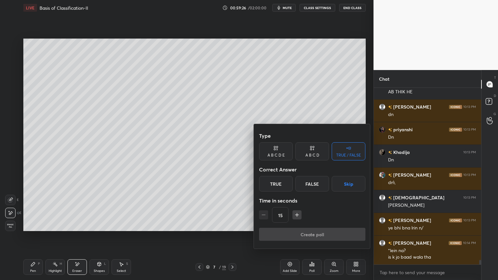
click at [353, 188] on button "Skip" at bounding box center [349, 184] width 34 height 16
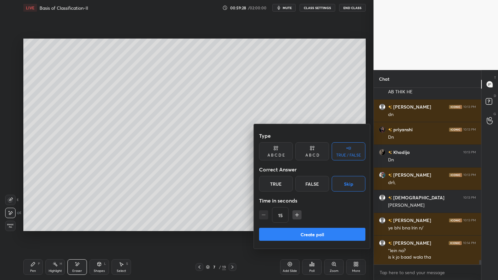
click at [321, 225] on button "Create poll" at bounding box center [312, 234] width 106 height 13
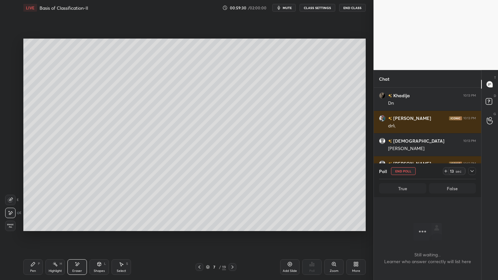
scroll to position [6719, 0]
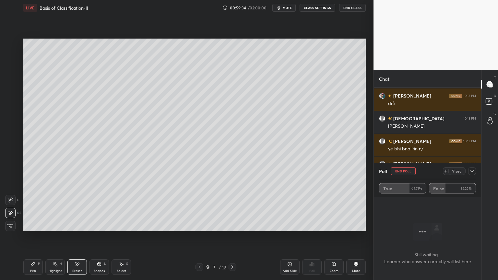
drag, startPoint x: 410, startPoint y: 174, endPoint x: 406, endPoint y: 172, distance: 4.3
click at [409, 174] on button "End Poll" at bounding box center [403, 171] width 25 height 8
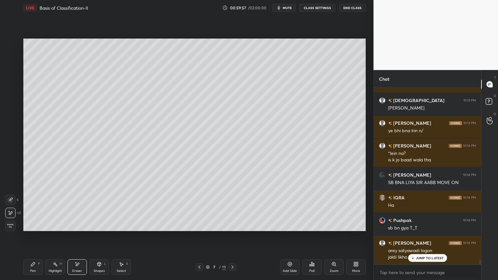
scroll to position [6760, 0]
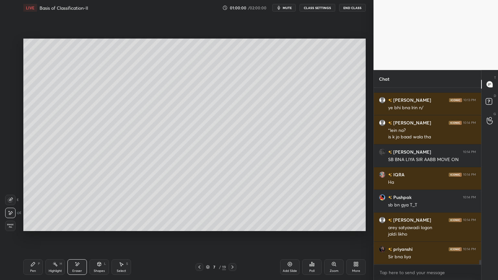
click at [313, 225] on div "Poll" at bounding box center [311, 267] width 19 height 16
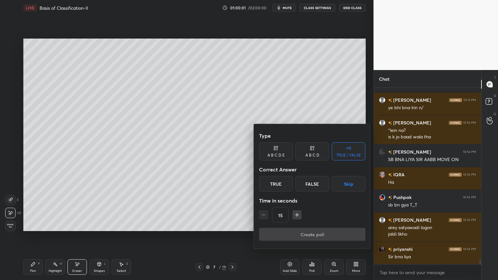
scroll to position [6782, 0]
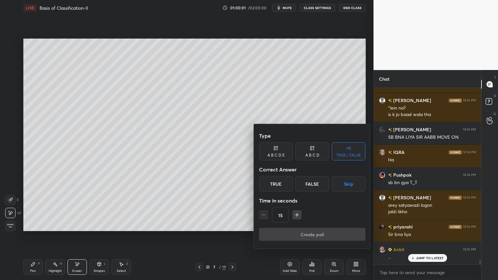
drag, startPoint x: 344, startPoint y: 187, endPoint x: 339, endPoint y: 191, distance: 6.7
click at [344, 187] on button "Skip" at bounding box center [349, 184] width 34 height 16
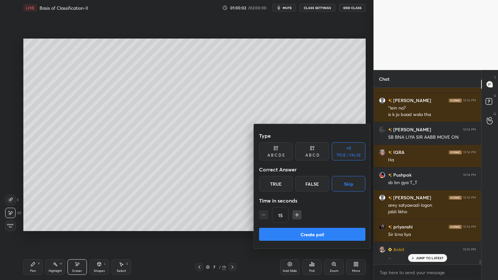
click at [321, 225] on button "Create poll" at bounding box center [312, 234] width 106 height 13
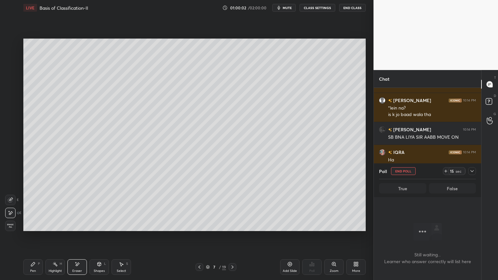
scroll to position [2, 2]
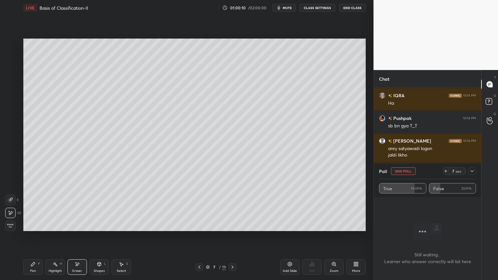
click at [409, 172] on button "End Poll" at bounding box center [403, 171] width 25 height 8
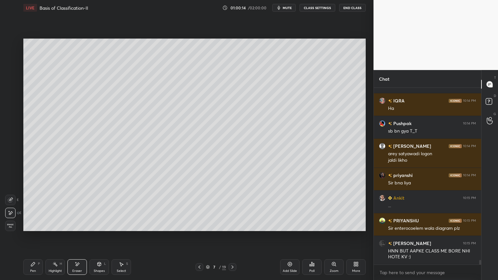
click at [233, 225] on icon at bounding box center [232, 266] width 5 height 5
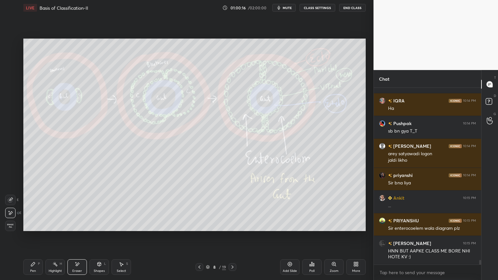
click at [233, 225] on icon at bounding box center [232, 266] width 5 height 5
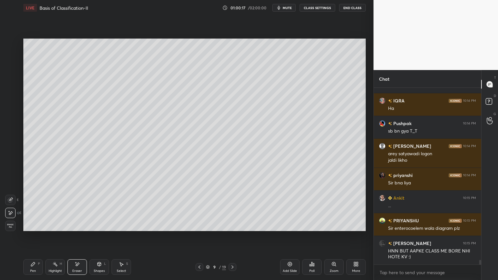
click at [198, 225] on icon at bounding box center [199, 266] width 5 height 5
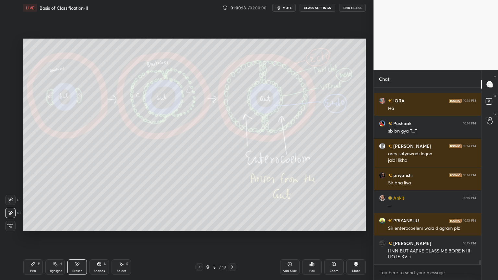
click at [290, 11] on button "mute" at bounding box center [283, 8] width 23 height 8
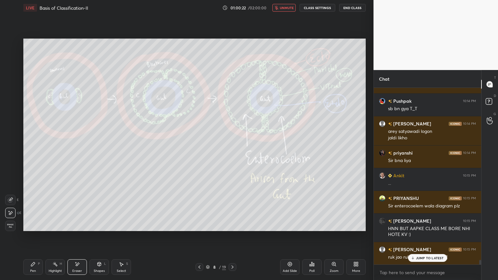
click at [291, 7] on span "unmute" at bounding box center [287, 8] width 14 height 5
click at [48, 225] on div "Highlight H" at bounding box center [54, 267] width 19 height 16
drag, startPoint x: 51, startPoint y: 267, endPoint x: 52, endPoint y: 263, distance: 3.9
click at [52, 225] on div "Highlight H" at bounding box center [54, 267] width 19 height 16
click at [290, 7] on span "mute" at bounding box center [287, 8] width 9 height 5
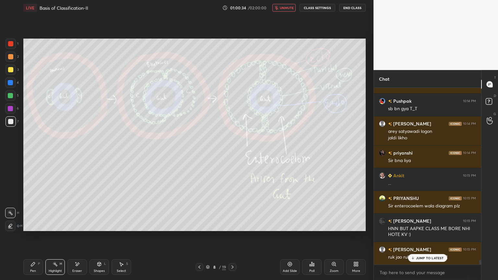
click at [293, 10] on button "unmute" at bounding box center [283, 8] width 23 height 8
click at [284, 11] on button "mute" at bounding box center [283, 8] width 23 height 8
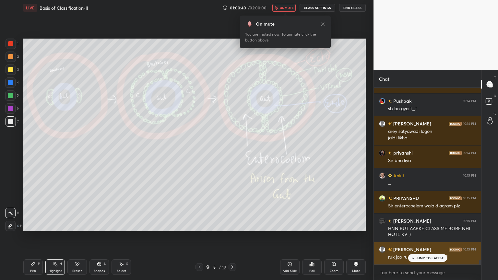
drag, startPoint x: 429, startPoint y: 257, endPoint x: 423, endPoint y: 256, distance: 6.5
click at [429, 225] on p "JUMP TO LATEST" at bounding box center [430, 258] width 28 height 4
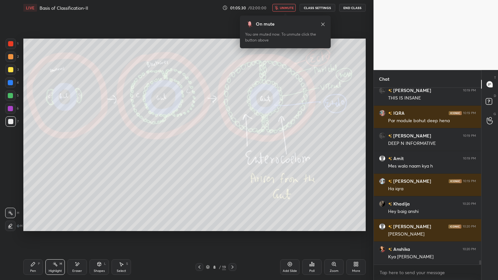
scroll to position [7247, 0]
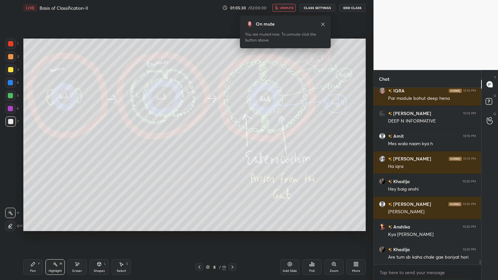
click at [290, 6] on span "unmute" at bounding box center [287, 8] width 14 height 5
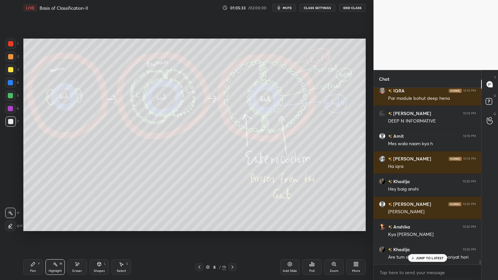
click at [232, 225] on icon at bounding box center [232, 266] width 5 height 5
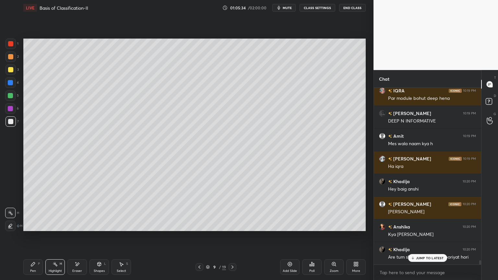
drag, startPoint x: 198, startPoint y: 268, endPoint x: 195, endPoint y: 270, distance: 3.4
click at [197, 225] on icon at bounding box center [199, 266] width 5 height 5
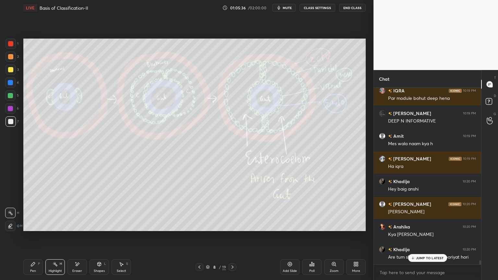
click at [315, 225] on div "Poll" at bounding box center [311, 267] width 19 height 16
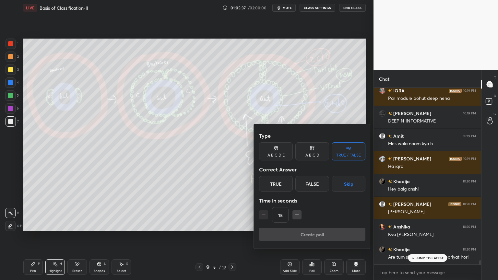
click at [350, 183] on button "Skip" at bounding box center [349, 184] width 34 height 16
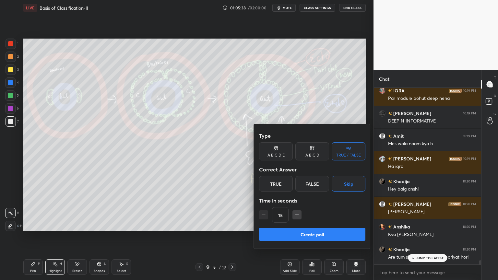
click at [328, 225] on button "Create poll" at bounding box center [312, 234] width 106 height 13
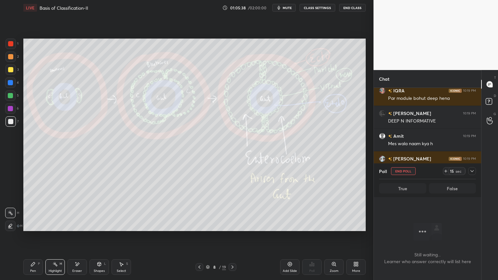
scroll to position [2, 2]
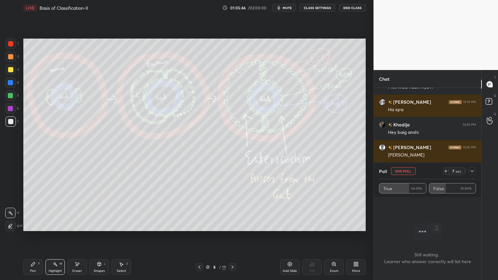
drag, startPoint x: 408, startPoint y: 170, endPoint x: 403, endPoint y: 171, distance: 4.3
click at [407, 170] on button "End Poll" at bounding box center [403, 171] width 25 height 8
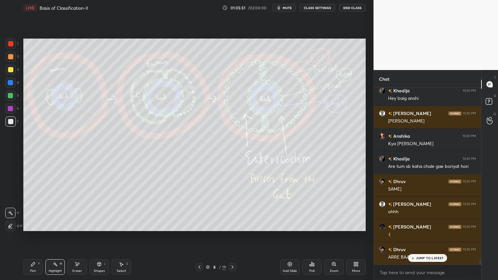
click at [287, 10] on button "mute" at bounding box center [283, 8] width 23 height 8
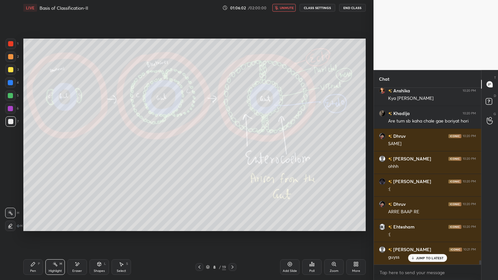
click at [290, 9] on span "unmute" at bounding box center [287, 8] width 14 height 5
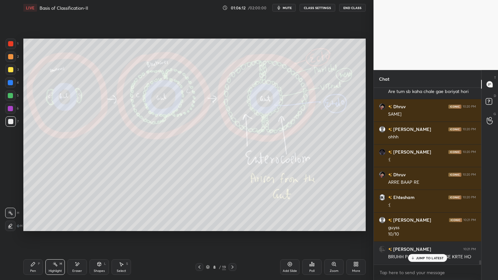
click at [197, 225] on icon at bounding box center [199, 266] width 5 height 5
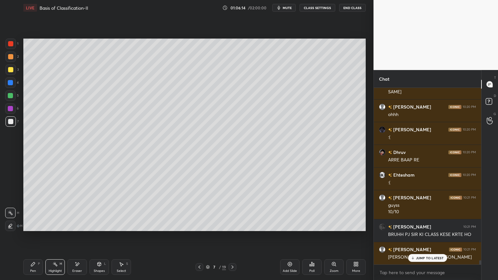
click at [232, 225] on icon at bounding box center [232, 266] width 2 height 3
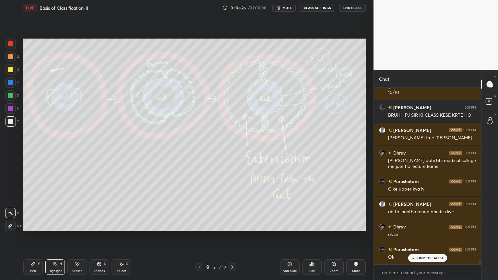
click at [200, 225] on icon at bounding box center [199, 266] width 5 height 5
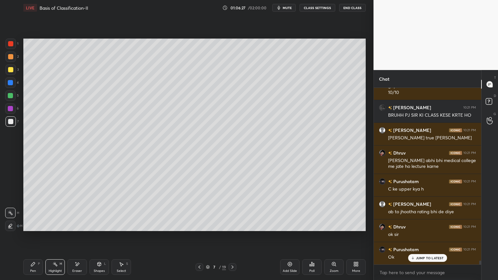
click at [200, 225] on icon at bounding box center [199, 266] width 5 height 5
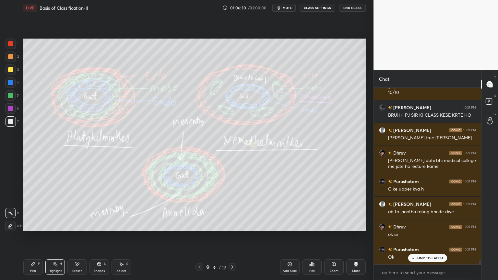
click at [199, 225] on icon at bounding box center [199, 266] width 5 height 5
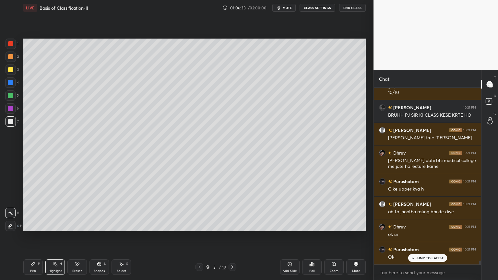
click at [231, 225] on icon at bounding box center [232, 266] width 5 height 5
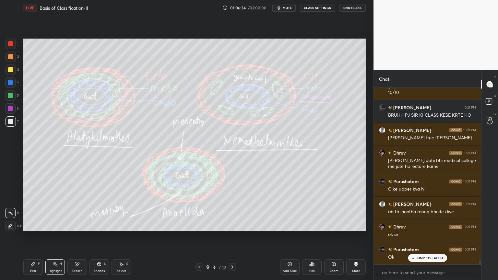
click at [231, 225] on icon at bounding box center [232, 266] width 5 height 5
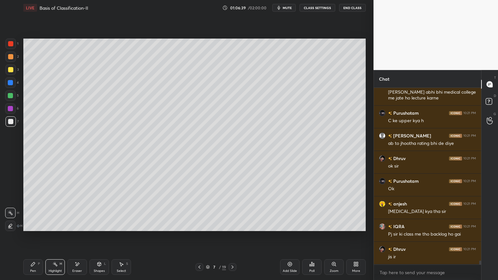
scroll to position [7645, 0]
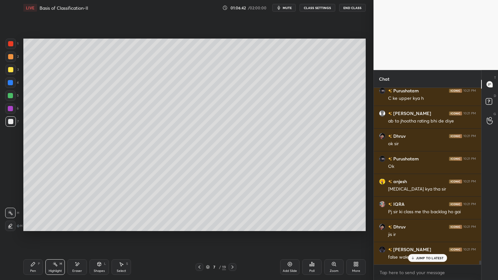
click at [11, 72] on div at bounding box center [11, 69] width 10 height 10
click at [13, 73] on div at bounding box center [11, 69] width 10 height 10
click at [9, 121] on div at bounding box center [10, 121] width 5 height 5
click at [23, 225] on div "LIVE Basis of Classification-II 01:06:47 / 02:00:00 mute CLASS SETTINGS End Cla…" at bounding box center [194, 140] width 347 height 280
click at [25, 225] on div "Pen P" at bounding box center [32, 267] width 19 height 16
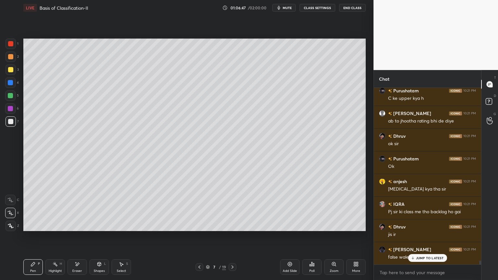
click at [29, 225] on div "Pen P" at bounding box center [32, 267] width 19 height 16
drag, startPoint x: 97, startPoint y: 266, endPoint x: 92, endPoint y: 259, distance: 8.6
click at [97, 225] on icon at bounding box center [99, 264] width 5 height 5
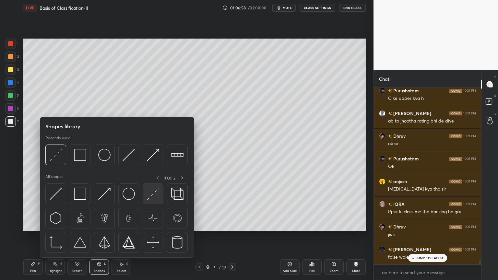
click at [147, 201] on div at bounding box center [153, 193] width 21 height 21
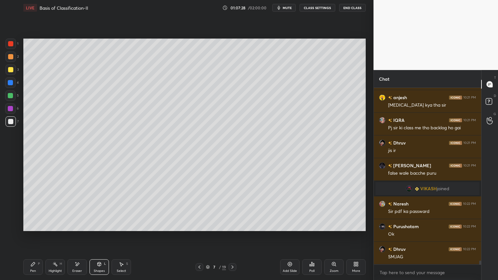
scroll to position [7751, 0]
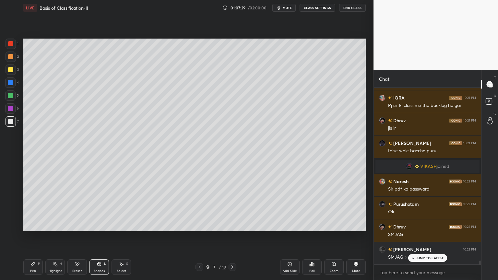
click at [11, 70] on div at bounding box center [10, 69] width 5 height 5
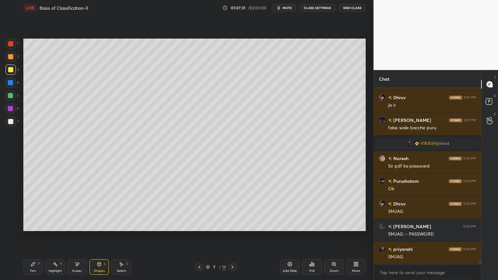
click at [9, 99] on div at bounding box center [10, 95] width 10 height 10
drag, startPoint x: 34, startPoint y: 270, endPoint x: 57, endPoint y: 242, distance: 35.7
click at [34, 225] on div "Pen" at bounding box center [33, 270] width 6 height 3
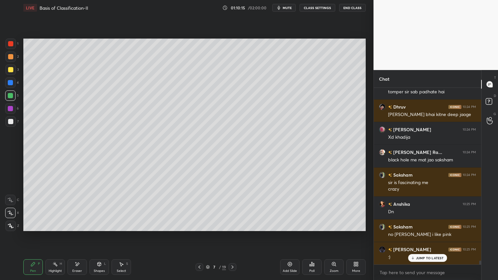
scroll to position [8133, 0]
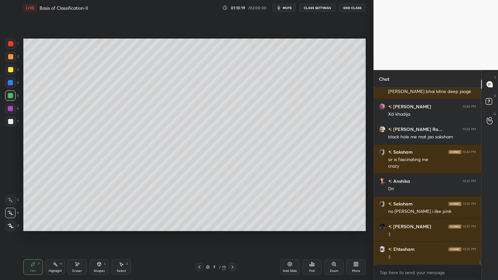
click at [291, 7] on span "mute" at bounding box center [287, 8] width 9 height 5
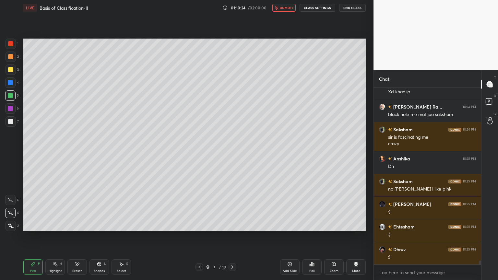
scroll to position [8178, 0]
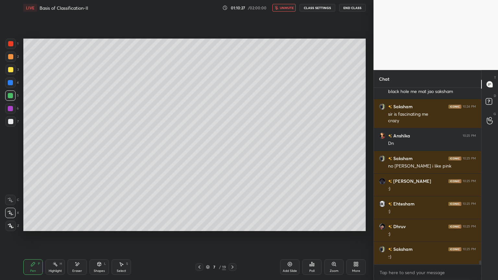
click at [293, 10] on button "unmute" at bounding box center [283, 8] width 23 height 8
click at [312, 225] on div "Poll" at bounding box center [311, 267] width 19 height 16
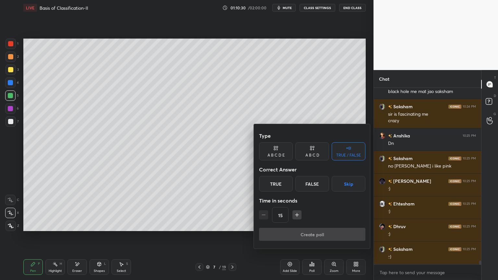
click at [347, 184] on button "Skip" at bounding box center [349, 184] width 34 height 16
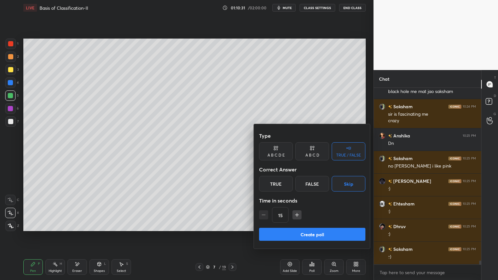
click at [326, 225] on button "Create poll" at bounding box center [312, 234] width 106 height 13
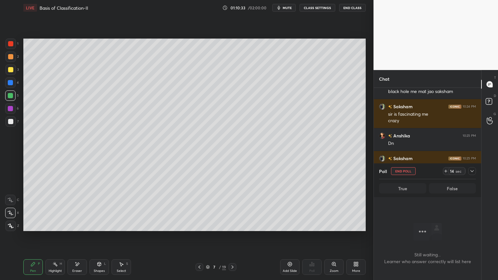
scroll to position [8234, 0]
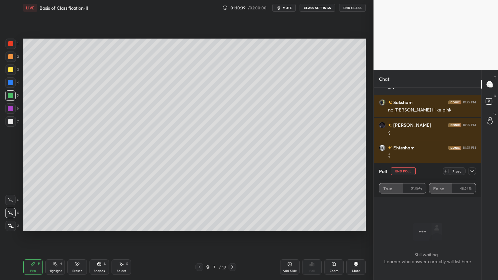
click at [403, 174] on button "End Poll" at bounding box center [403, 171] width 25 height 8
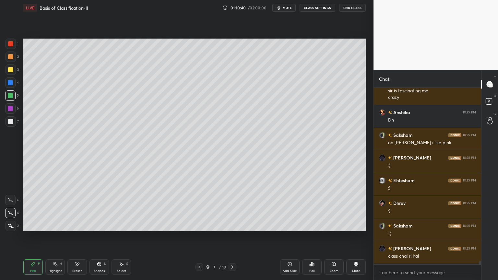
scroll to position [2, 2]
drag, startPoint x: 292, startPoint y: 8, endPoint x: 286, endPoint y: 14, distance: 8.5
click at [292, 8] on span "mute" at bounding box center [287, 8] width 9 height 5
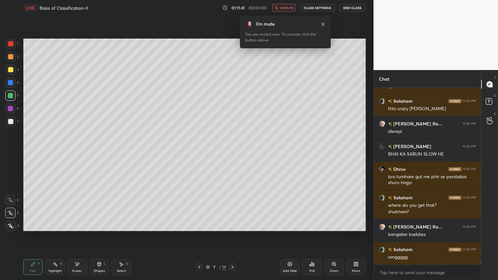
scroll to position [8531, 0]
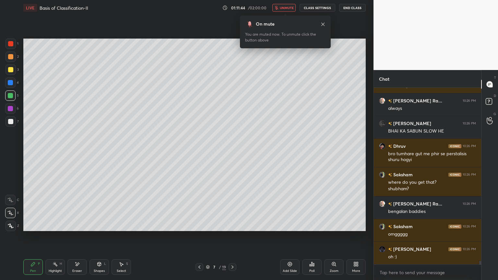
click at [286, 9] on span "unmute" at bounding box center [287, 8] width 14 height 5
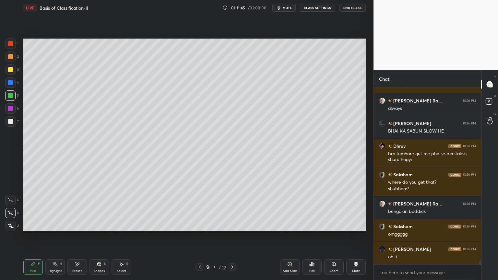
click at [307, 225] on div "Poll" at bounding box center [311, 267] width 19 height 16
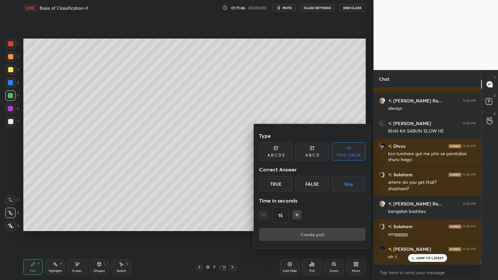
scroll to position [8553, 0]
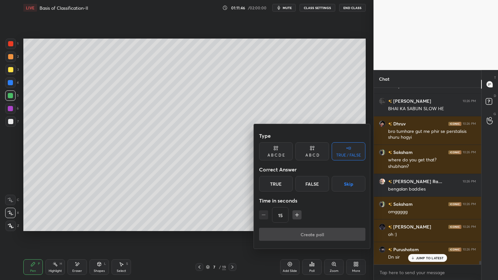
click at [349, 183] on button "Skip" at bounding box center [349, 184] width 34 height 16
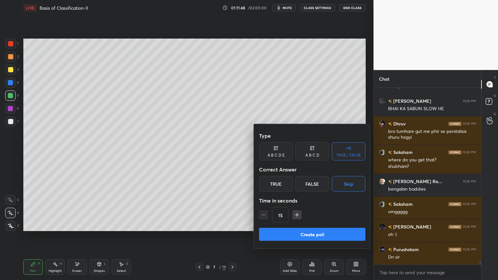
scroll to position [8576, 0]
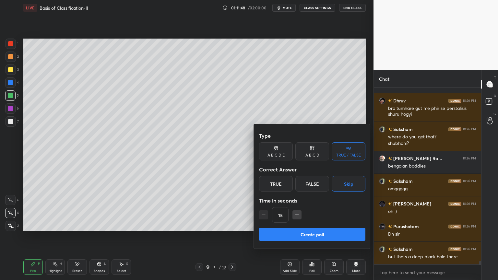
click at [327, 225] on button "Create poll" at bounding box center [312, 234] width 106 height 13
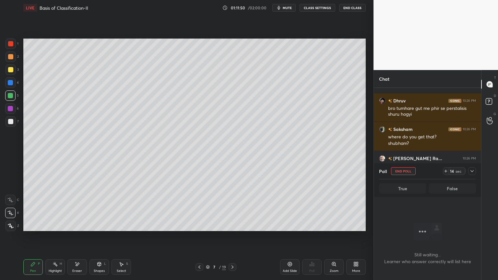
scroll to position [8632, 0]
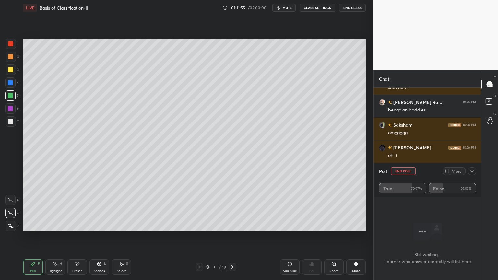
drag, startPoint x: 404, startPoint y: 171, endPoint x: 397, endPoint y: 172, distance: 7.8
click at [404, 171] on button "End Poll" at bounding box center [403, 171] width 25 height 8
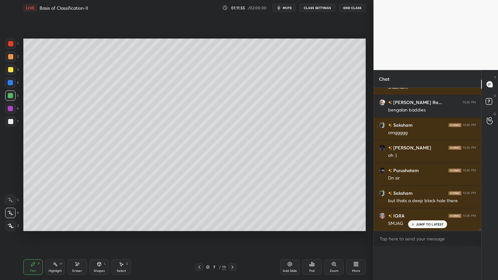
scroll to position [8619, 0]
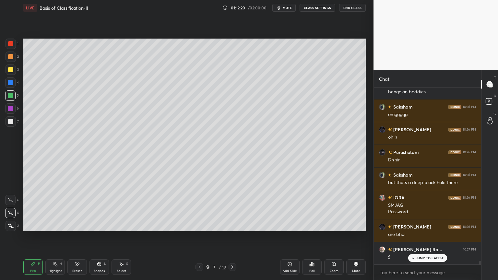
click at [310, 225] on icon at bounding box center [311, 264] width 5 height 5
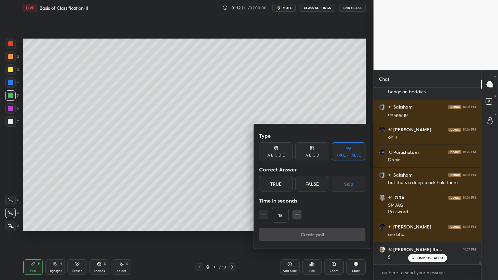
click at [350, 185] on button "Skip" at bounding box center [349, 184] width 34 height 16
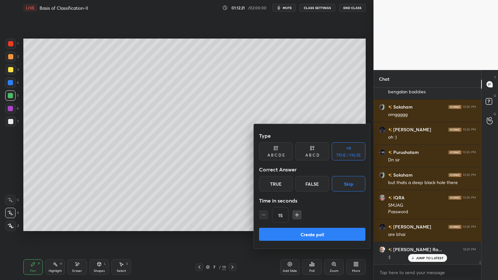
click at [329, 225] on button "Create poll" at bounding box center [312, 234] width 106 height 13
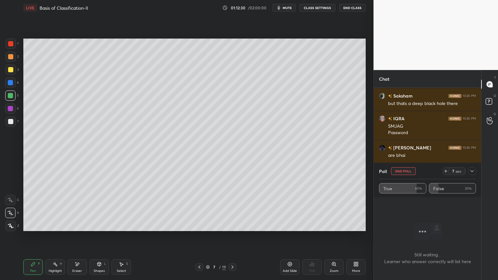
click at [398, 171] on button "End Poll" at bounding box center [403, 171] width 25 height 8
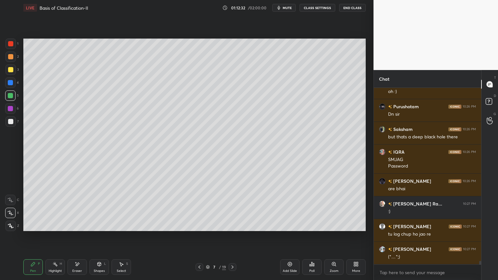
click at [232, 225] on icon at bounding box center [232, 266] width 5 height 5
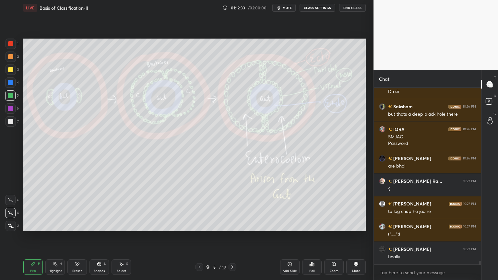
click at [233, 225] on icon at bounding box center [232, 266] width 5 height 5
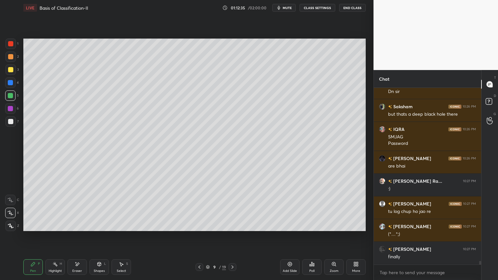
click at [10, 122] on div at bounding box center [11, 121] width 10 height 10
drag, startPoint x: 12, startPoint y: 122, endPoint x: 23, endPoint y: 111, distance: 16.0
click at [12, 123] on div at bounding box center [10, 121] width 5 height 5
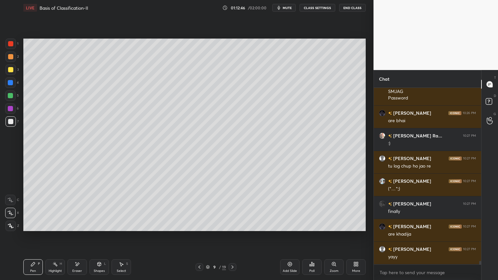
drag, startPoint x: 95, startPoint y: 269, endPoint x: 95, endPoint y: 263, distance: 6.5
click at [96, 225] on div "Shapes" at bounding box center [99, 270] width 11 height 3
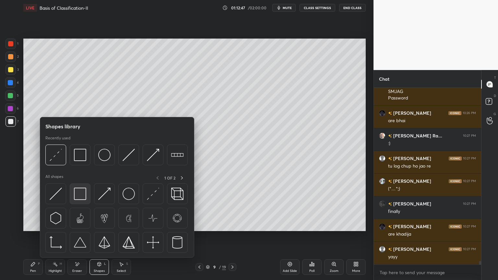
click at [86, 196] on img at bounding box center [80, 194] width 12 height 12
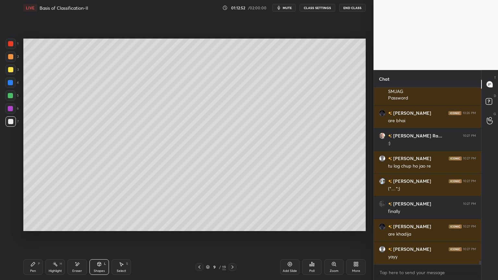
click at [30, 225] on div "Pen P" at bounding box center [32, 267] width 19 height 16
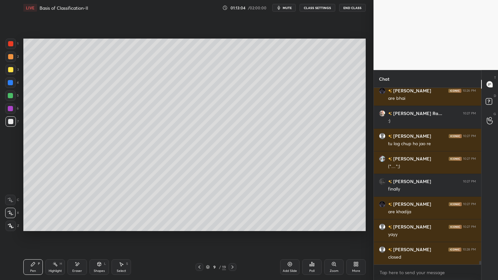
click at [98, 225] on icon at bounding box center [99, 264] width 5 height 5
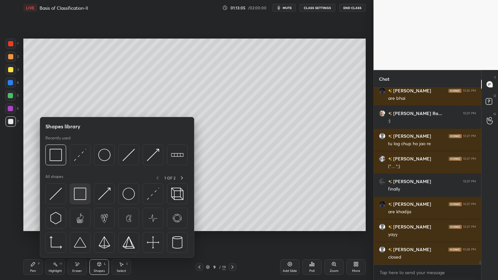
click at [84, 198] on img at bounding box center [80, 194] width 12 height 12
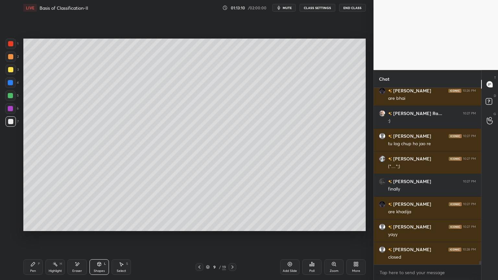
drag, startPoint x: 14, startPoint y: 68, endPoint x: 15, endPoint y: 72, distance: 3.3
click at [13, 70] on div at bounding box center [11, 69] width 10 height 10
drag, startPoint x: 15, startPoint y: 72, endPoint x: 16, endPoint y: 94, distance: 22.4
click at [15, 73] on div at bounding box center [11, 69] width 10 height 10
click at [30, 225] on div "Pen P" at bounding box center [32, 267] width 19 height 16
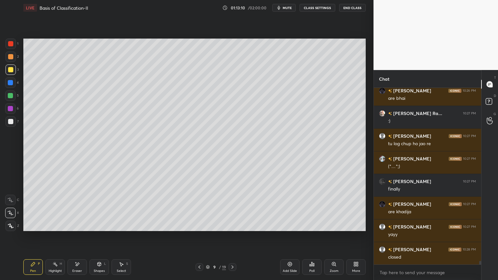
click at [32, 225] on div "Pen" at bounding box center [33, 270] width 6 height 3
click at [12, 211] on div at bounding box center [10, 213] width 10 height 10
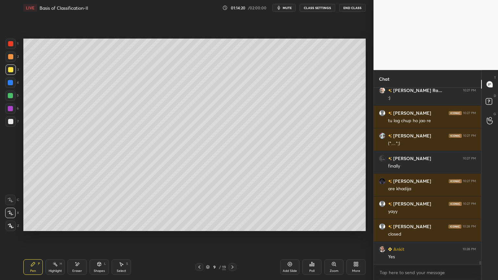
drag, startPoint x: 289, startPoint y: 6, endPoint x: 285, endPoint y: 19, distance: 12.9
click at [288, 7] on span "mute" at bounding box center [287, 8] width 9 height 5
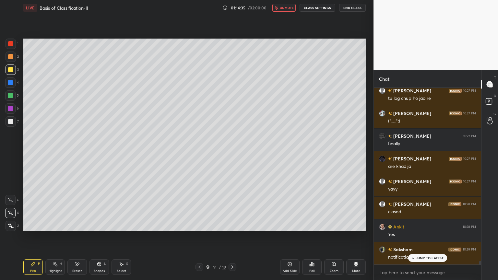
click at [10, 44] on div at bounding box center [10, 43] width 5 height 5
drag, startPoint x: 288, startPoint y: 7, endPoint x: 289, endPoint y: 11, distance: 3.8
click at [287, 8] on span "unmute" at bounding box center [287, 8] width 14 height 5
drag, startPoint x: 9, startPoint y: 66, endPoint x: 17, endPoint y: 71, distance: 9.0
click at [11, 69] on div at bounding box center [11, 69] width 10 height 10
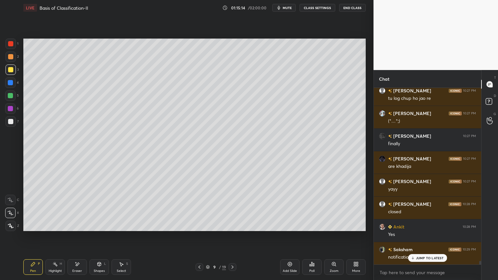
scroll to position [8855, 0]
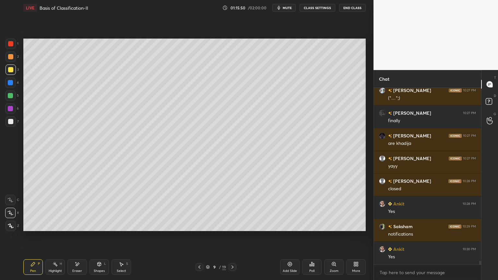
drag, startPoint x: 16, startPoint y: 42, endPoint x: 21, endPoint y: 47, distance: 7.1
click at [15, 43] on div at bounding box center [11, 44] width 10 height 10
click at [287, 8] on span "mute" at bounding box center [287, 8] width 9 height 5
click at [284, 7] on span "unmute" at bounding box center [287, 8] width 14 height 5
drag, startPoint x: 289, startPoint y: 7, endPoint x: 286, endPoint y: 13, distance: 6.7
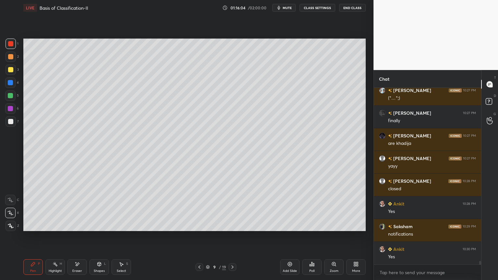
click at [289, 7] on span "mute" at bounding box center [287, 8] width 9 height 5
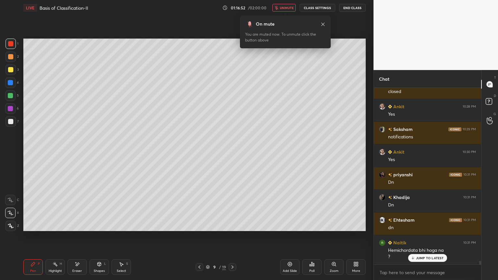
scroll to position [8975, 0]
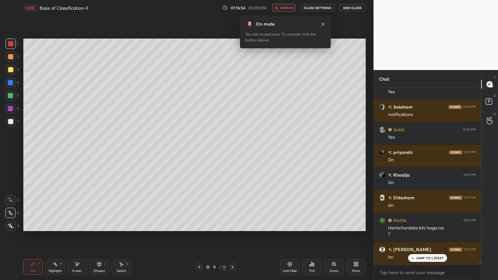
drag, startPoint x: 292, startPoint y: 6, endPoint x: 290, endPoint y: 10, distance: 4.1
click at [292, 6] on span "unmute" at bounding box center [287, 8] width 14 height 5
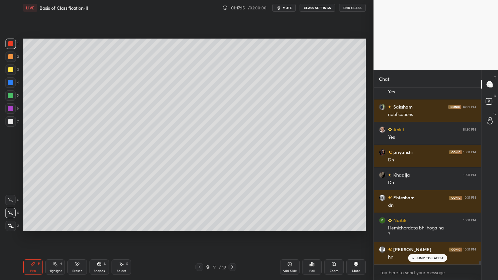
click at [311, 225] on div "Poll" at bounding box center [311, 267] width 19 height 16
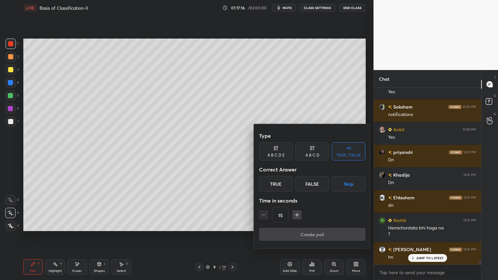
drag, startPoint x: 344, startPoint y: 185, endPoint x: 338, endPoint y: 194, distance: 10.9
click at [342, 186] on button "Skip" at bounding box center [349, 184] width 34 height 16
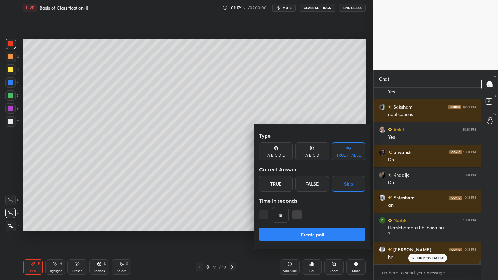
click at [321, 225] on button "Create poll" at bounding box center [312, 234] width 106 height 13
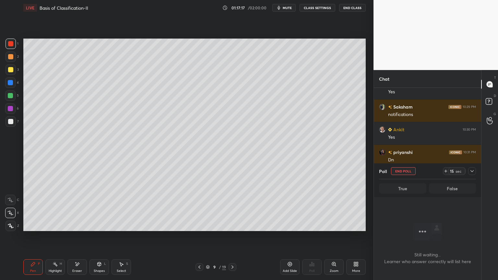
scroll to position [157, 105]
drag, startPoint x: 289, startPoint y: 10, endPoint x: 290, endPoint y: 6, distance: 3.5
click at [289, 9] on button "mute" at bounding box center [283, 8] width 23 height 8
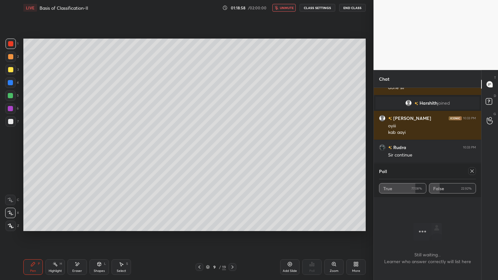
scroll to position [8756, 0]
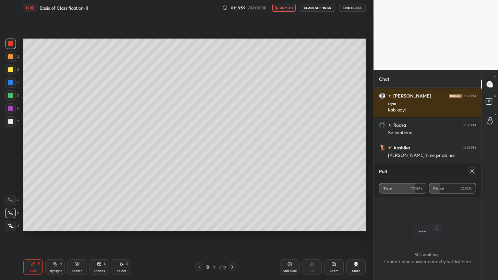
click at [292, 7] on span "unmute" at bounding box center [287, 8] width 14 height 5
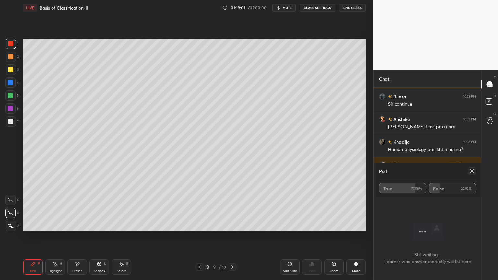
click at [472, 171] on icon at bounding box center [471, 171] width 5 height 5
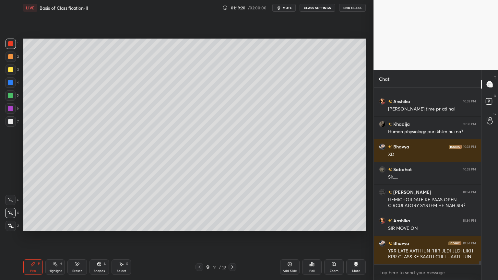
scroll to position [8808, 0]
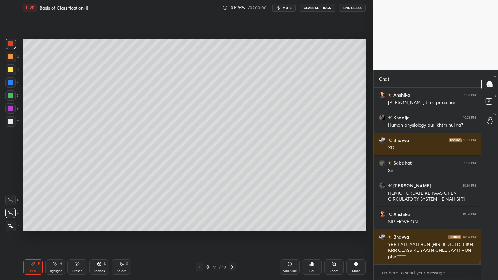
click at [290, 225] on icon at bounding box center [289, 264] width 5 height 5
drag, startPoint x: 9, startPoint y: 109, endPoint x: 13, endPoint y: 99, distance: 10.5
click at [10, 107] on div at bounding box center [10, 108] width 5 height 5
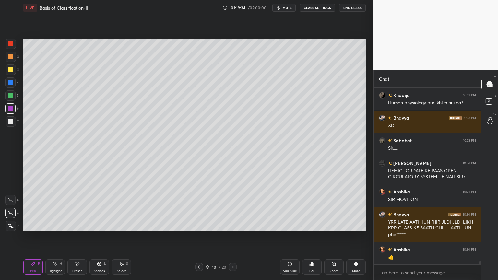
scroll to position [8854, 0]
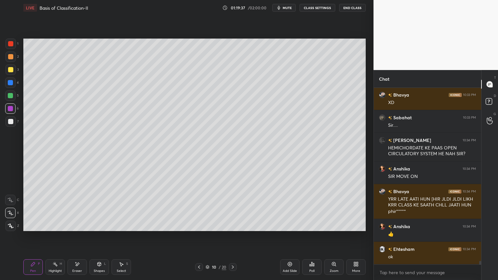
click at [288, 7] on span "mute" at bounding box center [287, 8] width 9 height 5
click at [285, 9] on span "unmute" at bounding box center [287, 8] width 14 height 5
click at [285, 9] on span "mute" at bounding box center [287, 8] width 9 height 5
click at [286, 9] on span "unmute" at bounding box center [287, 8] width 14 height 5
click at [11, 69] on div at bounding box center [10, 69] width 5 height 5
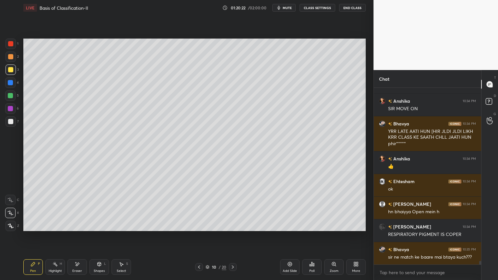
scroll to position [8944, 0]
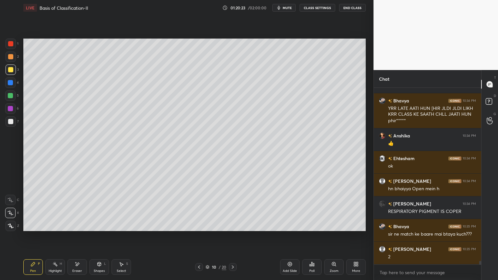
click at [10, 107] on div at bounding box center [10, 108] width 5 height 5
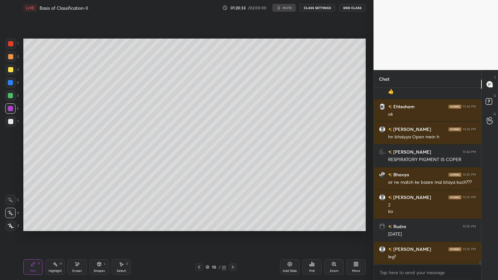
scroll to position [9019, 0]
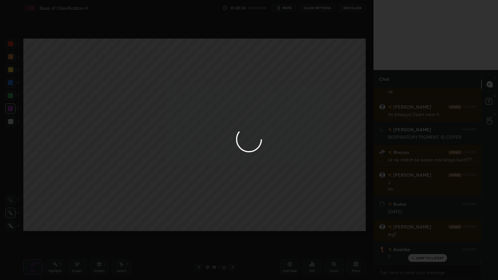
click at [100, 112] on div at bounding box center [249, 140] width 498 height 280
click at [102, 105] on div at bounding box center [249, 140] width 498 height 280
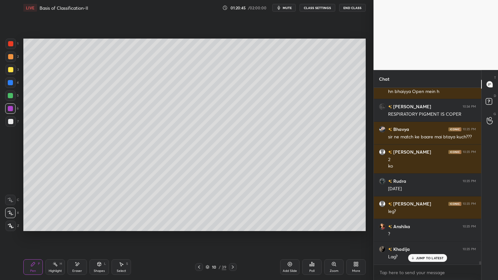
scroll to position [9064, 0]
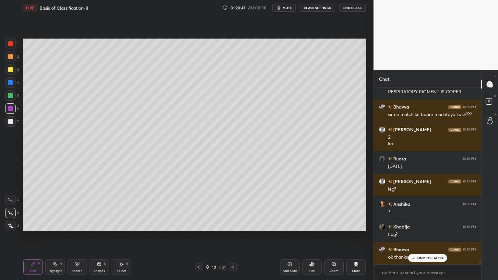
click at [9, 70] on div at bounding box center [10, 69] width 5 height 5
click at [293, 6] on button "mute" at bounding box center [283, 8] width 23 height 8
click at [292, 8] on span "unmute" at bounding box center [287, 8] width 14 height 5
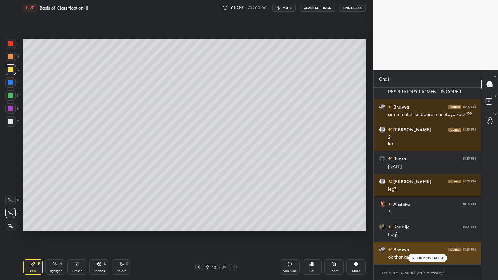
click at [429, 225] on p "JUMP TO LATEST" at bounding box center [430, 258] width 28 height 4
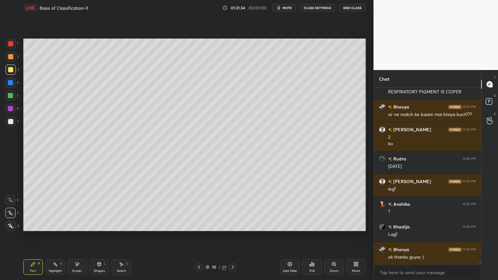
click at [288, 7] on span "mute" at bounding box center [287, 8] width 9 height 5
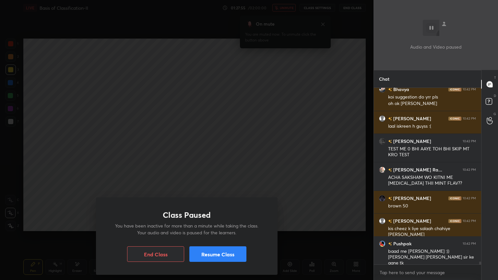
scroll to position [10623, 0]
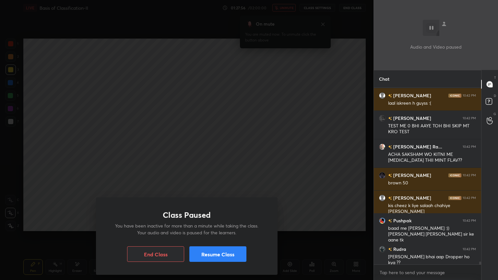
click at [224, 225] on button "Resume Class" at bounding box center [217, 254] width 57 height 16
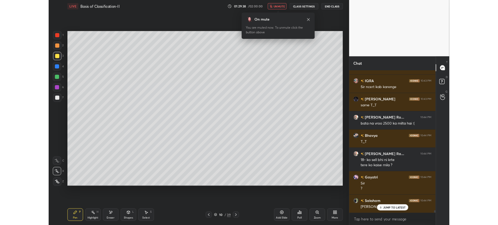
scroll to position [11046, 0]
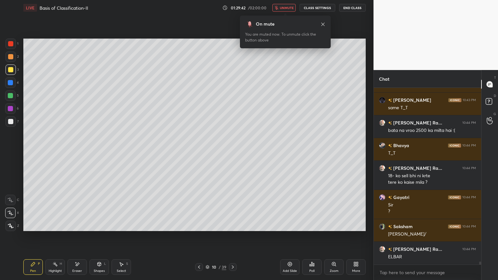
click at [292, 8] on span "unmute" at bounding box center [287, 8] width 14 height 5
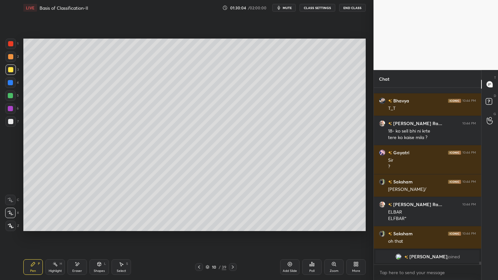
scroll to position [10461, 0]
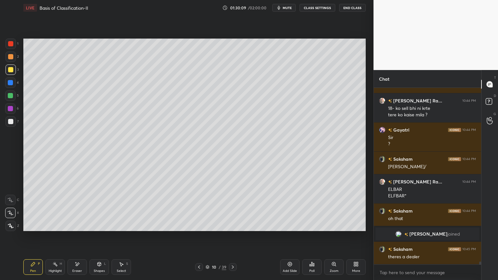
click at [288, 8] on span "mute" at bounding box center [287, 8] width 9 height 5
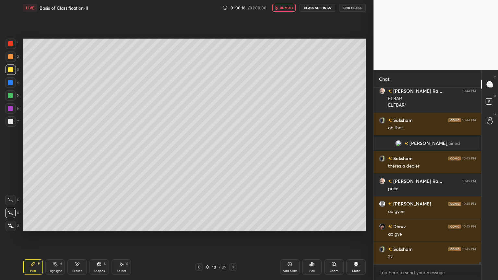
scroll to position [10580, 0]
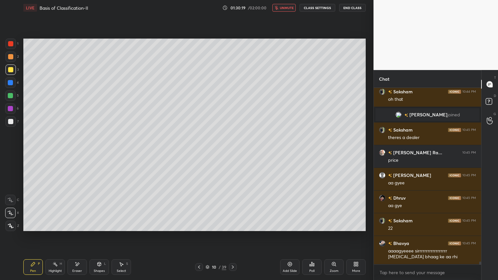
click at [289, 8] on span "unmute" at bounding box center [287, 8] width 14 height 5
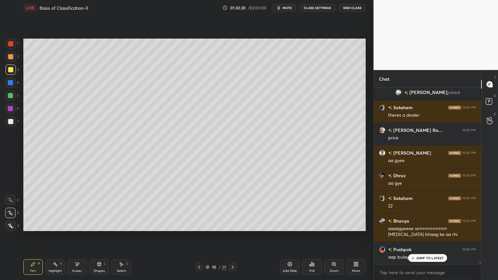
scroll to position [10648, 0]
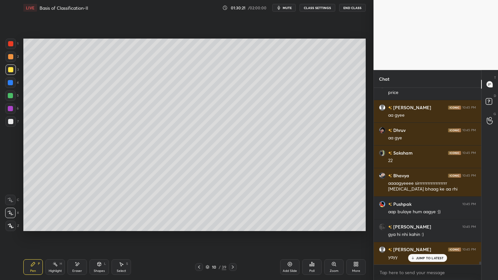
click at [197, 225] on icon at bounding box center [198, 266] width 5 height 5
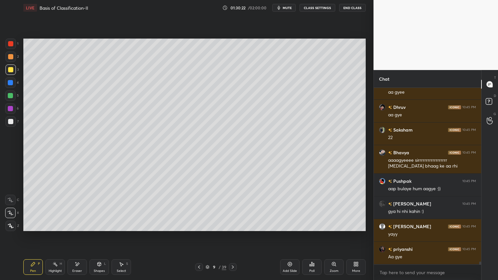
click at [231, 225] on icon at bounding box center [232, 266] width 5 height 5
click at [293, 225] on div "Add Slide" at bounding box center [289, 267] width 19 height 16
click at [10, 124] on div at bounding box center [11, 121] width 10 height 10
drag, startPoint x: 10, startPoint y: 124, endPoint x: 14, endPoint y: 127, distance: 4.6
click at [10, 125] on div at bounding box center [11, 121] width 10 height 10
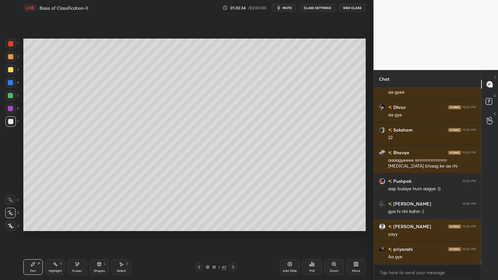
scroll to position [10694, 0]
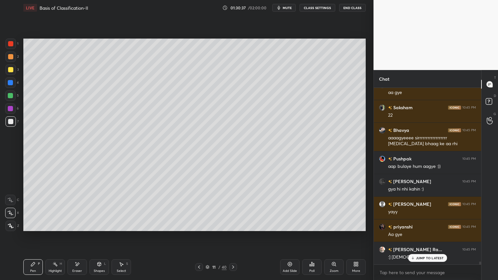
click at [104, 225] on div "Shapes L" at bounding box center [98, 267] width 19 height 16
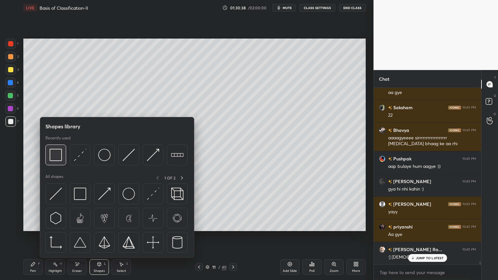
click at [55, 160] on img at bounding box center [56, 155] width 12 height 12
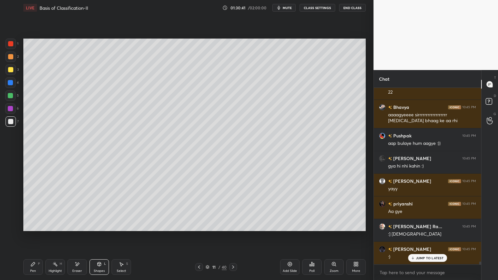
scroll to position [10739, 0]
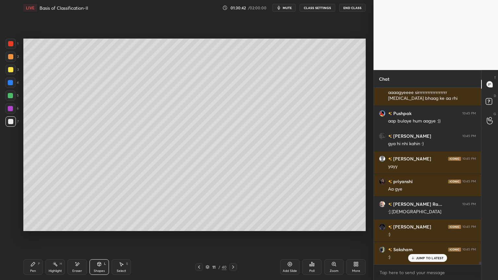
click at [33, 225] on icon at bounding box center [32, 264] width 5 height 5
click at [9, 119] on div at bounding box center [10, 121] width 5 height 5
click at [14, 72] on div at bounding box center [11, 69] width 10 height 10
drag, startPoint x: 9, startPoint y: 121, endPoint x: 5, endPoint y: 101, distance: 19.9
click at [9, 120] on div at bounding box center [10, 121] width 5 height 5
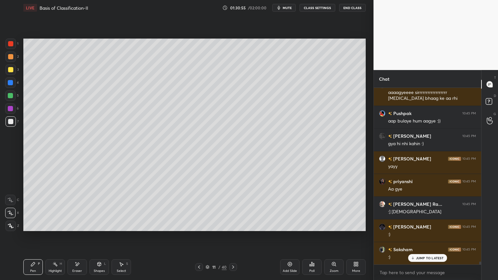
drag, startPoint x: 11, startPoint y: 68, endPoint x: 20, endPoint y: 70, distance: 9.2
click at [10, 70] on div at bounding box center [10, 69] width 5 height 5
drag, startPoint x: 101, startPoint y: 264, endPoint x: 98, endPoint y: 259, distance: 5.6
click at [100, 225] on icon at bounding box center [100, 264] width 4 height 4
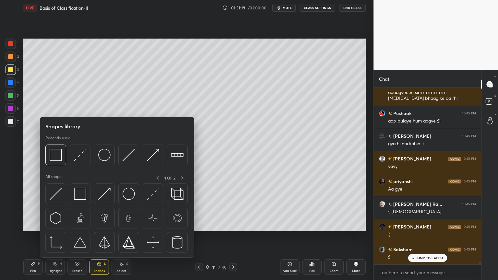
scroll to position [10762, 0]
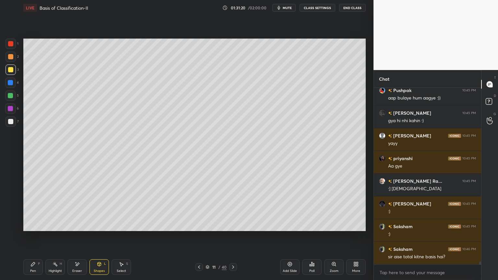
click at [12, 120] on div at bounding box center [10, 121] width 5 height 5
drag, startPoint x: 104, startPoint y: 263, endPoint x: 102, endPoint y: 259, distance: 4.6
click at [104, 225] on div "Shapes L" at bounding box center [98, 267] width 19 height 16
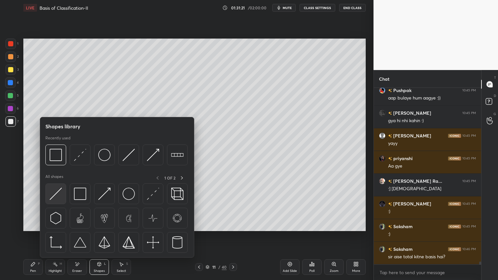
click at [60, 195] on img at bounding box center [56, 194] width 12 height 12
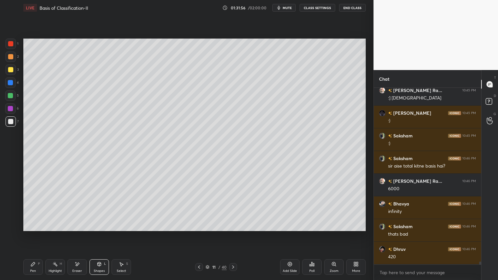
scroll to position [10875, 0]
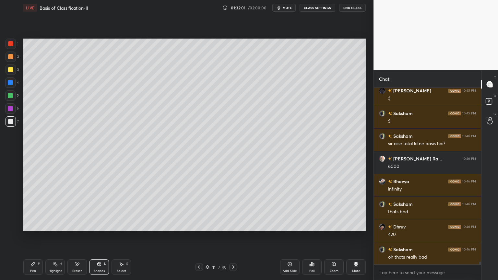
drag, startPoint x: 35, startPoint y: 266, endPoint x: 21, endPoint y: 225, distance: 43.5
click at [34, 225] on icon at bounding box center [32, 264] width 5 height 5
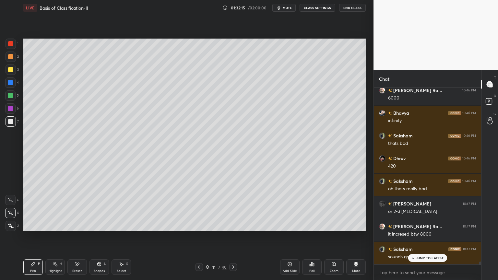
scroll to position [10966, 0]
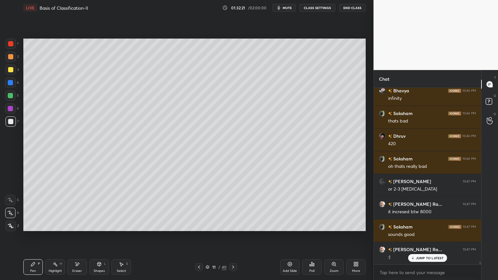
click at [8, 57] on div at bounding box center [10, 56] width 5 height 5
click at [15, 60] on div at bounding box center [11, 57] width 10 height 10
click at [10, 98] on div at bounding box center [10, 95] width 10 height 10
click at [293, 6] on button "mute" at bounding box center [283, 8] width 23 height 8
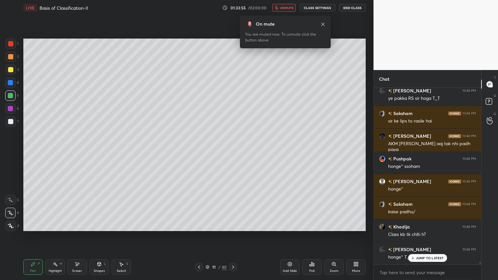
scroll to position [11277, 0]
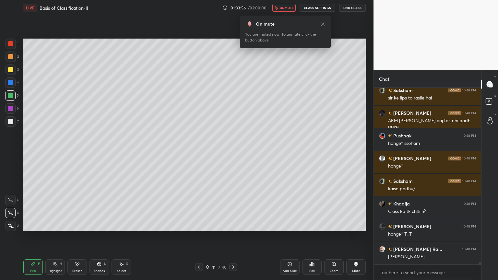
click at [286, 8] on span "unmute" at bounding box center [287, 8] width 14 height 5
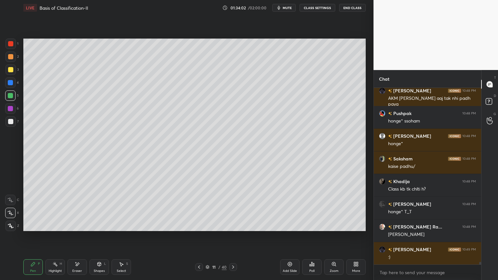
scroll to position [11322, 0]
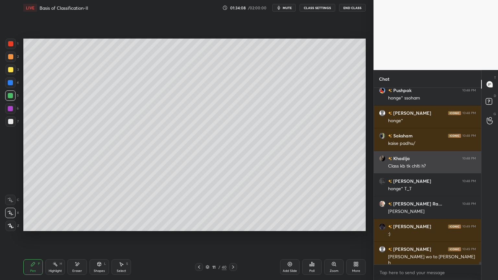
drag, startPoint x: 416, startPoint y: 109, endPoint x: 433, endPoint y: 170, distance: 63.9
click at [433, 170] on div "[PERSON_NAME] 10:48 PM Class kb tk chlti h?" at bounding box center [427, 162] width 107 height 22
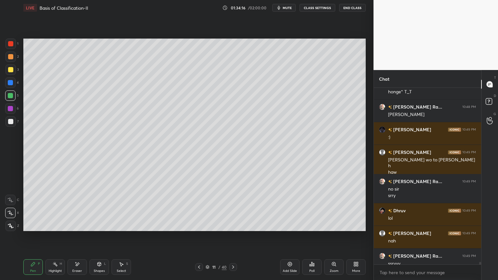
scroll to position [11432, 0]
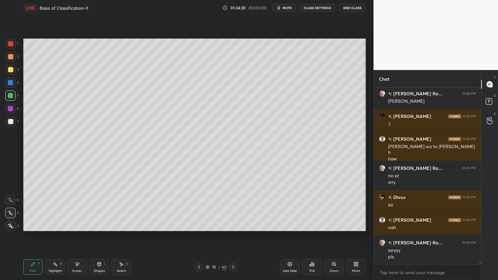
click at [13, 45] on div at bounding box center [11, 44] width 10 height 10
drag, startPoint x: 13, startPoint y: 46, endPoint x: 22, endPoint y: 45, distance: 8.8
click at [14, 46] on div at bounding box center [11, 44] width 10 height 10
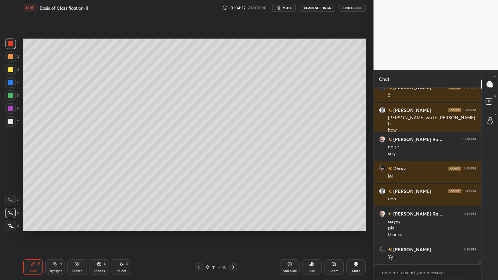
scroll to position [11484, 0]
click at [12, 59] on div at bounding box center [10, 56] width 5 height 5
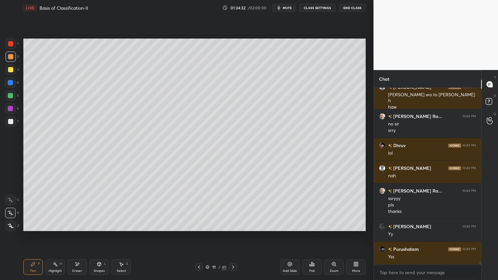
click at [12, 60] on div at bounding box center [11, 57] width 10 height 10
click at [14, 97] on div at bounding box center [10, 95] width 10 height 10
drag, startPoint x: 11, startPoint y: 57, endPoint x: 21, endPoint y: 64, distance: 11.8
click at [12, 59] on div at bounding box center [11, 57] width 10 height 10
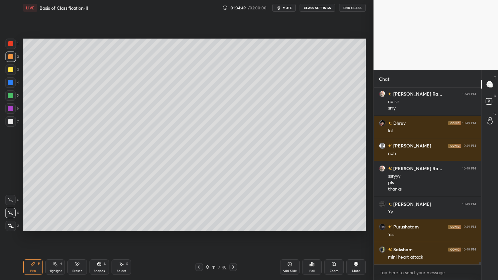
drag, startPoint x: 6, startPoint y: 44, endPoint x: 14, endPoint y: 44, distance: 8.5
click at [8, 45] on div at bounding box center [11, 44] width 10 height 10
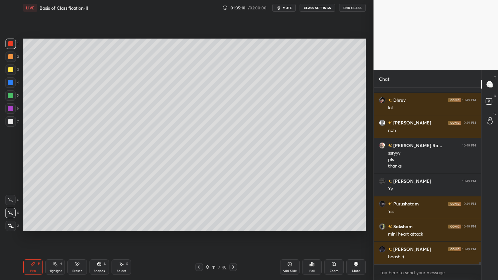
click at [10, 58] on div at bounding box center [10, 56] width 5 height 5
click at [9, 100] on div at bounding box center [10, 95] width 10 height 10
click at [14, 46] on div at bounding box center [11, 44] width 10 height 10
drag, startPoint x: 12, startPoint y: 59, endPoint x: 20, endPoint y: 64, distance: 9.3
click at [12, 60] on div at bounding box center [11, 57] width 10 height 10
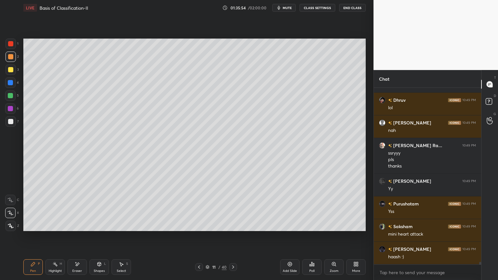
click at [11, 95] on div at bounding box center [10, 95] width 5 height 5
drag, startPoint x: 10, startPoint y: 44, endPoint x: 21, endPoint y: 51, distance: 13.8
click at [10, 44] on div at bounding box center [10, 43] width 5 height 5
drag, startPoint x: 12, startPoint y: 55, endPoint x: 15, endPoint y: 58, distance: 4.6
click at [13, 57] on div at bounding box center [11, 57] width 10 height 10
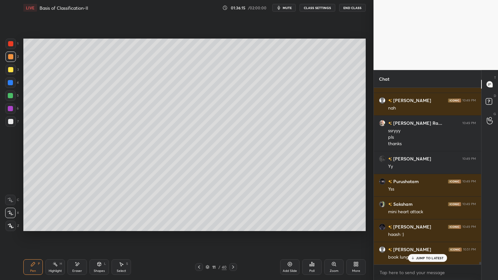
scroll to position [11558, 0]
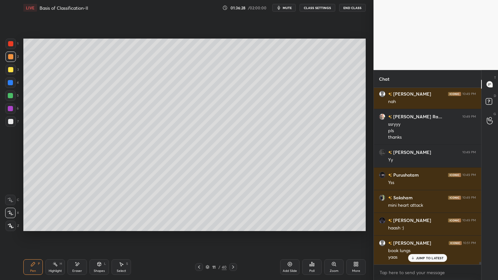
click at [9, 97] on div at bounding box center [10, 95] width 5 height 5
click at [10, 45] on div at bounding box center [10, 43] width 5 height 5
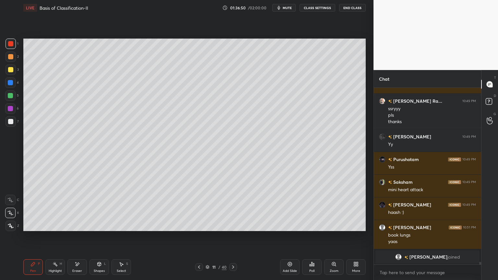
click at [9, 60] on div at bounding box center [11, 57] width 10 height 10
drag, startPoint x: 10, startPoint y: 96, endPoint x: 22, endPoint y: 103, distance: 14.4
click at [10, 96] on div at bounding box center [10, 95] width 5 height 5
click at [10, 44] on div at bounding box center [10, 43] width 5 height 5
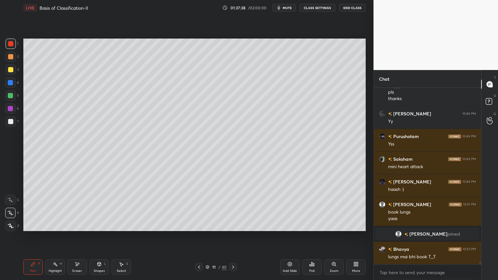
click at [9, 58] on div at bounding box center [10, 56] width 5 height 5
click at [10, 97] on div at bounding box center [10, 95] width 5 height 5
click at [11, 45] on div at bounding box center [10, 43] width 5 height 5
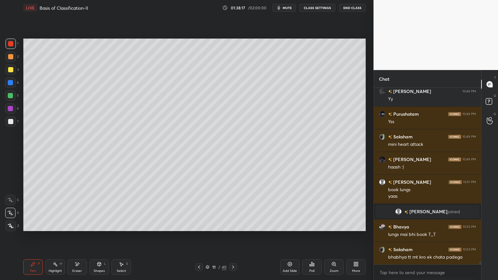
click at [79, 225] on icon at bounding box center [77, 265] width 5 height 6
click at [11, 202] on div at bounding box center [10, 200] width 10 height 10
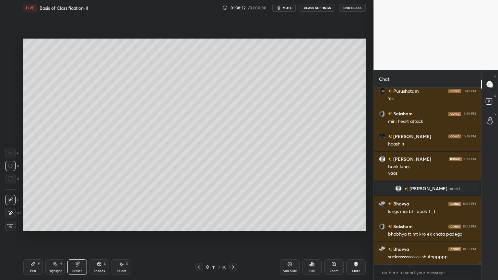
click at [291, 7] on span "mute" at bounding box center [287, 8] width 9 height 5
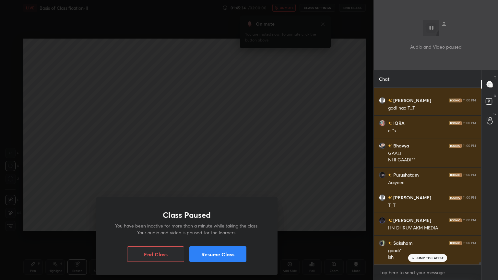
scroll to position [14197, 0]
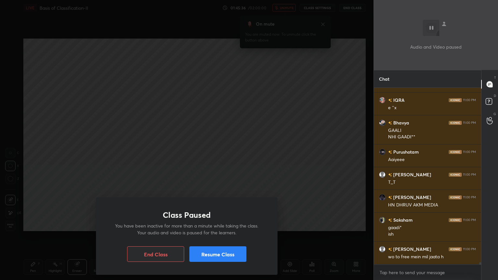
click at [215, 225] on button "Resume Class" at bounding box center [217, 254] width 57 height 16
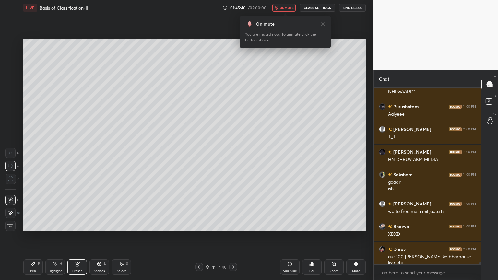
scroll to position [14249, 0]
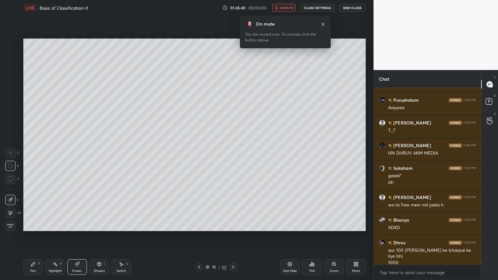
click at [290, 8] on span "unmute" at bounding box center [287, 8] width 14 height 5
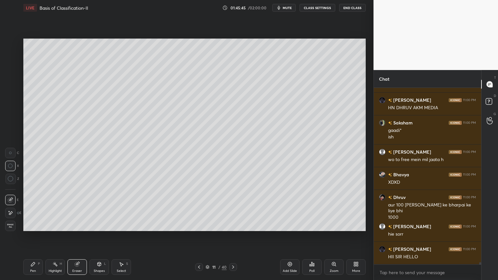
scroll to position [14317, 0]
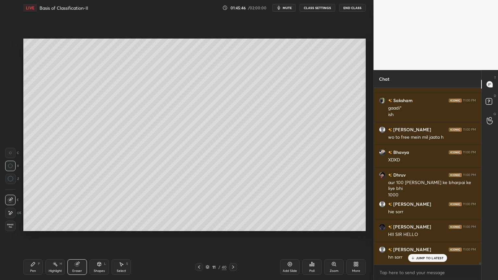
click at [312, 225] on icon at bounding box center [311, 264] width 5 height 5
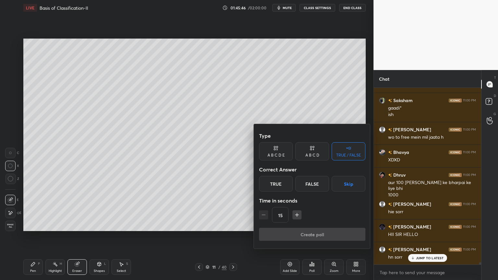
scroll to position [14340, 0]
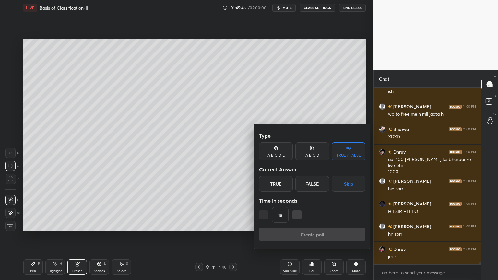
click at [345, 185] on button "Skip" at bounding box center [349, 184] width 34 height 16
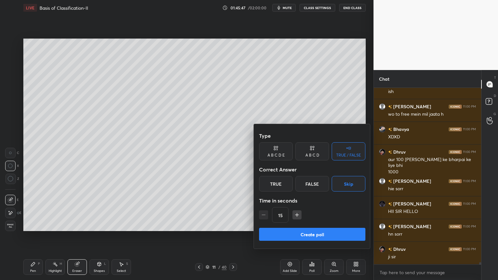
click at [324, 225] on button "Create poll" at bounding box center [312, 234] width 106 height 13
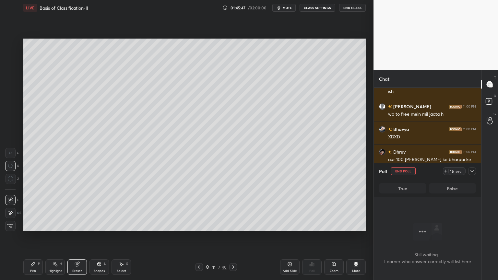
scroll to position [2, 2]
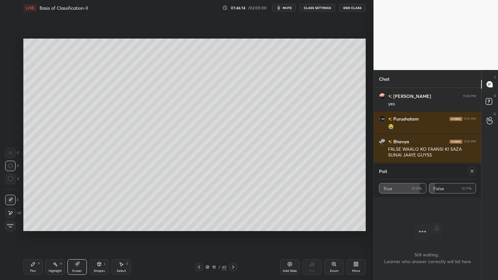
click at [470, 170] on icon at bounding box center [471, 171] width 5 height 5
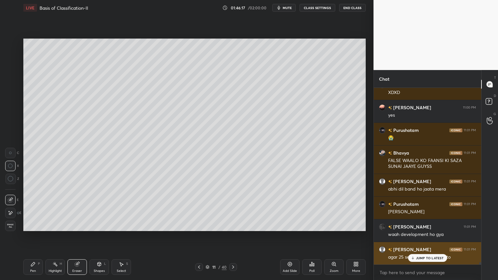
drag, startPoint x: 422, startPoint y: 257, endPoint x: 418, endPoint y: 257, distance: 3.6
click at [422, 225] on p "JUMP TO LATEST" at bounding box center [430, 258] width 28 height 4
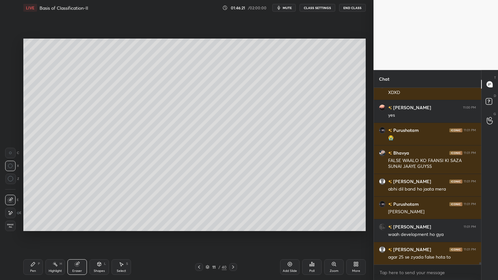
click at [289, 225] on icon at bounding box center [289, 264] width 5 height 5
drag, startPoint x: 32, startPoint y: 268, endPoint x: 33, endPoint y: 265, distance: 3.6
click at [32, 225] on div "Pen P" at bounding box center [32, 267] width 19 height 16
click at [9, 127] on div "7" at bounding box center [12, 122] width 13 height 13
click at [11, 124] on div at bounding box center [11, 121] width 10 height 10
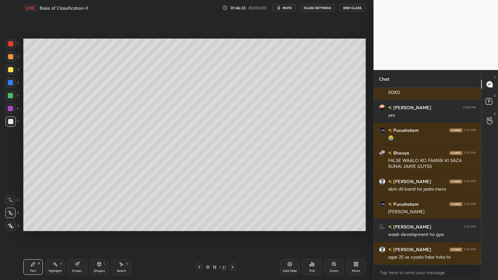
click at [99, 225] on icon at bounding box center [99, 264] width 5 height 5
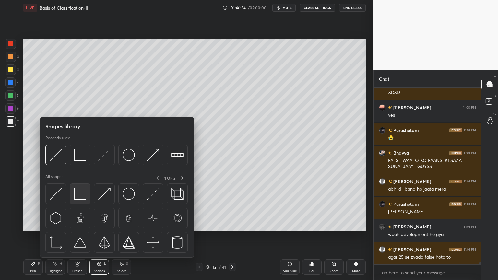
click at [79, 199] on img at bounding box center [80, 194] width 12 height 12
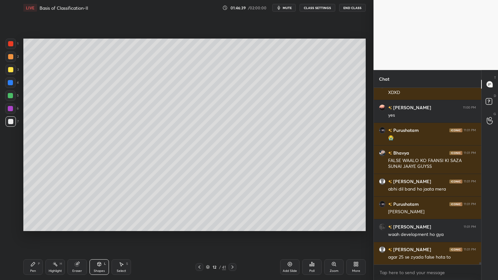
click at [34, 225] on div "Pen" at bounding box center [33, 270] width 6 height 3
drag, startPoint x: 101, startPoint y: 266, endPoint x: 97, endPoint y: 261, distance: 6.7
click at [100, 225] on div "Shapes L" at bounding box center [98, 267] width 19 height 16
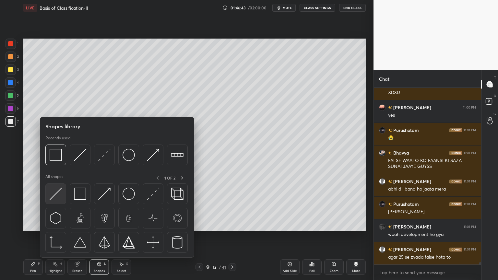
click at [60, 193] on img at bounding box center [56, 194] width 12 height 12
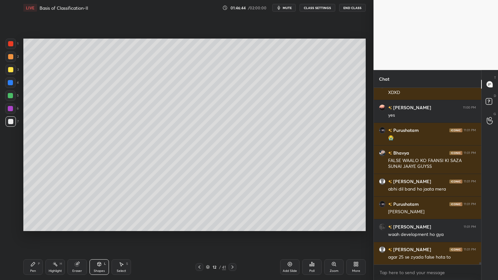
click at [97, 225] on icon at bounding box center [99, 264] width 5 height 5
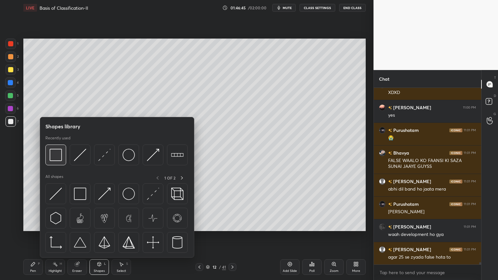
click at [58, 157] on img at bounding box center [56, 155] width 12 height 12
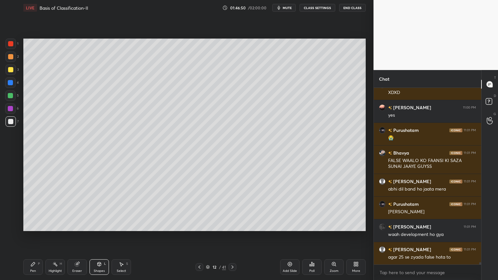
click at [33, 225] on icon at bounding box center [32, 264] width 5 height 5
click at [7, 74] on div at bounding box center [11, 69] width 10 height 10
click at [9, 72] on div at bounding box center [11, 69] width 10 height 10
click at [13, 215] on div at bounding box center [10, 213] width 10 height 10
drag, startPoint x: 100, startPoint y: 267, endPoint x: 93, endPoint y: 260, distance: 10.3
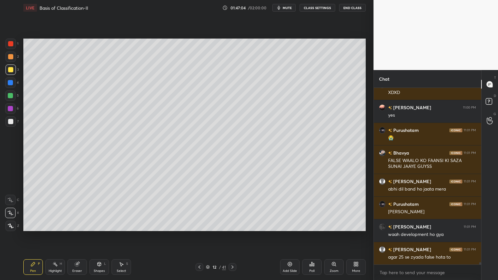
click at [100, 225] on div "Shapes L" at bounding box center [98, 267] width 19 height 16
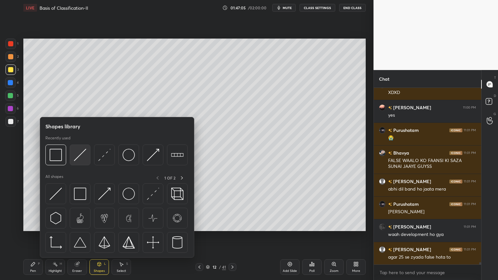
click at [80, 158] on img at bounding box center [80, 155] width 12 height 12
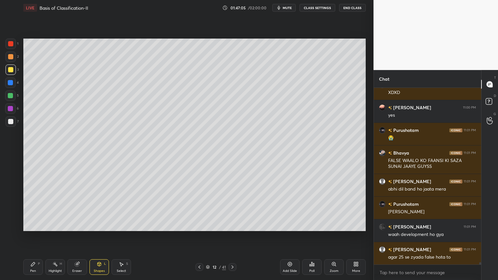
click at [10, 121] on div at bounding box center [10, 121] width 5 height 5
click at [38, 225] on div "Pen P" at bounding box center [32, 267] width 19 height 16
click at [11, 215] on icon at bounding box center [10, 213] width 5 height 4
click at [13, 213] on icon at bounding box center [10, 213] width 6 height 5
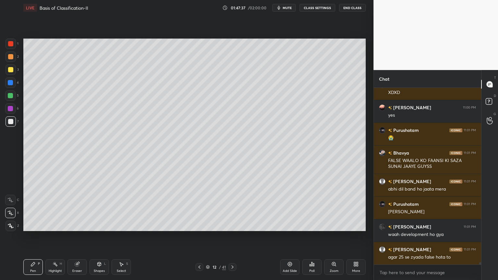
click at [98, 225] on div "Shapes L" at bounding box center [98, 267] width 19 height 16
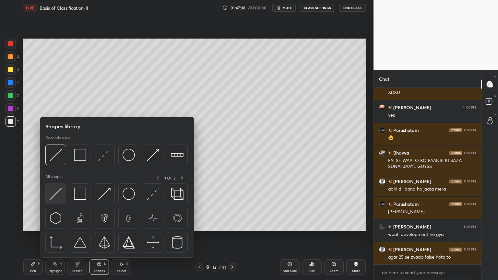
click at [52, 197] on img at bounding box center [56, 194] width 12 height 12
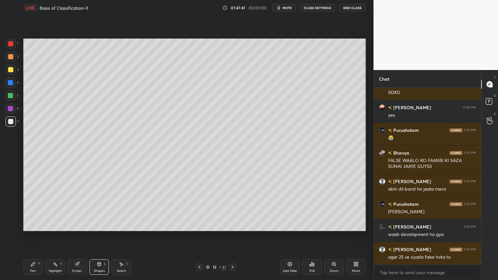
click at [32, 225] on icon at bounding box center [32, 264] width 5 height 5
drag, startPoint x: 11, startPoint y: 95, endPoint x: 19, endPoint y: 106, distance: 13.2
click at [12, 96] on div at bounding box center [10, 95] width 5 height 5
click at [12, 215] on div at bounding box center [10, 213] width 10 height 10
drag, startPoint x: 12, startPoint y: 45, endPoint x: 16, endPoint y: 48, distance: 4.9
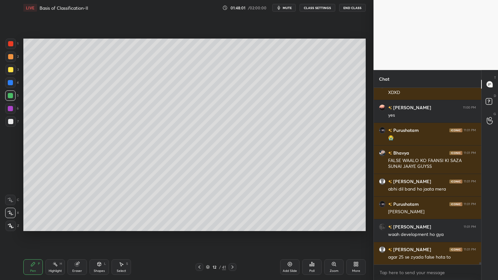
click at [12, 46] on div at bounding box center [11, 44] width 10 height 10
click at [11, 96] on div at bounding box center [10, 95] width 5 height 5
click at [12, 97] on div at bounding box center [10, 95] width 5 height 5
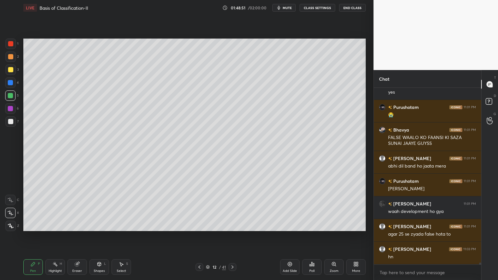
click at [11, 47] on div at bounding box center [11, 44] width 10 height 10
click at [9, 98] on div at bounding box center [10, 95] width 5 height 5
click at [9, 44] on div at bounding box center [10, 43] width 5 height 5
drag, startPoint x: 11, startPoint y: 94, endPoint x: 16, endPoint y: 96, distance: 5.2
click at [11, 95] on div at bounding box center [10, 95] width 5 height 5
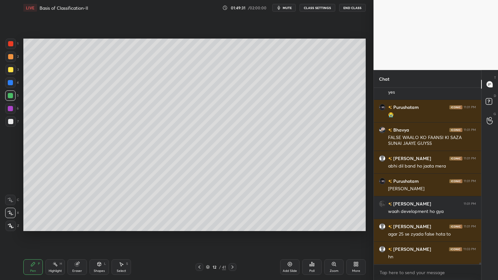
drag, startPoint x: 12, startPoint y: 45, endPoint x: 17, endPoint y: 45, distance: 5.2
click at [13, 46] on div at bounding box center [11, 44] width 10 height 10
click at [10, 86] on div at bounding box center [10, 82] width 10 height 10
click at [11, 97] on div at bounding box center [10, 95] width 5 height 5
click at [8, 47] on div at bounding box center [11, 44] width 10 height 10
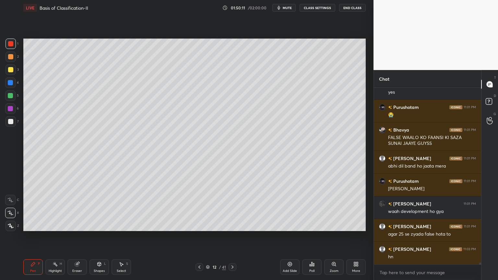
drag, startPoint x: 10, startPoint y: 98, endPoint x: 18, endPoint y: 98, distance: 8.8
click at [11, 98] on div at bounding box center [10, 95] width 5 height 5
click at [12, 44] on div at bounding box center [10, 43] width 5 height 5
drag, startPoint x: 8, startPoint y: 97, endPoint x: 12, endPoint y: 105, distance: 8.7
click at [10, 97] on div at bounding box center [10, 95] width 5 height 5
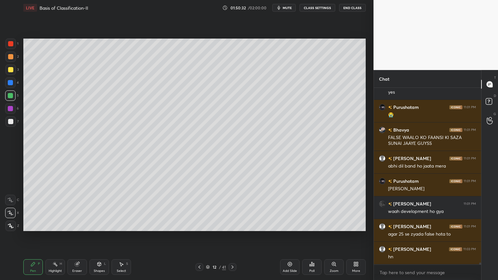
click at [11, 46] on div at bounding box center [10, 43] width 5 height 5
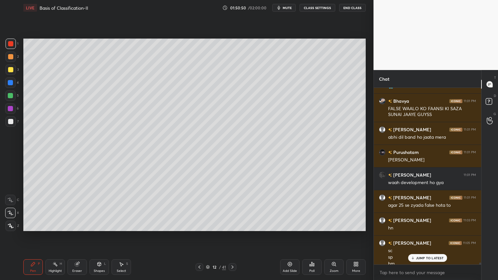
scroll to position [14682, 0]
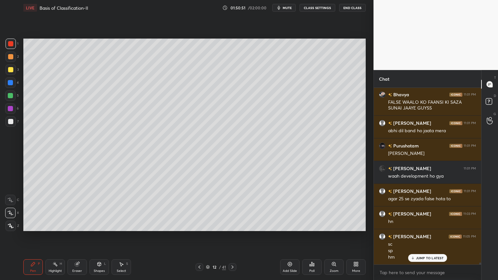
click at [13, 98] on div at bounding box center [10, 95] width 5 height 5
drag, startPoint x: 9, startPoint y: 42, endPoint x: 15, endPoint y: 49, distance: 9.2
click at [10, 45] on div at bounding box center [10, 43] width 5 height 5
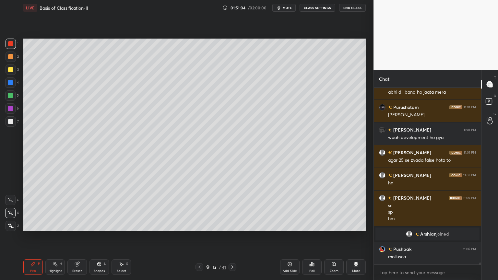
scroll to position [14727, 0]
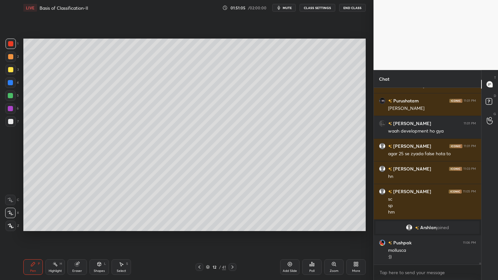
drag, startPoint x: 9, startPoint y: 96, endPoint x: 18, endPoint y: 104, distance: 12.2
click at [9, 97] on div at bounding box center [10, 95] width 5 height 5
click at [11, 47] on div at bounding box center [11, 44] width 10 height 10
click at [293, 9] on button "mute" at bounding box center [283, 8] width 23 height 8
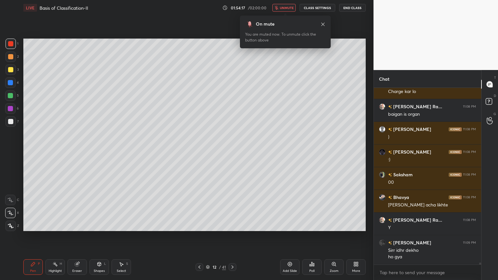
scroll to position [15482, 0]
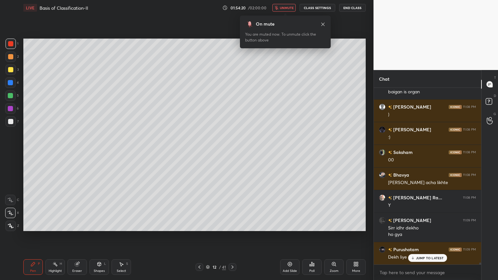
click at [280, 8] on button "unmute" at bounding box center [283, 8] width 23 height 8
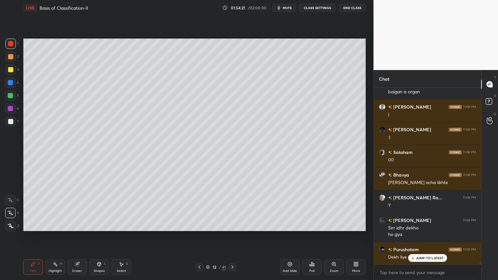
click at [315, 225] on div "Poll" at bounding box center [311, 267] width 19 height 16
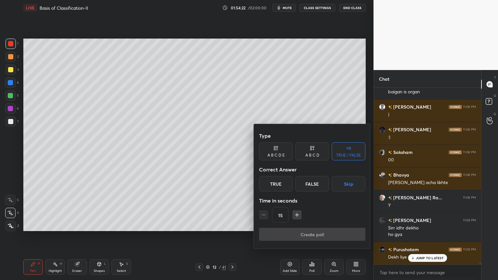
scroll to position [15505, 0]
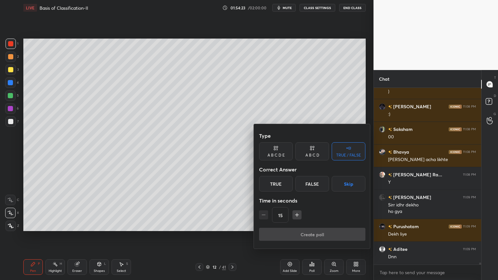
click at [334, 184] on button "Skip" at bounding box center [349, 184] width 34 height 16
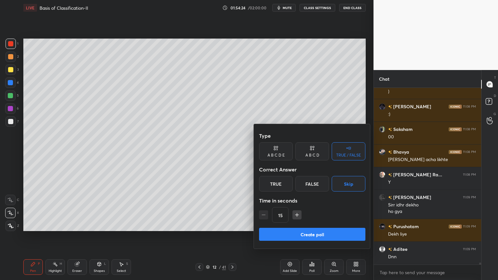
click at [318, 225] on button "Create poll" at bounding box center [312, 234] width 106 height 13
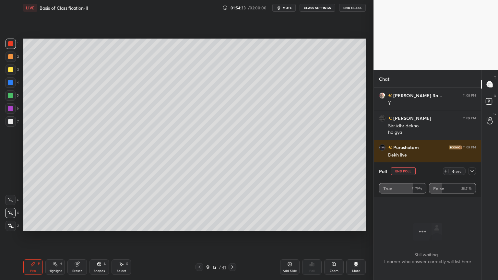
scroll to position [15591, 0]
click at [288, 10] on button "mute" at bounding box center [283, 8] width 23 height 8
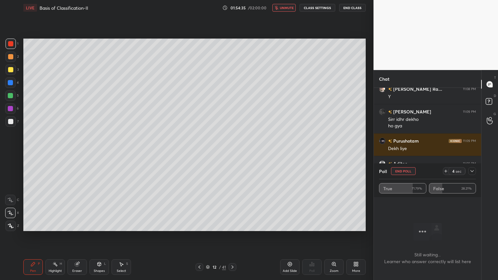
click at [406, 172] on button "End Poll" at bounding box center [403, 171] width 25 height 8
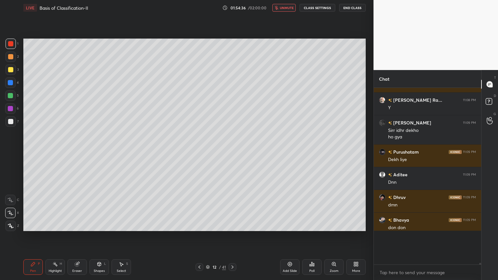
scroll to position [187, 105]
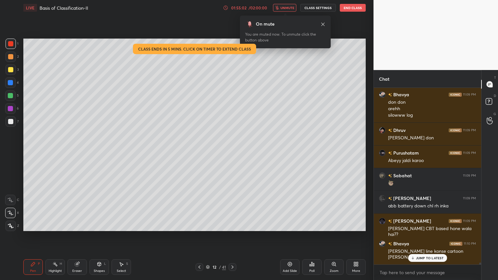
click at [261, 8] on div "/ 02:00:00" at bounding box center [258, 8] width 20 height 4
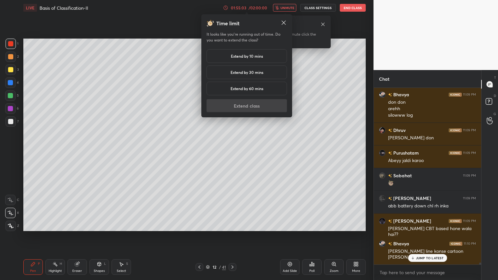
click at [254, 54] on h5 "Extend by 10 mins" at bounding box center [247, 56] width 32 height 6
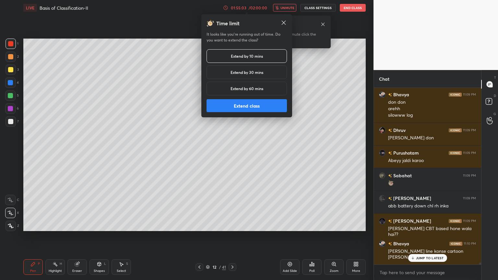
click at [247, 103] on button "Extend class" at bounding box center [246, 105] width 80 height 13
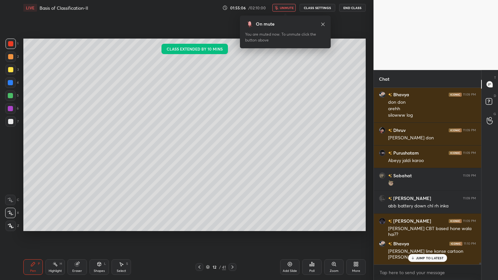
click at [286, 9] on span "unmute" at bounding box center [287, 8] width 14 height 5
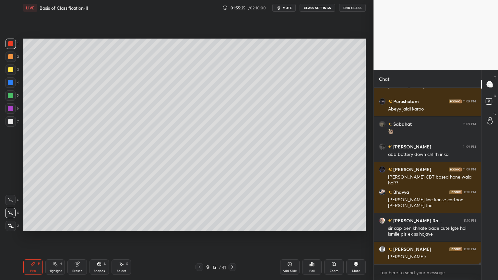
click at [311, 225] on div "Poll" at bounding box center [311, 267] width 19 height 16
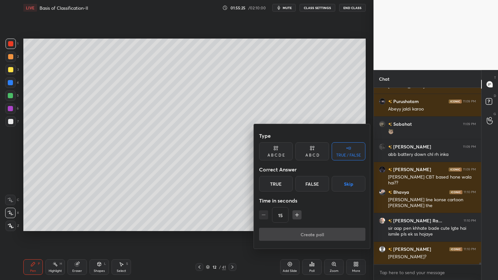
drag, startPoint x: 346, startPoint y: 183, endPoint x: 345, endPoint y: 187, distance: 4.6
click at [345, 184] on button "Skip" at bounding box center [349, 184] width 34 height 16
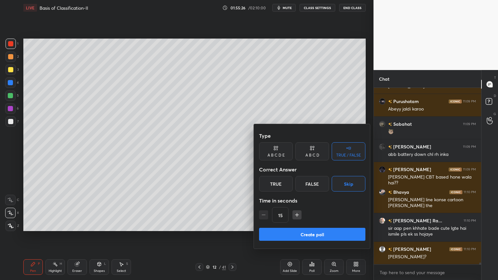
scroll to position [15779, 0]
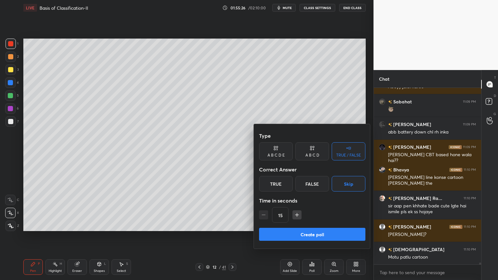
click at [333, 225] on button "Create poll" at bounding box center [312, 234] width 106 height 13
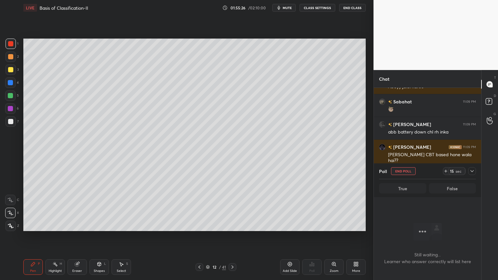
scroll to position [2, 2]
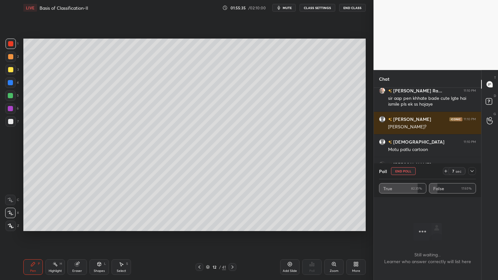
click at [399, 171] on button "End Poll" at bounding box center [403, 171] width 25 height 8
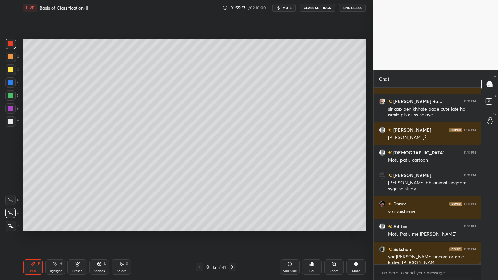
click at [292, 225] on div "Add Slide" at bounding box center [289, 267] width 19 height 16
click at [10, 125] on div at bounding box center [11, 121] width 10 height 10
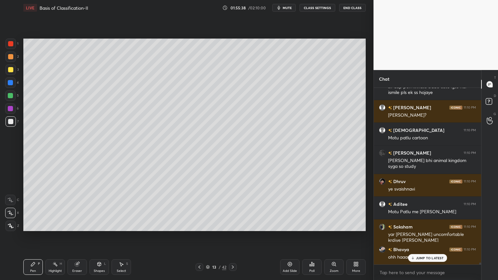
click at [12, 207] on div "X" at bounding box center [12, 211] width 14 height 13
click at [11, 203] on div at bounding box center [10, 200] width 10 height 10
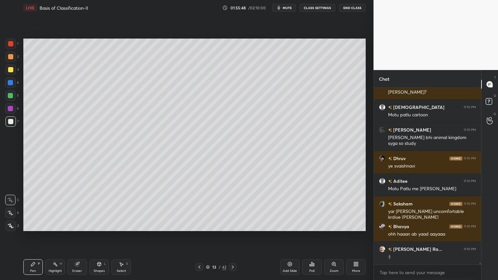
click at [100, 225] on div "Shapes" at bounding box center [99, 270] width 11 height 3
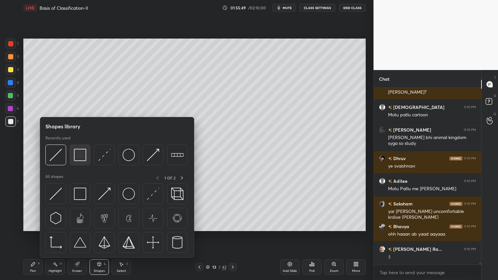
click at [83, 158] on img at bounding box center [80, 155] width 12 height 12
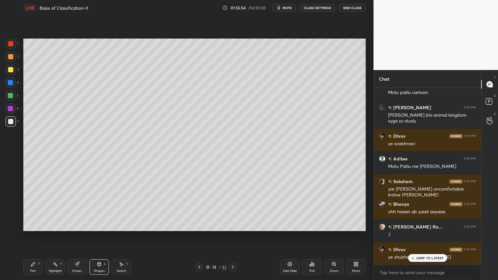
click at [97, 225] on div "Shapes L" at bounding box center [98, 267] width 19 height 16
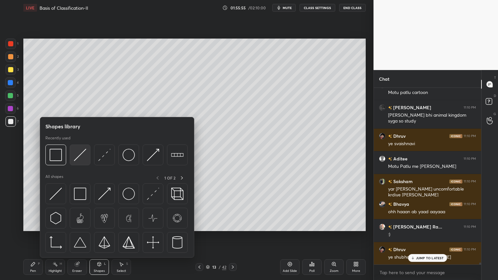
click at [76, 157] on img at bounding box center [80, 155] width 12 height 12
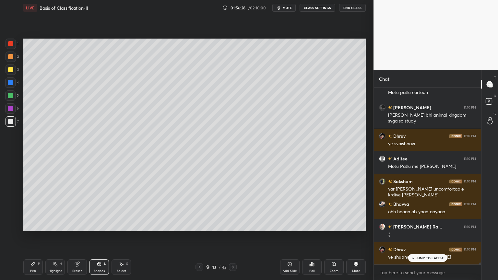
drag, startPoint x: 39, startPoint y: 268, endPoint x: 27, endPoint y: 234, distance: 36.7
click at [38, 225] on div "Pen P" at bounding box center [32, 267] width 19 height 16
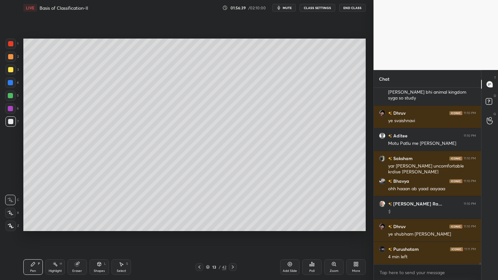
click at [12, 69] on div at bounding box center [10, 69] width 5 height 5
click at [12, 70] on div at bounding box center [10, 69] width 5 height 5
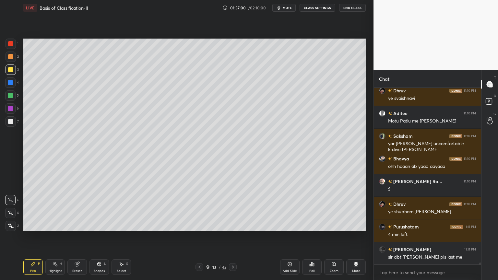
click at [14, 87] on div at bounding box center [10, 82] width 10 height 10
click at [12, 96] on div at bounding box center [10, 95] width 5 height 5
click at [14, 97] on div at bounding box center [10, 95] width 10 height 10
click at [13, 213] on icon at bounding box center [10, 213] width 6 height 5
drag, startPoint x: 13, startPoint y: 213, endPoint x: 13, endPoint y: 209, distance: 3.3
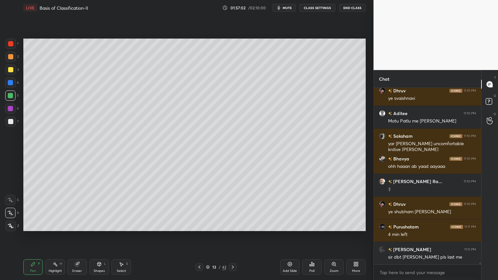
click at [13, 213] on icon at bounding box center [10, 213] width 6 height 5
click at [10, 45] on div at bounding box center [10, 43] width 5 height 5
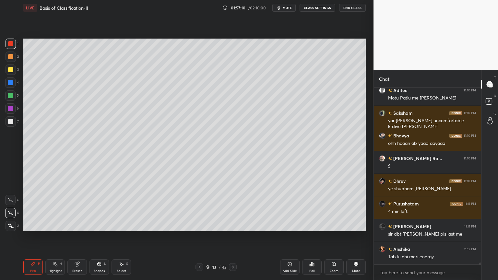
click at [11, 97] on div at bounding box center [10, 95] width 5 height 5
click at [13, 96] on div at bounding box center [10, 95] width 10 height 10
drag, startPoint x: 10, startPoint y: 46, endPoint x: 20, endPoint y: 45, distance: 10.4
click at [12, 47] on div at bounding box center [11, 44] width 10 height 10
drag, startPoint x: 13, startPoint y: 97, endPoint x: 19, endPoint y: 95, distance: 6.5
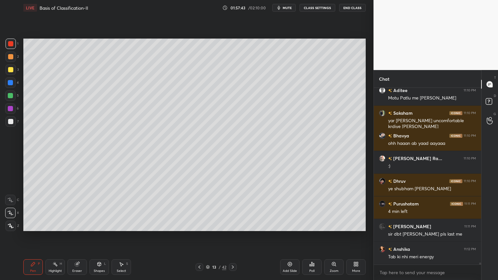
click at [13, 97] on div at bounding box center [10, 95] width 10 height 10
click at [78, 225] on div "Eraser" at bounding box center [76, 267] width 19 height 16
click at [289, 7] on span "mute" at bounding box center [287, 8] width 9 height 5
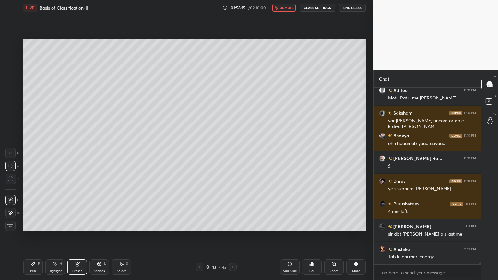
drag, startPoint x: 36, startPoint y: 264, endPoint x: 32, endPoint y: 267, distance: 4.7
click at [34, 225] on div "Pen P" at bounding box center [32, 267] width 19 height 16
click at [10, 56] on div at bounding box center [11, 57] width 10 height 10
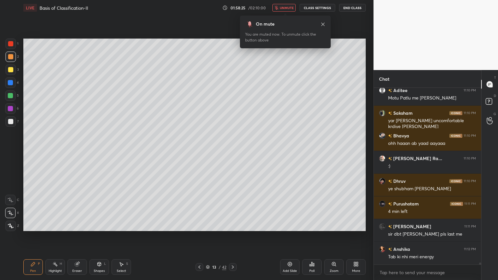
drag, startPoint x: 10, startPoint y: 57, endPoint x: 12, endPoint y: 76, distance: 18.9
click at [10, 58] on div at bounding box center [10, 56] width 5 height 5
click at [11, 215] on icon at bounding box center [10, 213] width 5 height 4
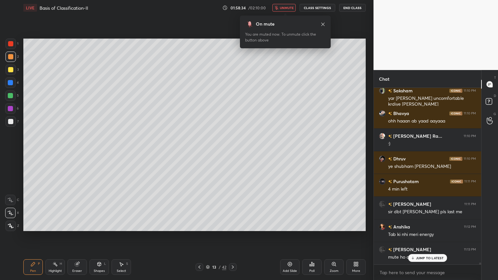
drag, startPoint x: 11, startPoint y: 57, endPoint x: 17, endPoint y: 64, distance: 9.2
click at [11, 57] on div at bounding box center [10, 56] width 5 height 5
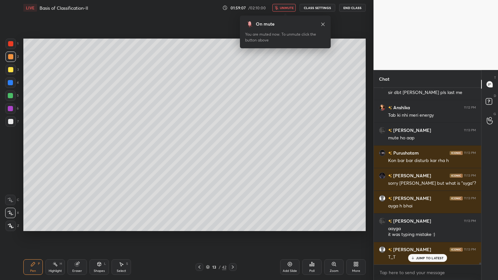
scroll to position [16177, 0]
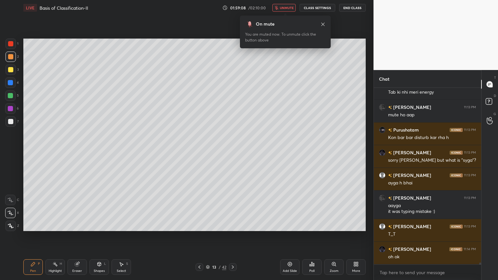
click at [289, 8] on span "unmute" at bounding box center [287, 8] width 14 height 5
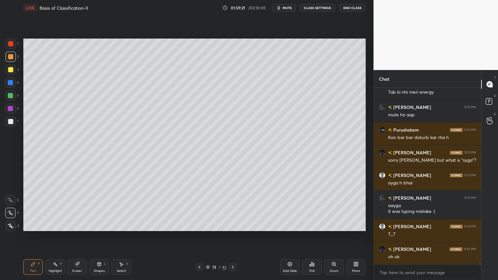
drag, startPoint x: 288, startPoint y: 8, endPoint x: 292, endPoint y: 6, distance: 4.2
click at [290, 8] on span "mute" at bounding box center [287, 8] width 9 height 5
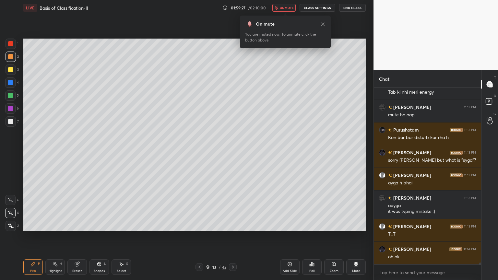
click at [252, 35] on div "You are muted now. To unmute click the button above" at bounding box center [285, 37] width 80 height 12
click at [291, 8] on span "unmute" at bounding box center [287, 8] width 14 height 5
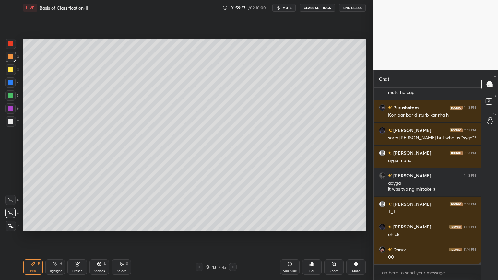
scroll to position [16222, 0]
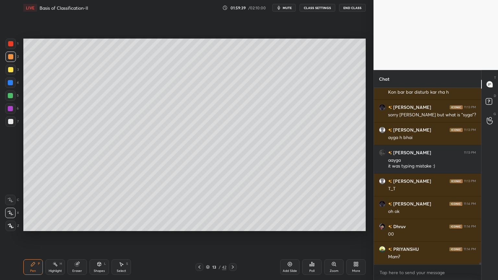
drag, startPoint x: 10, startPoint y: 44, endPoint x: 8, endPoint y: 52, distance: 8.1
click at [9, 45] on div at bounding box center [10, 43] width 5 height 5
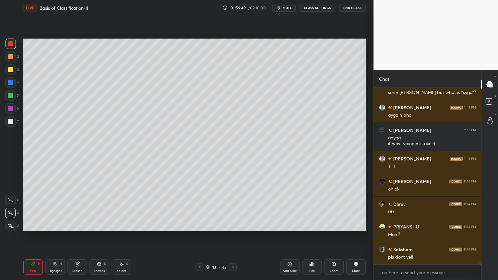
scroll to position [16268, 0]
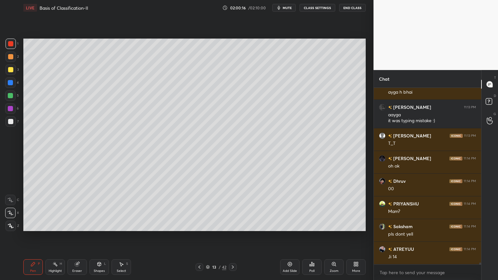
click at [12, 97] on div at bounding box center [10, 95] width 5 height 5
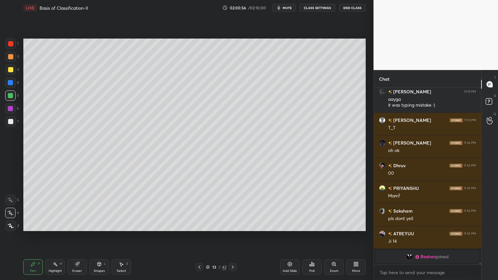
click at [7, 53] on div "1 2 3 4 5 6 7" at bounding box center [12, 84] width 14 height 91
click at [9, 59] on div at bounding box center [10, 56] width 5 height 5
click at [12, 202] on div at bounding box center [10, 200] width 10 height 10
click at [13, 199] on icon at bounding box center [10, 200] width 6 height 5
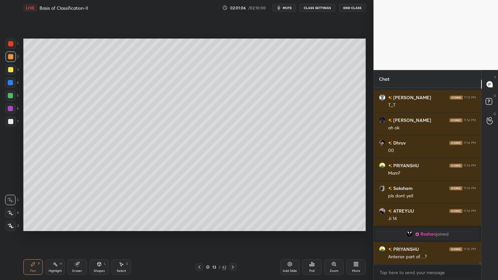
click at [13, 47] on div at bounding box center [11, 44] width 10 height 10
click at [10, 214] on div at bounding box center [10, 213] width 10 height 10
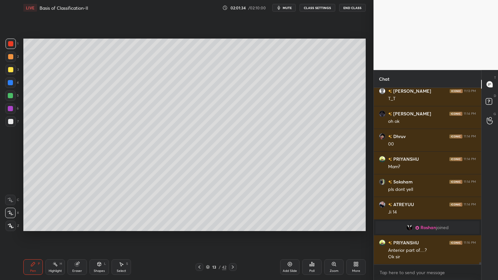
click at [8, 97] on div at bounding box center [10, 95] width 10 height 10
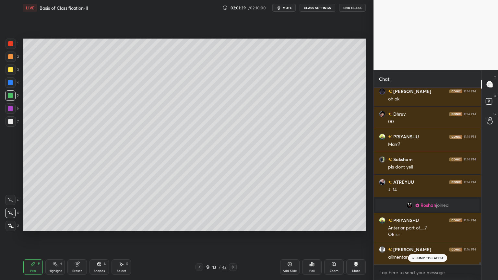
drag, startPoint x: 426, startPoint y: 258, endPoint x: 418, endPoint y: 265, distance: 11.3
click at [426, 225] on p "JUMP TO LATEST" at bounding box center [430, 258] width 28 height 4
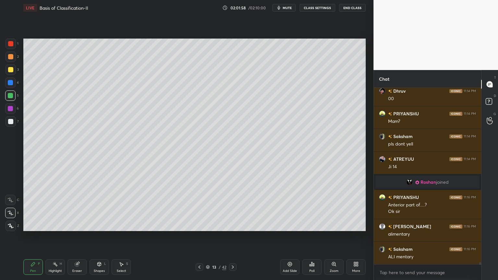
drag, startPoint x: 9, startPoint y: 46, endPoint x: 22, endPoint y: 54, distance: 15.1
click at [10, 46] on div at bounding box center [11, 44] width 10 height 10
click at [13, 96] on div at bounding box center [10, 95] width 5 height 5
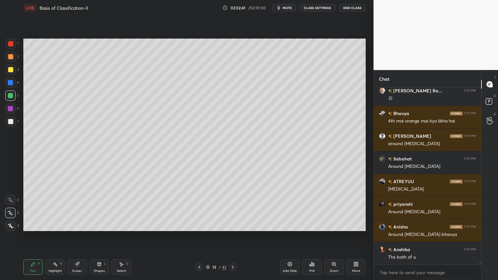
scroll to position [14743, 0]
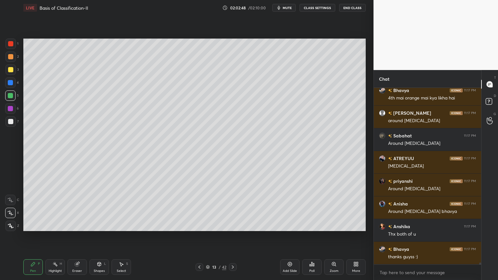
click at [13, 44] on div at bounding box center [10, 43] width 5 height 5
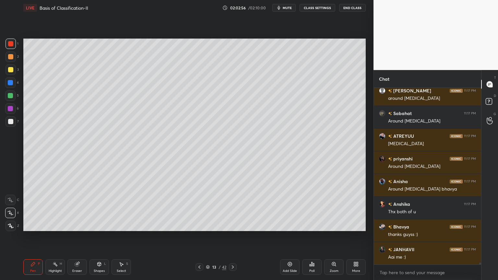
click at [11, 96] on div at bounding box center [10, 95] width 5 height 5
click at [9, 43] on div at bounding box center [11, 44] width 10 height 10
click at [12, 97] on div at bounding box center [10, 95] width 5 height 5
click at [290, 7] on span "mute" at bounding box center [287, 8] width 9 height 5
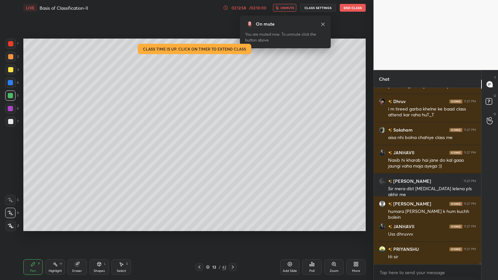
scroll to position [18085, 0]
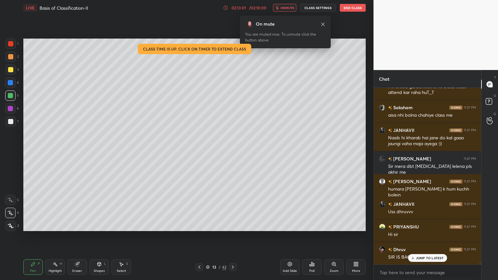
click at [286, 9] on span "unmute" at bounding box center [287, 8] width 14 height 5
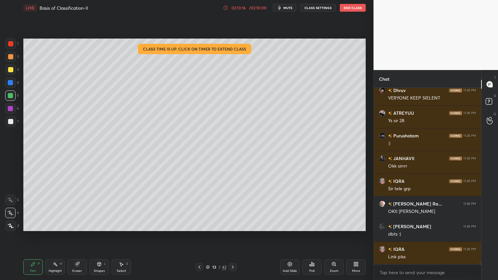
scroll to position [18358, 0]
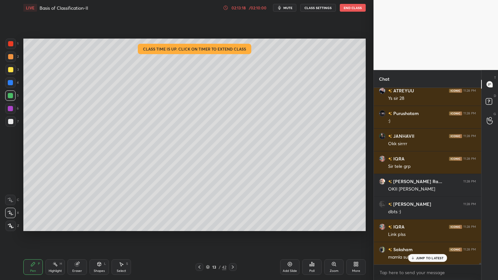
click at [434, 225] on p "JUMP TO LATEST" at bounding box center [430, 258] width 28 height 4
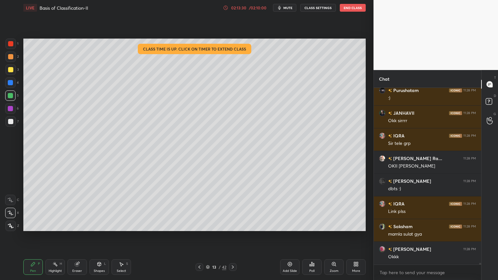
click at [261, 8] on div "/ 02:10:00" at bounding box center [258, 8] width 20 height 4
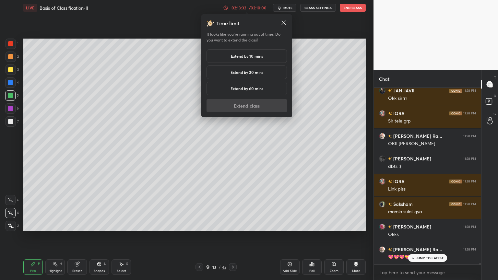
click at [249, 54] on h5 "Extend by 10 mins" at bounding box center [247, 56] width 32 height 6
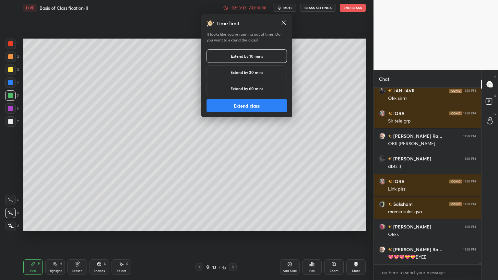
scroll to position [18426, 0]
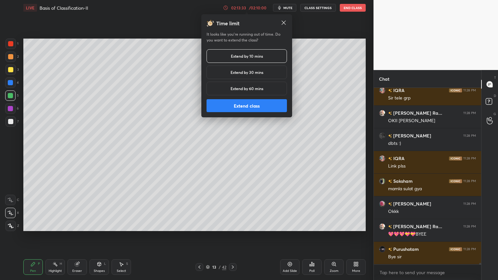
click at [238, 104] on button "Extend class" at bounding box center [246, 105] width 80 height 13
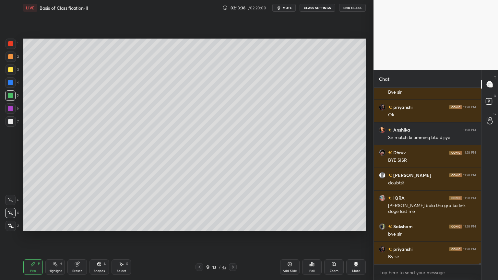
scroll to position [18613, 0]
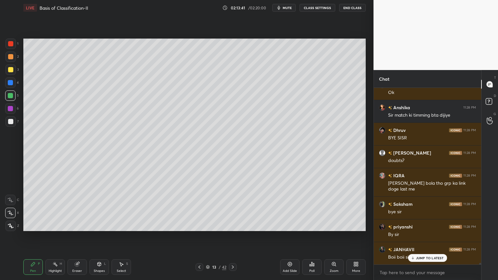
click at [422, 225] on div "JUMP TO LATEST" at bounding box center [427, 258] width 39 height 8
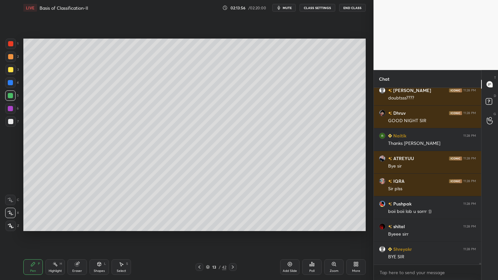
scroll to position [18931, 0]
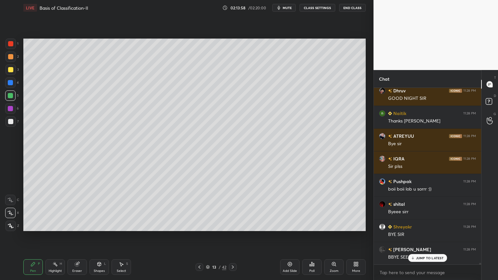
click at [416, 225] on p "JUMP TO LATEST" at bounding box center [430, 258] width 28 height 4
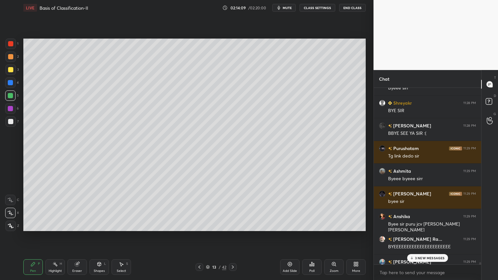
scroll to position [19090, 0]
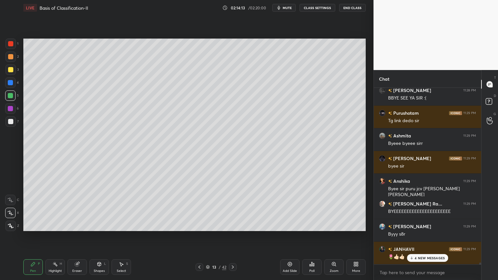
click at [354, 9] on button "End Class" at bounding box center [352, 8] width 27 height 8
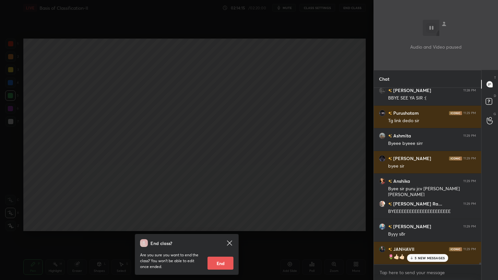
click at [222, 225] on button "End" at bounding box center [220, 263] width 26 height 13
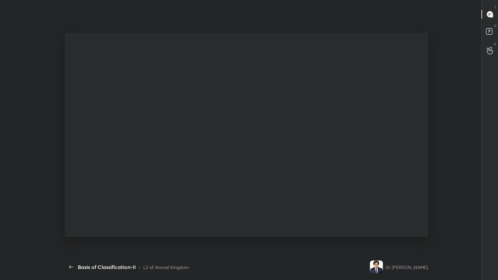
scroll to position [0, 0]
click at [222, 225] on div "13 / 42" at bounding box center [273, 267] width 139 height 8
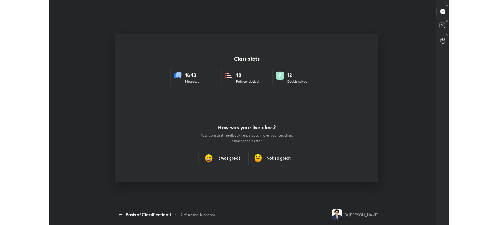
scroll to position [184, 493]
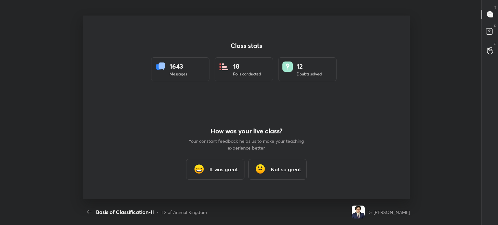
type textarea "x"
